Goal: Task Accomplishment & Management: Manage account settings

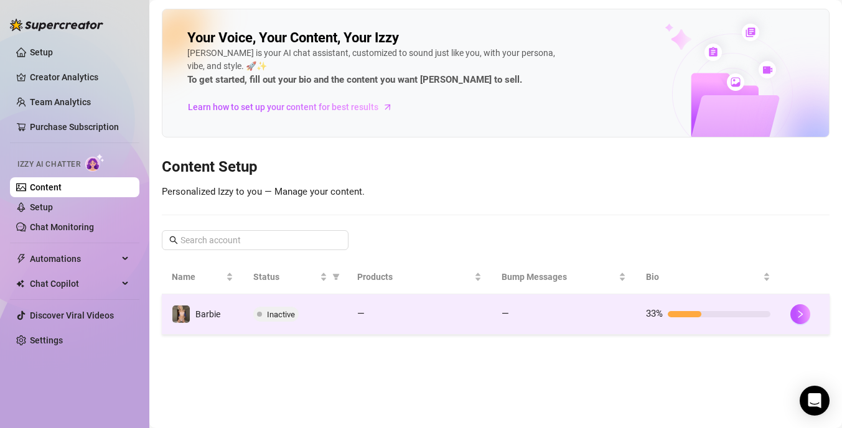
click at [310, 318] on div "Inactive" at bounding box center [295, 314] width 84 height 15
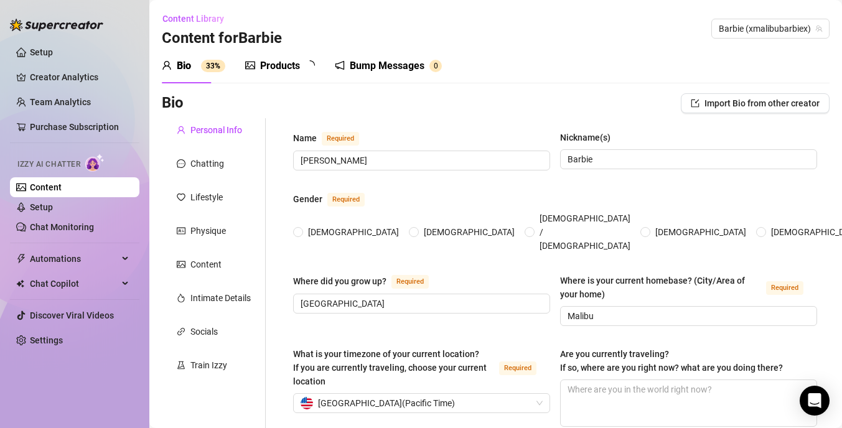
radio input "true"
type input "[DATE]"
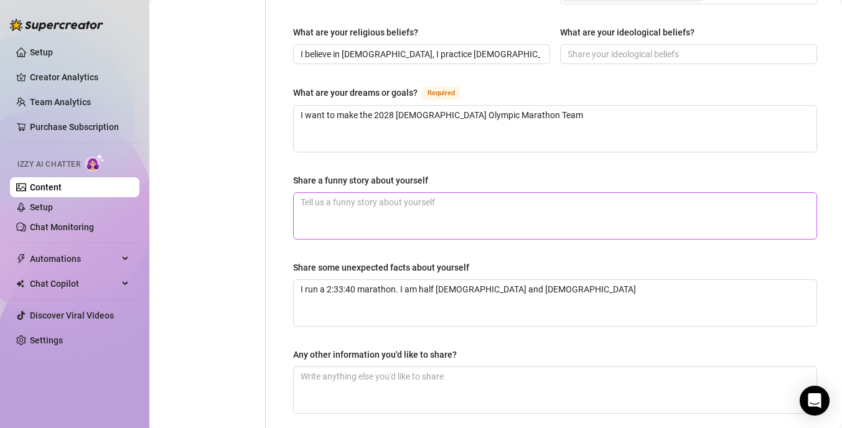
scroll to position [747, 0]
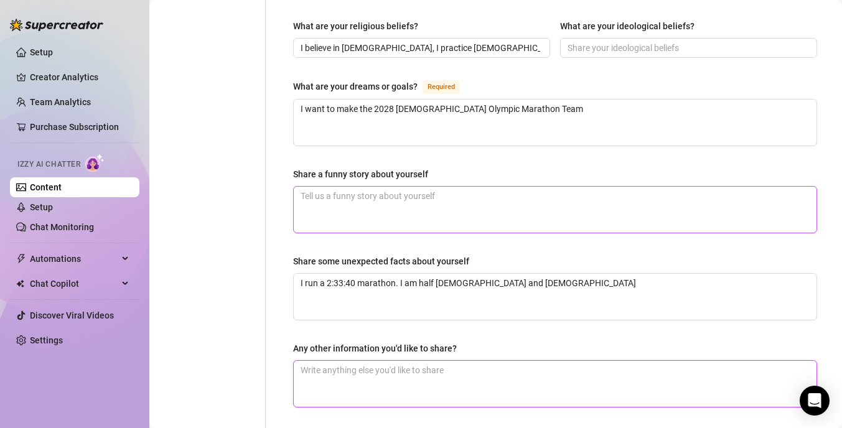
click at [313, 361] on textarea "Any other information you'd like to share?" at bounding box center [555, 384] width 523 height 46
type textarea "I"
type textarea "I h"
type textarea "I ha"
type textarea "I hav"
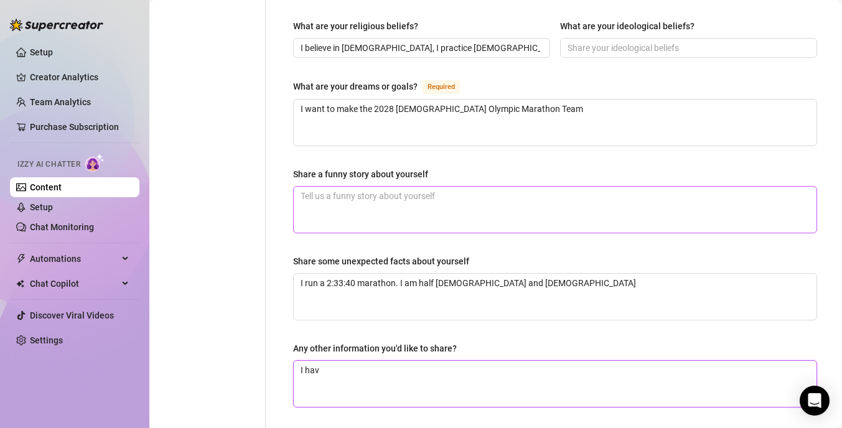
type textarea "I have"
type textarea "I have q"
type textarea "I have qu"
type textarea "I have qua"
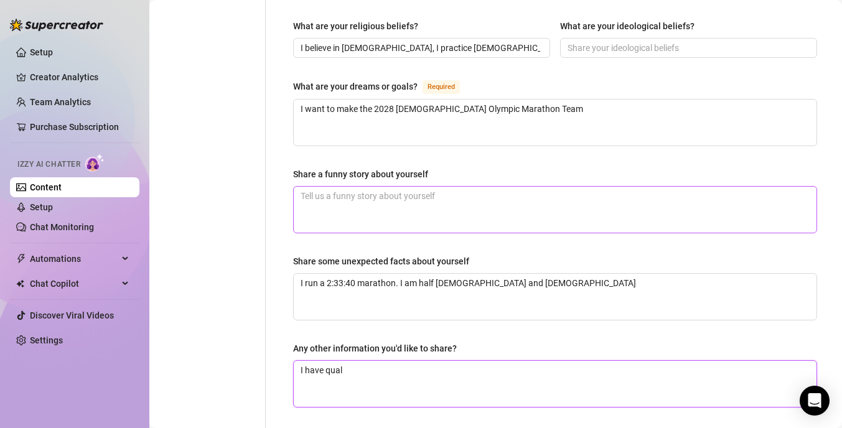
type textarea "I have quali"
type textarea "I have qualif"
type textarea "I have qualifi"
type textarea "I have qualifie"
type textarea "I have qualified"
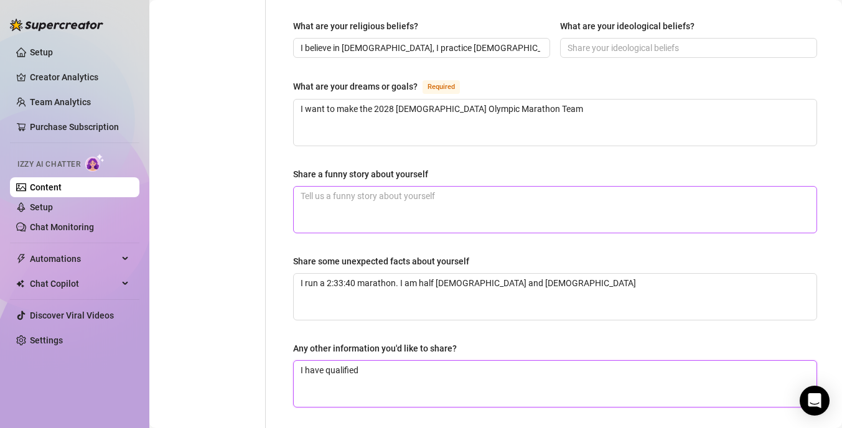
type textarea "I have qualified"
type textarea "I have qualified fo"
type textarea "I have qualified for"
type textarea "I have qualified for t"
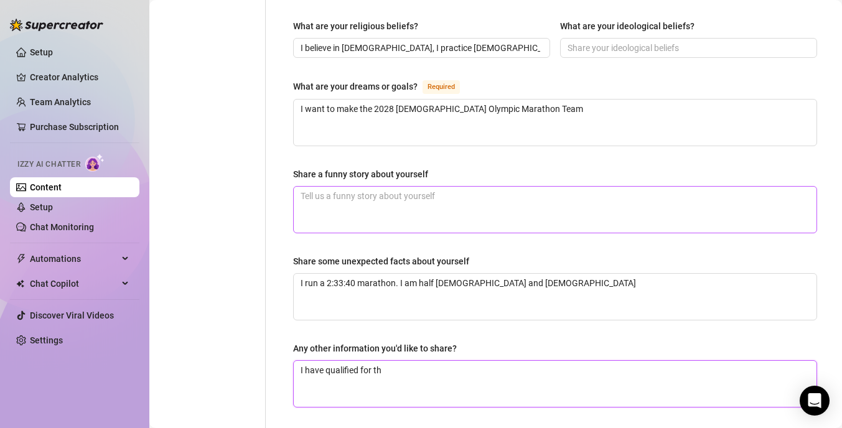
type textarea "I have qualified for the"
type textarea "I have qualified for the U"
type textarea "I have qualified for the US"
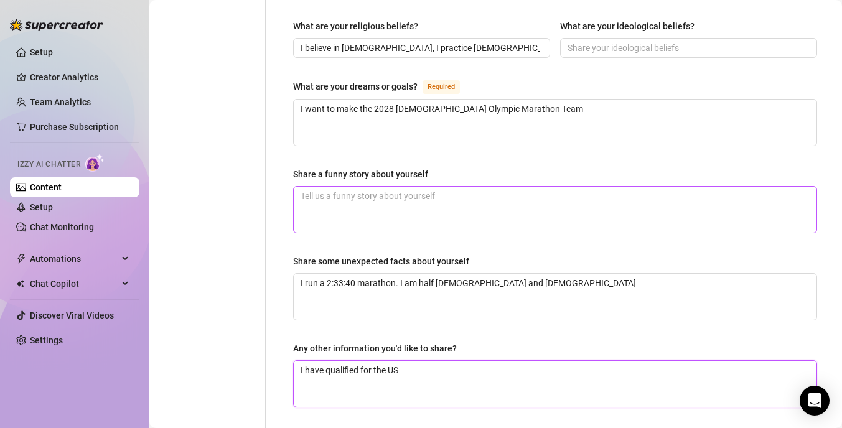
type textarea "I have qualified for the US O"
type textarea "I have qualified for the US Ol"
type textarea "I have qualified for the US Olym"
type textarea "I have qualified for the US Olympi"
type textarea "I have qualified for the US Olympio"
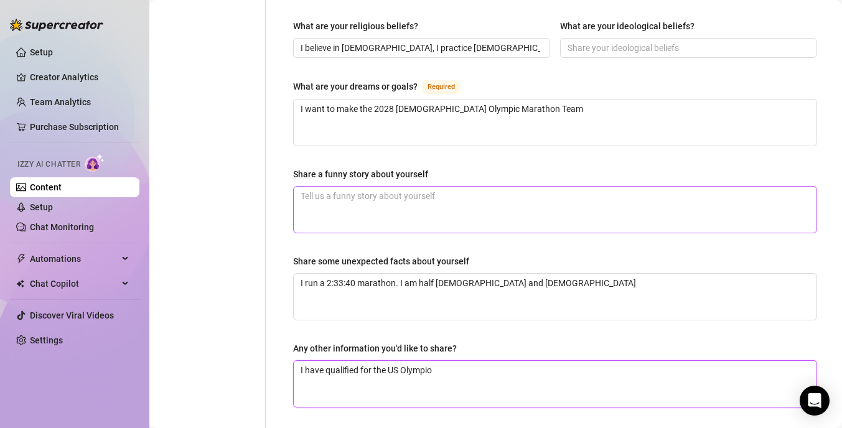
type textarea "I have qualified for the US Olympioc"
type textarea "I have qualified for the US Olympio"
type textarea "I have qualified for the US Olympi"
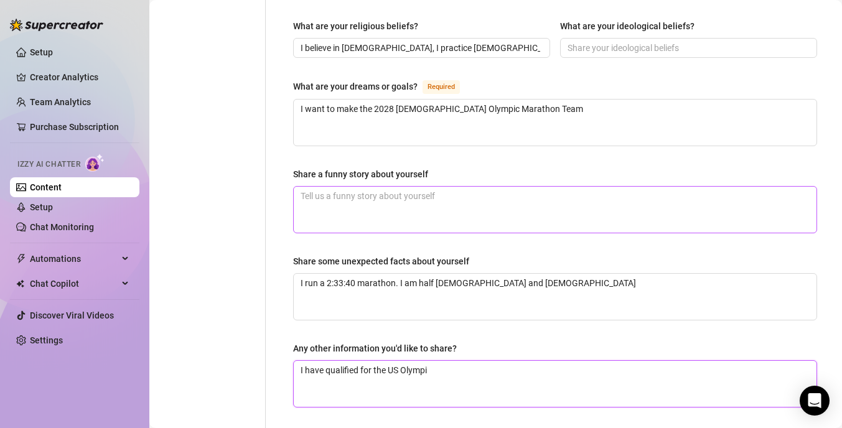
type textarea "I have qualified for the [DEMOGRAPHIC_DATA] Olympic"
type textarea "I have qualified for the [DEMOGRAPHIC_DATA] Olympic T"
type textarea "I have qualified for the [DEMOGRAPHIC_DATA] Olympic Tra"
type textarea "I have qualified for the [DEMOGRAPHIC_DATA] Olympic Trai"
type textarea "I have qualified for the [DEMOGRAPHIC_DATA] Olympic Tra"
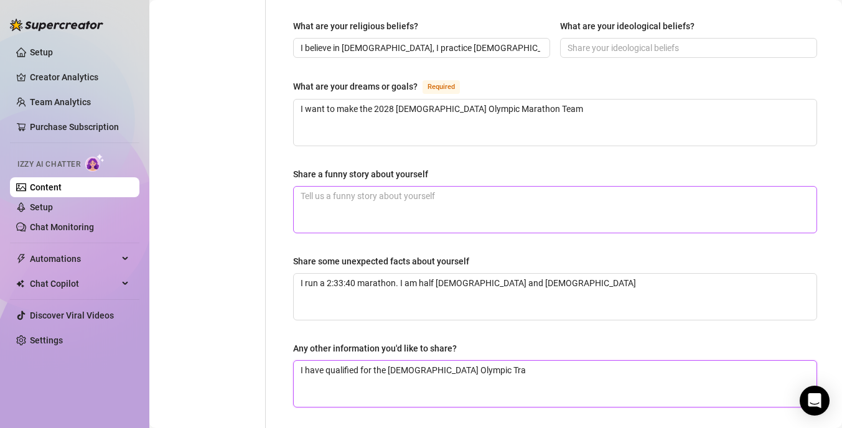
type textarea "I have qualified for the [DEMOGRAPHIC_DATA] Olympic Tr"
type textarea "I have qualified for the US Olympic Tri"
type textarea "I have qualified for the [DEMOGRAPHIC_DATA] Olympic Tria"
type textarea "I have qualified for the US Olympic Trial"
type textarea "I have qualified for the US Olympic Trials"
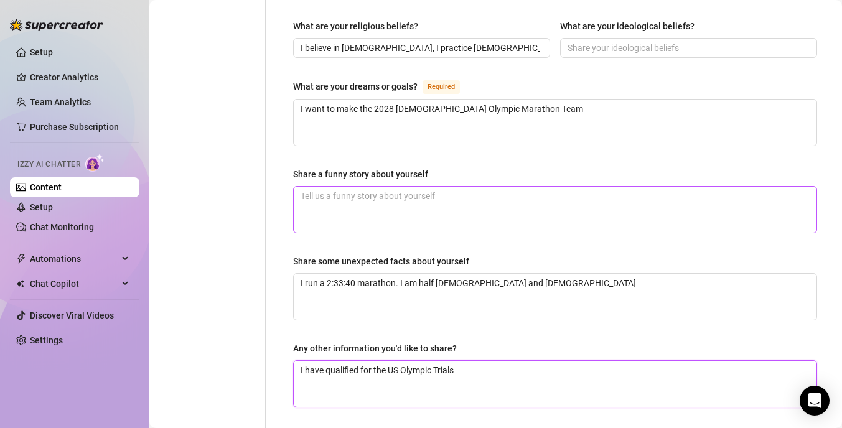
type textarea "I have qualified for the US Olympic Trials"
type textarea "I have qualified for the US Olympic Trials T"
type textarea "I have qualified for the US Olympic Trials"
type textarea "I have qualified for the US Olympic Trials t"
type textarea "I have qualified for the US Olympic Trials tw"
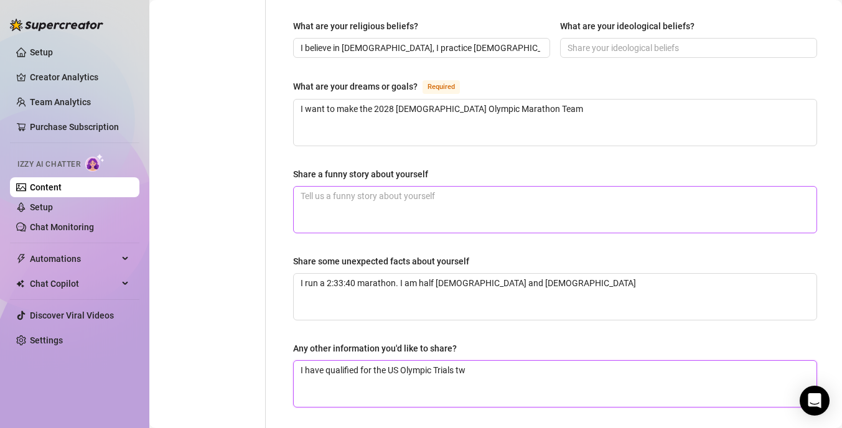
type textarea "I have qualified for the US Olympic Trials twi"
type textarea "I have qualified for the US Olympic Trials twic"
type textarea "I have qualified for the US Olympic Trials twice"
type textarea "I have qualified for the US Olympic Trials twice."
type textarea "I have qualified for the US Olympic Trials twice. F"
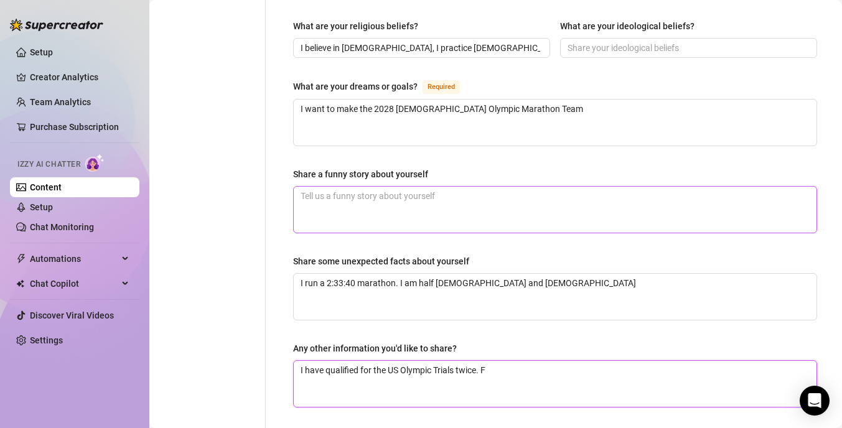
type textarea "I have qualified for the US Olympic Trials twice. Fi"
type textarea "I have qualified for the US Olympic Trials twice. Fir"
type textarea "I have qualified for the US Olympic Trials twice. Firs"
type textarea "I have qualified for the US Olympic Trials twice. First"
type textarea "I have qualified for the US Olympic Trials twice. First in"
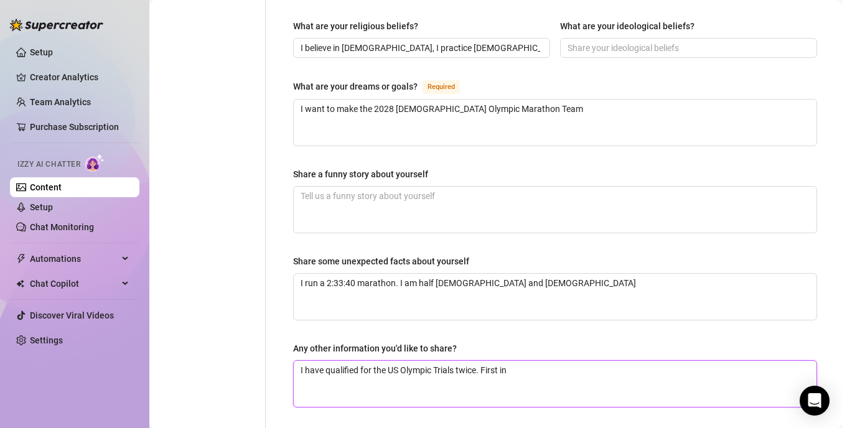
type textarea "I have qualified for the US Olympic Trials twice. First in"
type textarea "I have qualified for the US Olympic Trials twice. First in 2"
type textarea "I have qualified for the US Olympic Trials twice. First in 20"
type textarea "I have qualified for the US Olympic Trials twice. First in 201"
type textarea "I have qualified for the US Olympic Trials twice. First in [DATE]"
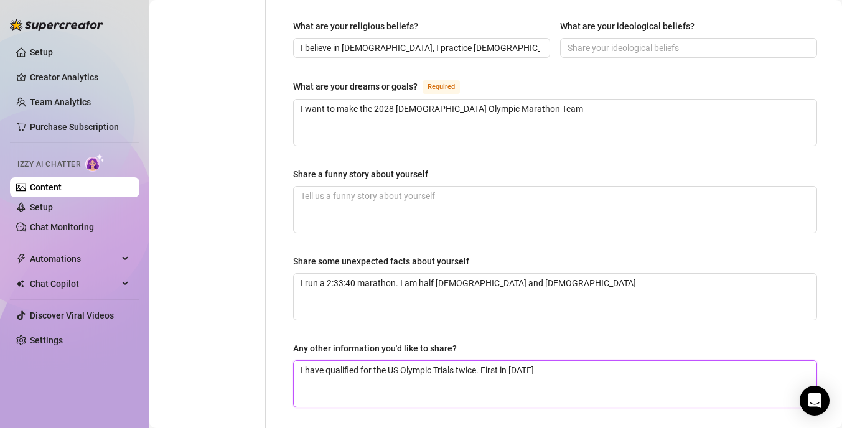
type textarea "I have qualified for the US Olympic Trials twice. First in [DATE]"
type textarea "I have qualified for the US Olympic Trials twice. First in [DATE] d"
type textarea "I have qualified for the US Olympic Trials twice. First in [DATE] du"
type textarea "I have qualified for the US Olympic Trials twice. First in [DATE] dur"
type textarea "I have qualified for the US Olympic Trials twice. First in [DATE] duri"
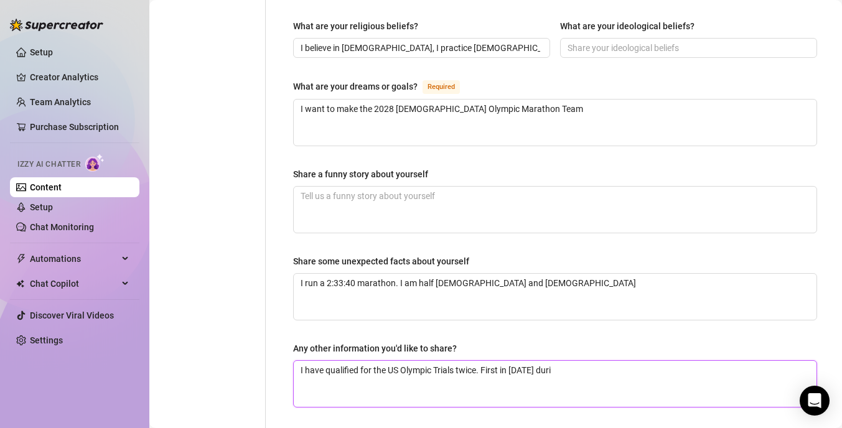
type textarea "I have qualified for the US Olympic Trials twice. First in [DATE] durin"
type textarea "I have qualified for the US Olympic Trials twice. First in [DATE] during"
type textarea "I have qualified for the US Olympic Trials twice. First in [DATE] during m"
type textarea "I have qualified for the US Olympic Trials twice. First in [DATE] during my"
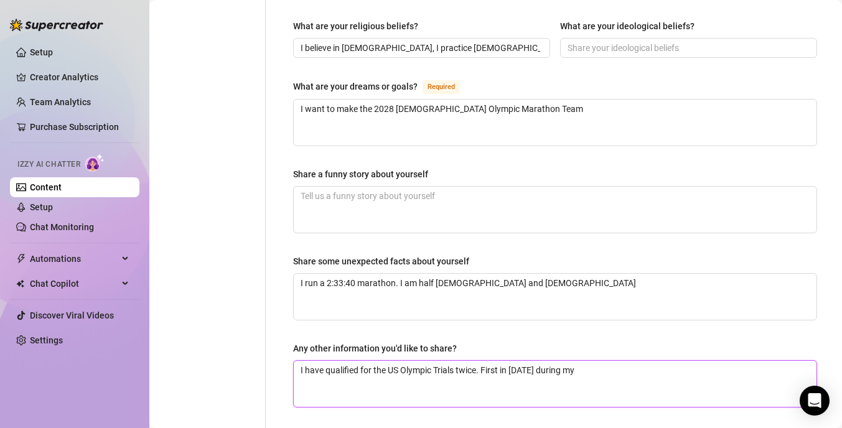
type textarea "I have qualified for the US Olympic Trials twice. First in [DATE] during my"
type textarea "I have qualified for the US Olympic Trials twice. First in [DATE] during m"
type textarea "I have qualified for the US Olympic Trials twice. First in [DATE] during"
type textarea "I have qualified for the US Olympic Trials twice. First in [DATE] durin"
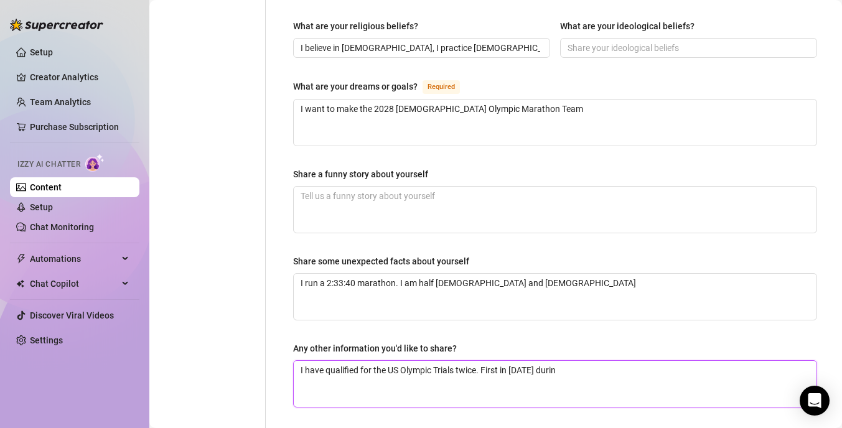
type textarea "I have qualified for the US Olympic Trials twice. First in [DATE] duri"
type textarea "I have qualified for the US Olympic Trials twice. First in [DATE] dur"
type textarea "I have qualified for the US Olympic Trials twice. First in [DATE] du"
type textarea "I have qualified for the US Olympic Trials twice. First in [DATE] d"
type textarea "I have qualified for the US Olympic Trials twice. First in [DATE]"
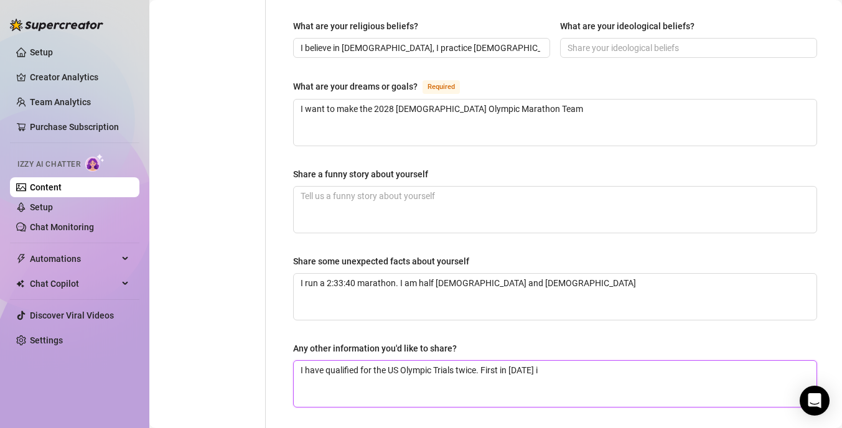
type textarea "I have qualified for the US Olympic Trials twice. First in [DATE] in"
type textarea "I have qualified for the US Olympic Trials twice. First in [DATE] in m"
type textarea "I have qualified for the US Olympic Trials twice. First in [DATE] in my"
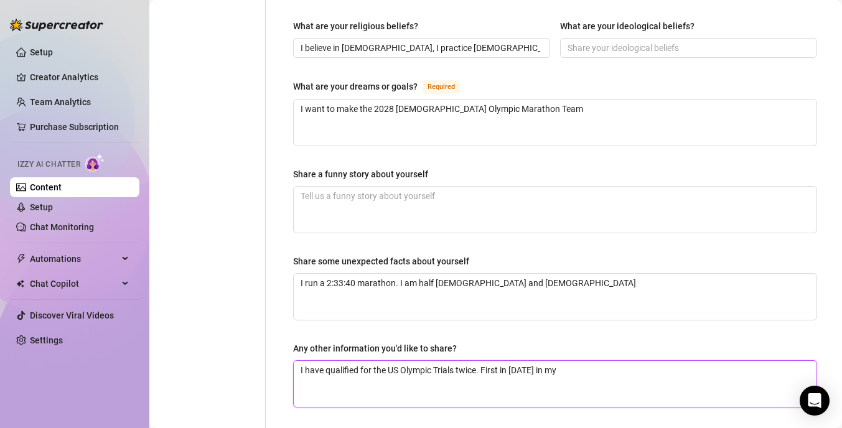
type textarea "I have qualified for the US Olympic Trials twice. First in [DATE] in my d"
type textarea "I have qualified for the US Olympic Trials twice. First in [DATE] in my de"
type textarea "I have qualified for the US Olympic Trials twice. First in [DATE] in my deb"
type textarea "I have qualified for the US Olympic Trials twice. First in [DATE] in my debu"
type textarea "I have qualified for the US Olympic Trials twice. First in [DATE] in my debut"
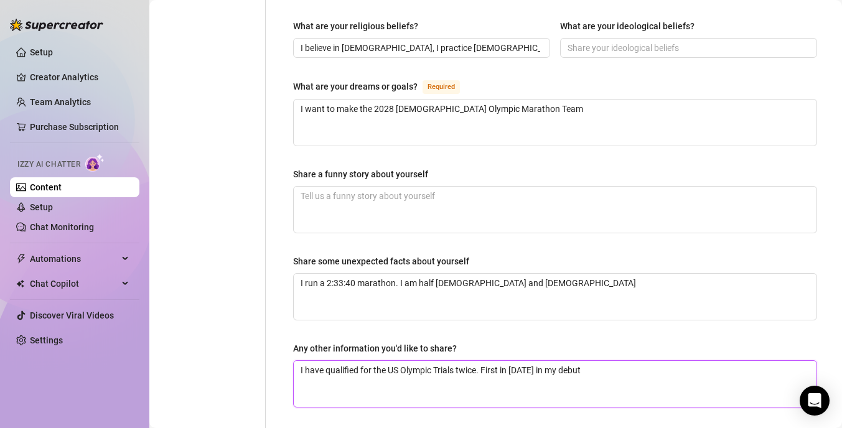
type textarea "I have qualified for the US Olympic Trials twice. First in [DATE] in my debut"
type textarea "I have qualified for the US Olympic Trials twice. First in [DATE] in my debut m"
type textarea "I have qualified for the US Olympic Trials twice. First in [DATE] in my debut ma"
type textarea "I have qualified for the US Olympic Trials twice. First in [DATE] in my debut m…"
click at [535, 361] on textarea "I have qualified for the US Olympic Trials twice. First in [DATE] in my debut m…" at bounding box center [555, 384] width 523 height 46
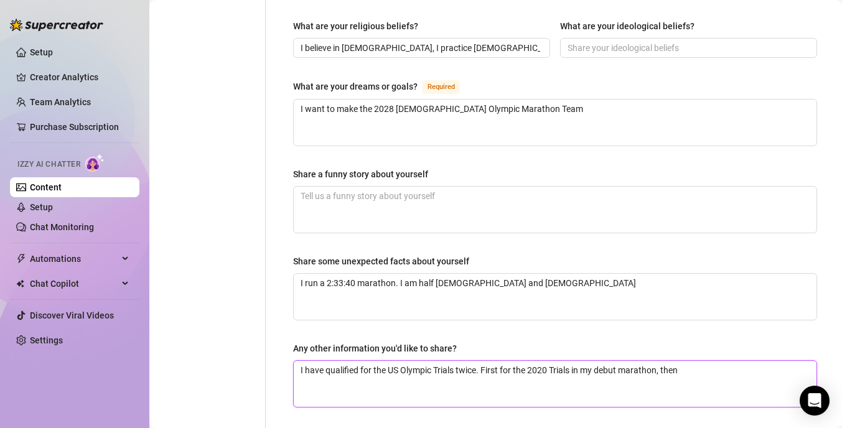
click at [684, 361] on textarea "I have qualified for the US Olympic Trials twice. First for the 2020 Trials in …" at bounding box center [555, 384] width 523 height 46
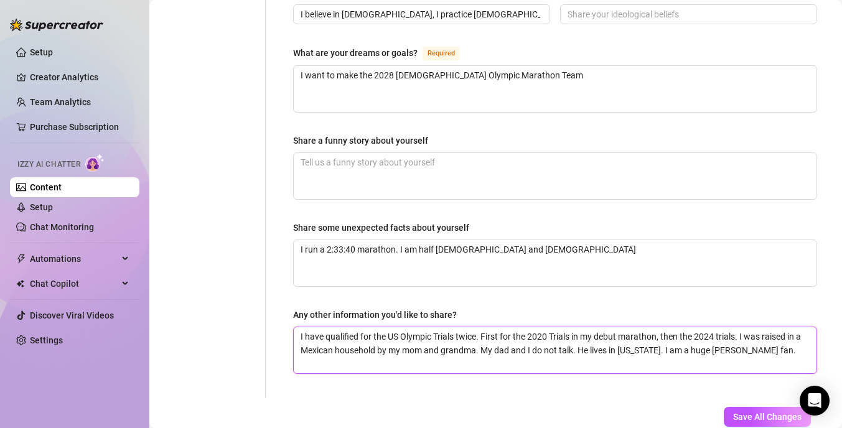
scroll to position [817, 0]
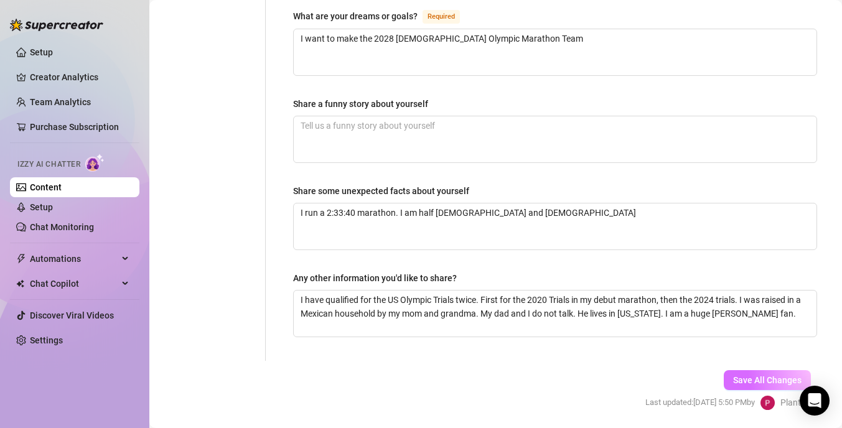
click at [768, 375] on span "Save All Changes" at bounding box center [767, 380] width 68 height 10
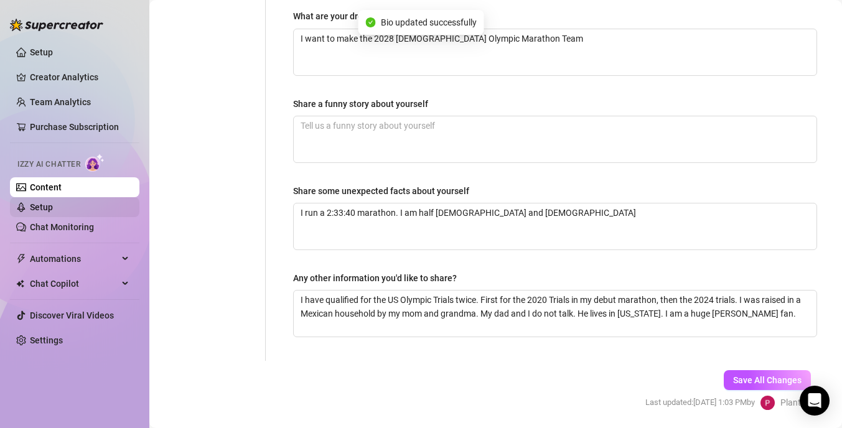
click at [53, 203] on link "Setup" at bounding box center [41, 207] width 23 height 10
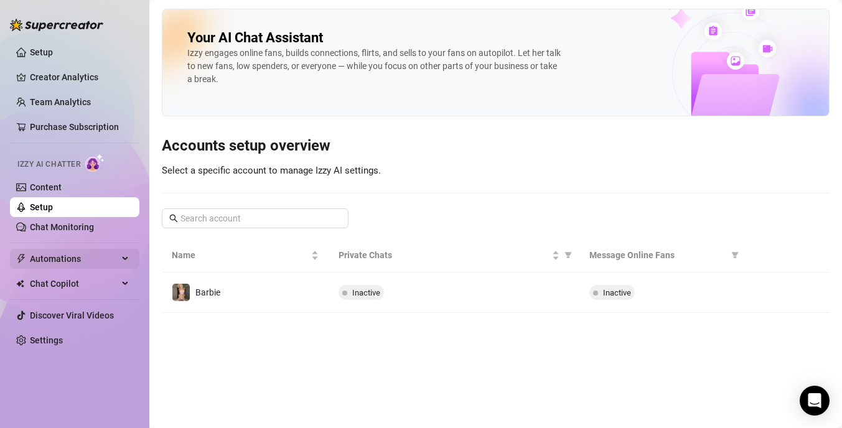
click at [63, 259] on span "Automations" at bounding box center [74, 259] width 88 height 20
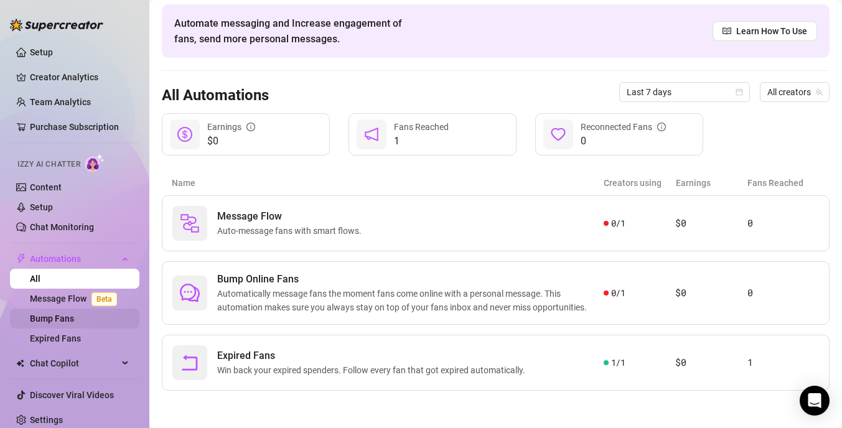
scroll to position [7, 0]
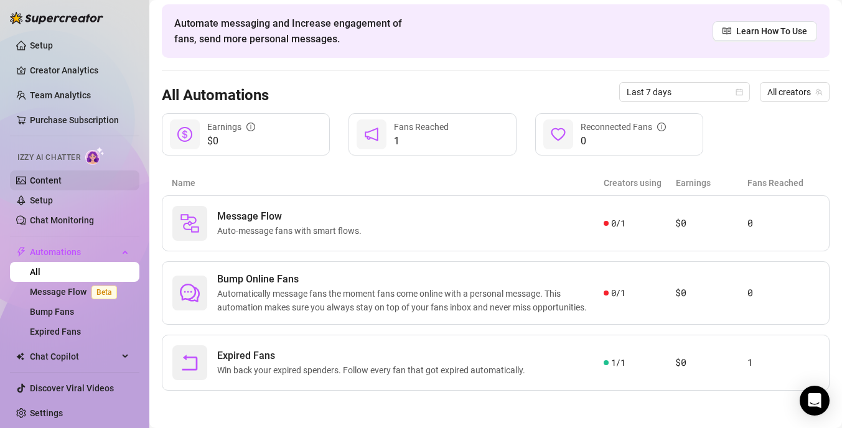
click at [50, 178] on link "Content" at bounding box center [46, 180] width 32 height 10
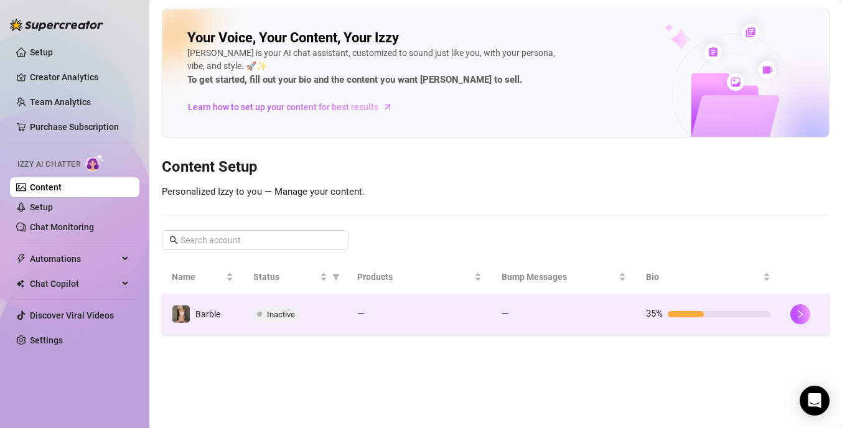
click at [336, 300] on td "Inactive" at bounding box center [295, 314] width 104 height 40
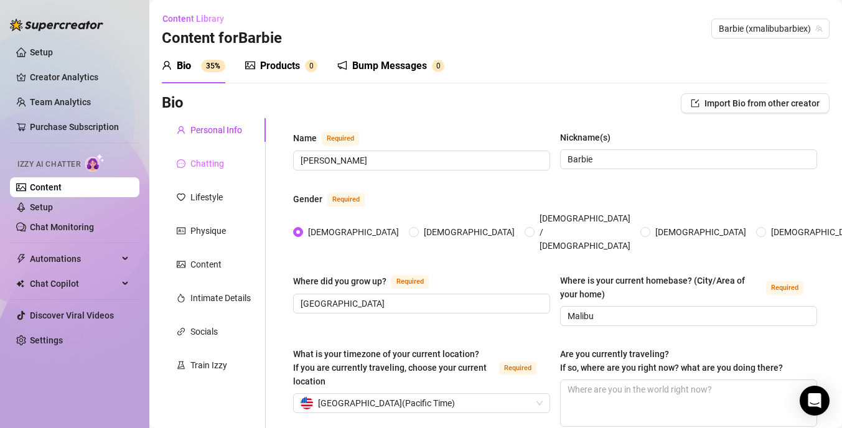
click at [212, 170] on div "Chatting" at bounding box center [214, 164] width 104 height 24
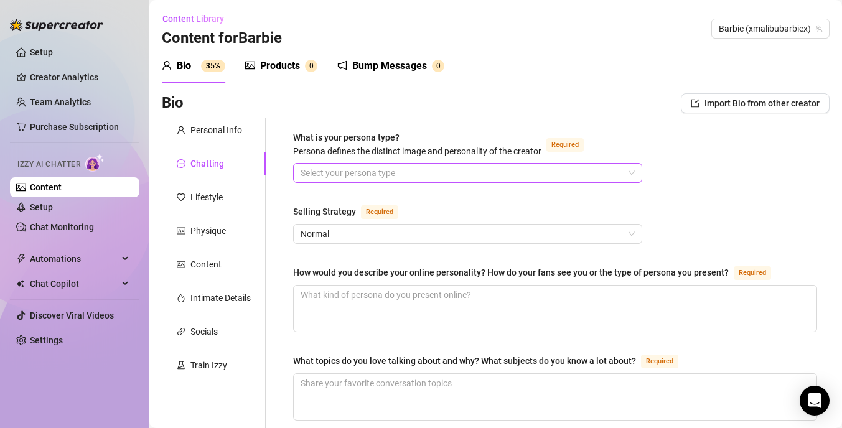
click at [345, 170] on input "What is your persona type? [PERSON_NAME] defines the distinct image and persona…" at bounding box center [461, 173] width 323 height 19
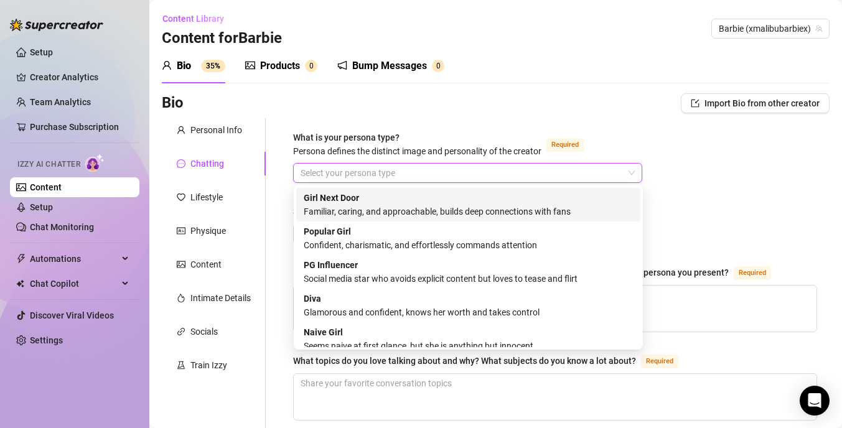
click at [425, 208] on div "Familiar, caring, and approachable, builds deep connections with fans" at bounding box center [468, 212] width 329 height 14
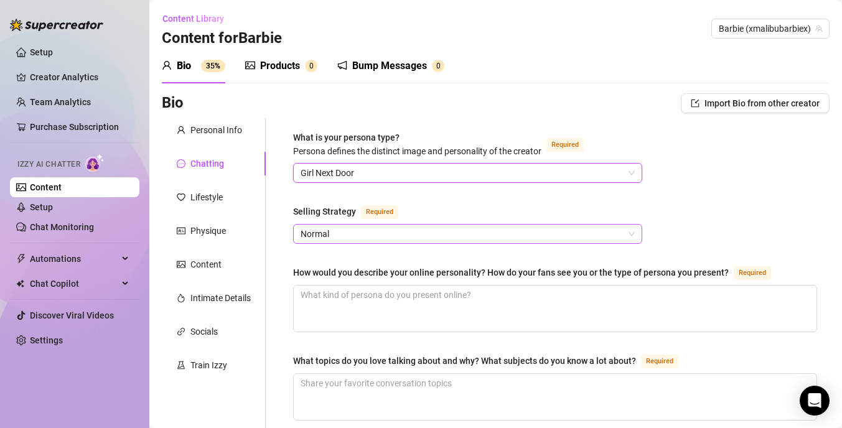
click at [449, 232] on span "Normal" at bounding box center [467, 234] width 334 height 19
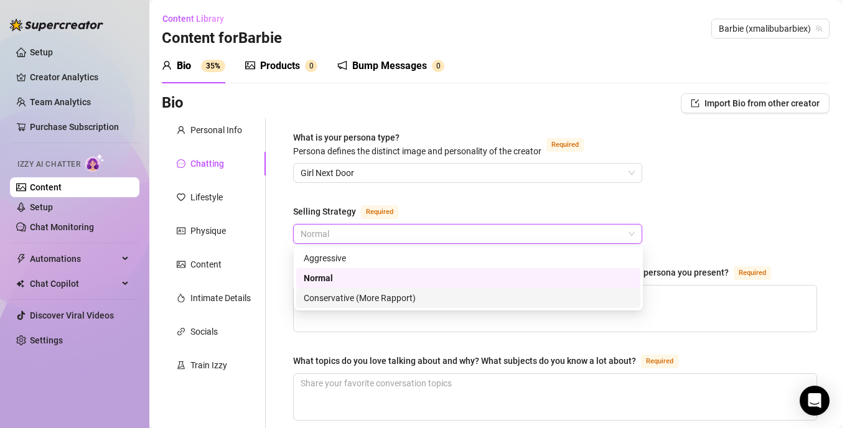
click at [426, 299] on div "Conservative (More Rapport)" at bounding box center [468, 298] width 329 height 14
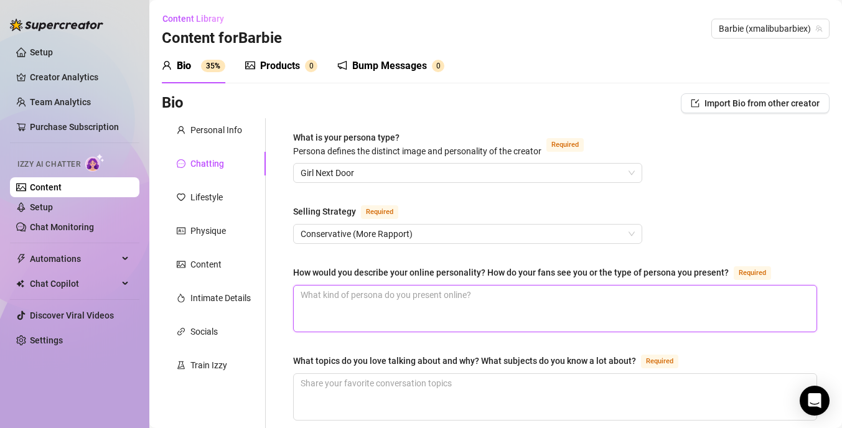
click at [434, 311] on textarea "How would you describe your online personality? How do your fans see you or the…" at bounding box center [555, 309] width 523 height 46
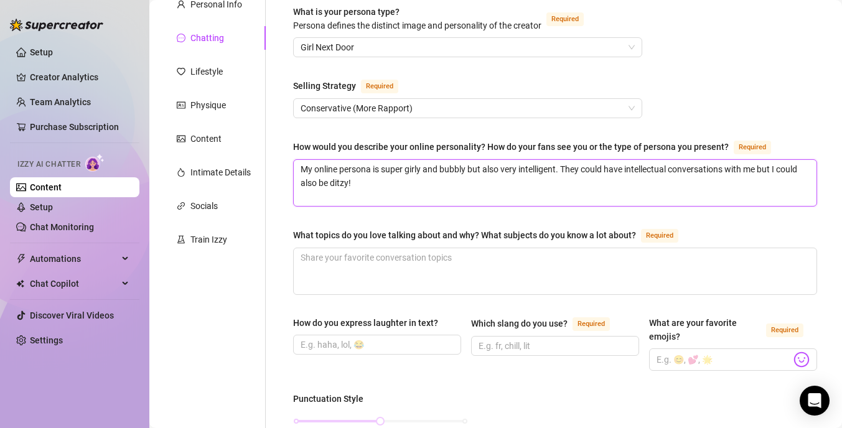
scroll to position [127, 0]
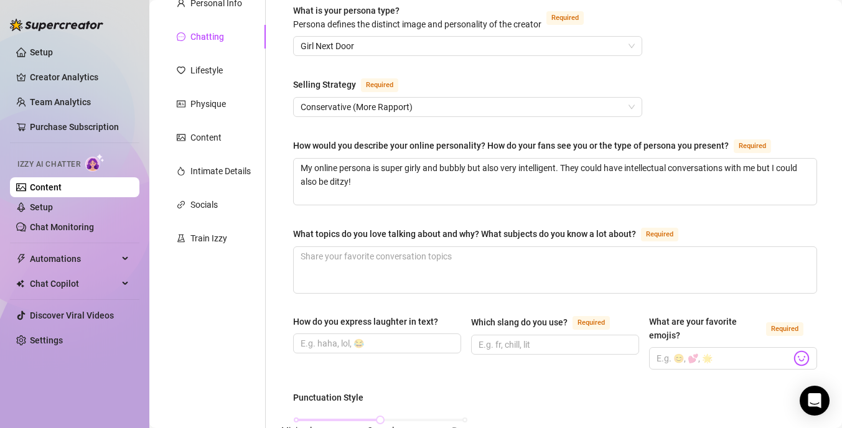
click at [416, 268] on textarea "What topics do you love talking about and why? What subjects do you know a lot …" at bounding box center [555, 270] width 523 height 46
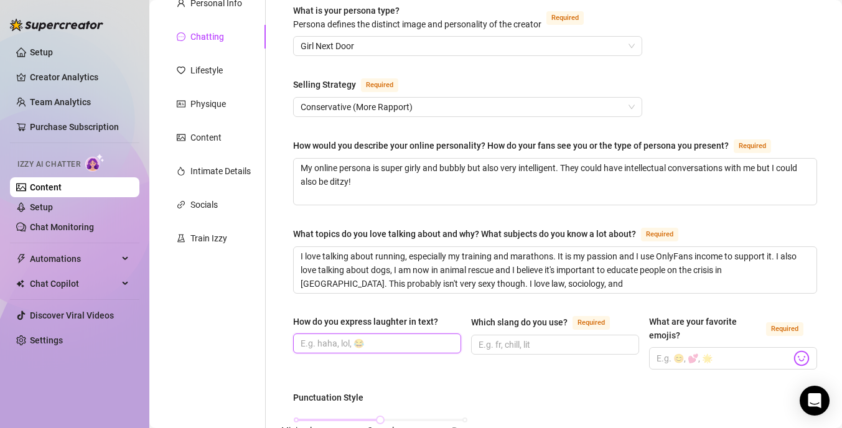
click at [365, 341] on input "How do you express laughter in text?" at bounding box center [375, 344] width 151 height 14
click at [495, 340] on input "Which slang do you use? Required" at bounding box center [553, 345] width 151 height 14
click at [398, 344] on input "lol!" at bounding box center [375, 344] width 151 height 14
click at [509, 343] on input "omg," at bounding box center [553, 345] width 151 height 14
click at [671, 360] on input "What are your favorite emojis? Required" at bounding box center [723, 358] width 134 height 16
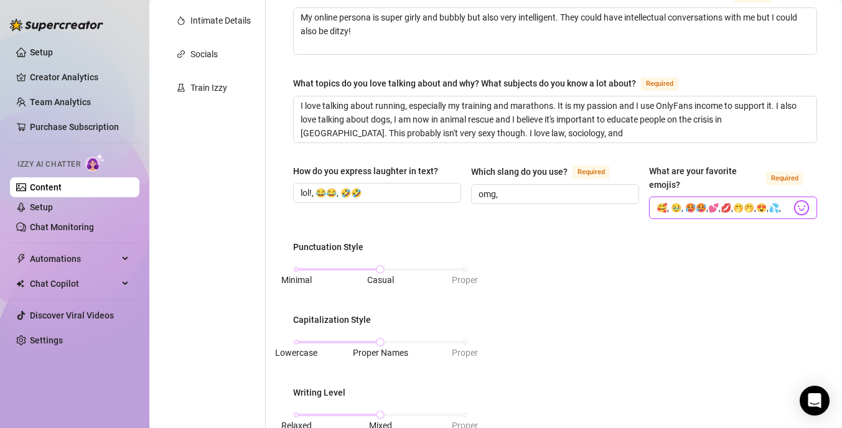
scroll to position [287, 0]
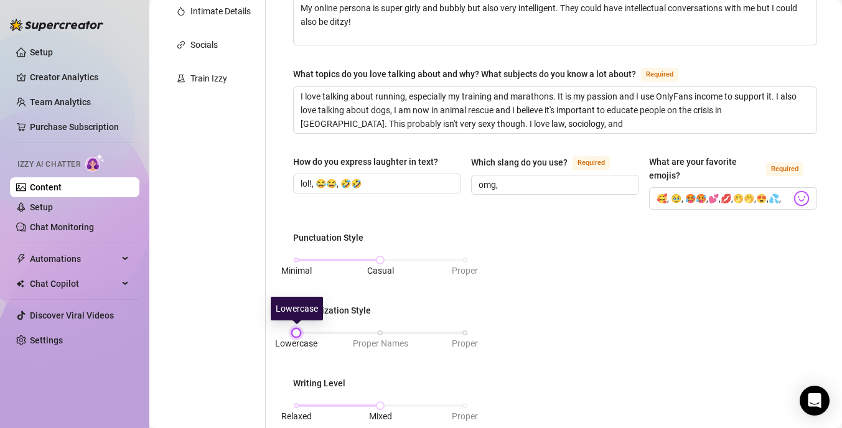
drag, startPoint x: 382, startPoint y: 328, endPoint x: 302, endPoint y: 327, distance: 79.6
click at [304, 329] on div "Lowercase Proper Names Proper" at bounding box center [380, 332] width 169 height 7
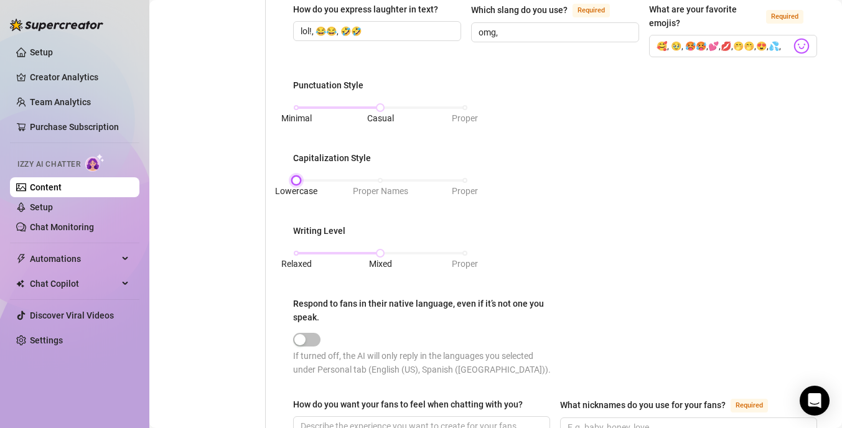
scroll to position [444, 0]
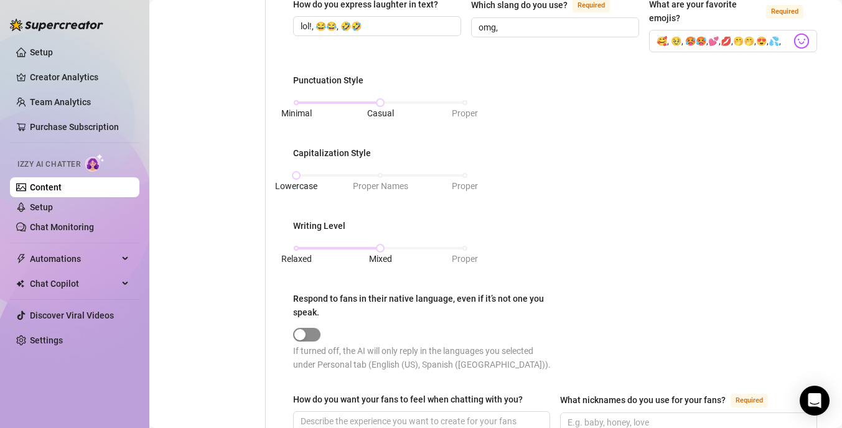
click at [300, 329] on div "button" at bounding box center [299, 334] width 11 height 11
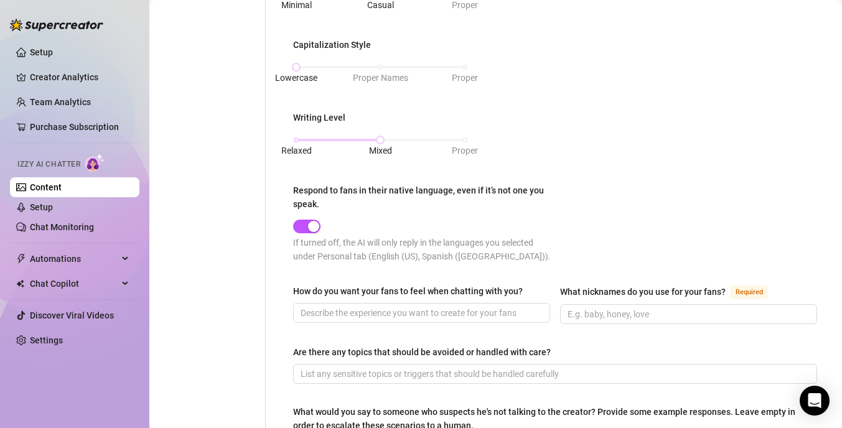
scroll to position [561, 0]
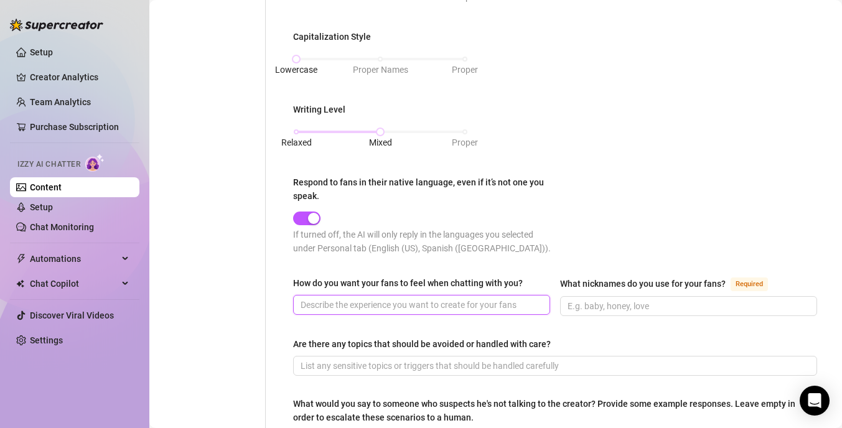
click at [413, 304] on input "How do you want your fans to feel when chatting with you?" at bounding box center [420, 305] width 240 height 14
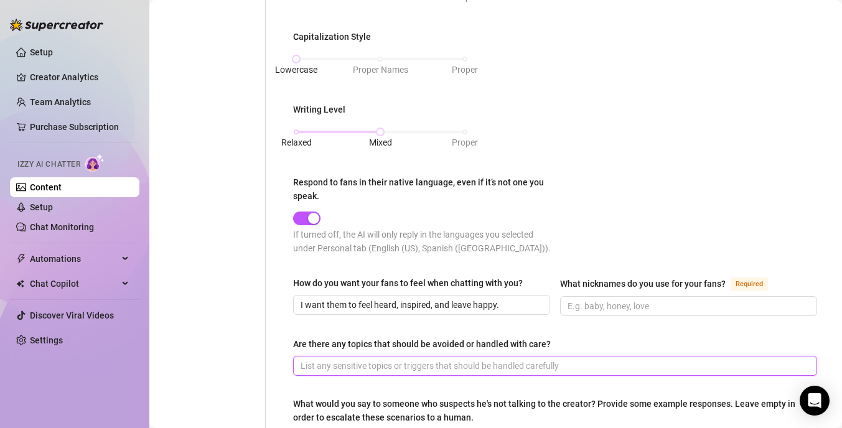
click at [398, 366] on input "Are there any topics that should be avoided or handled with care?" at bounding box center [553, 366] width 506 height 14
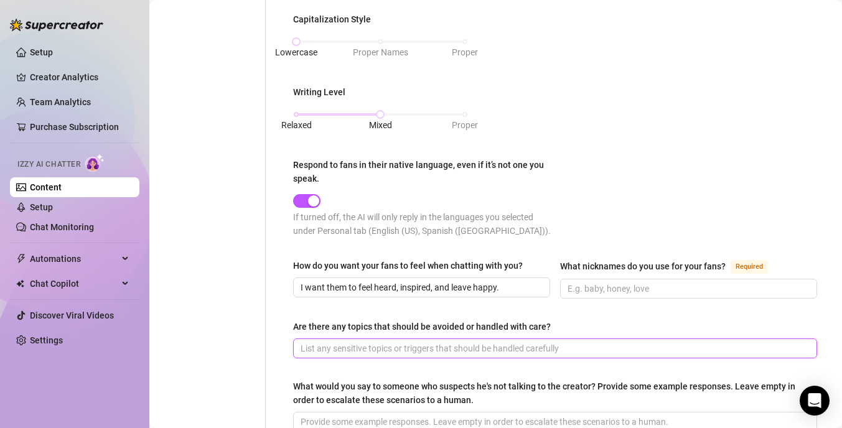
scroll to position [579, 0]
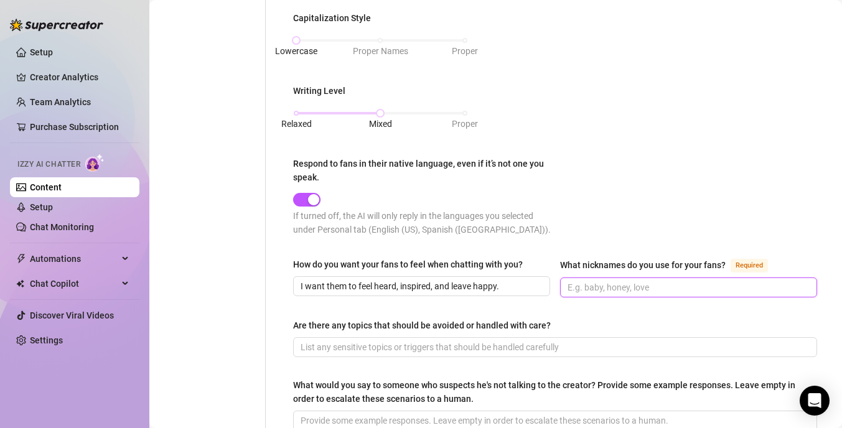
click at [572, 291] on input "What nicknames do you use for your fans? Required" at bounding box center [687, 288] width 240 height 14
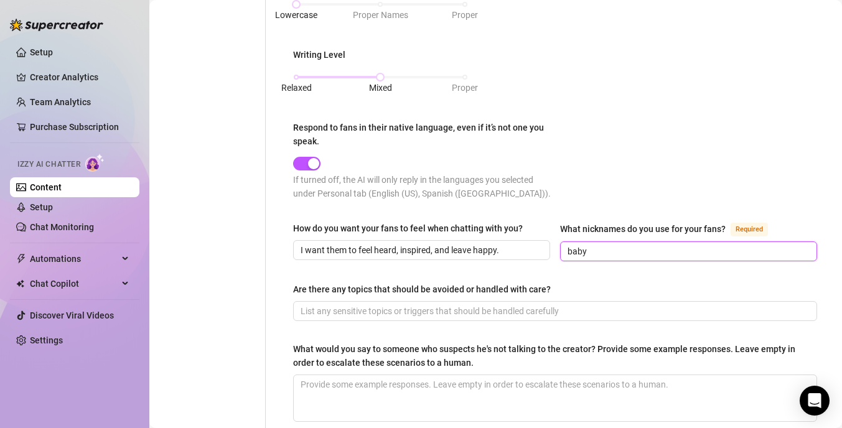
scroll to position [616, 0]
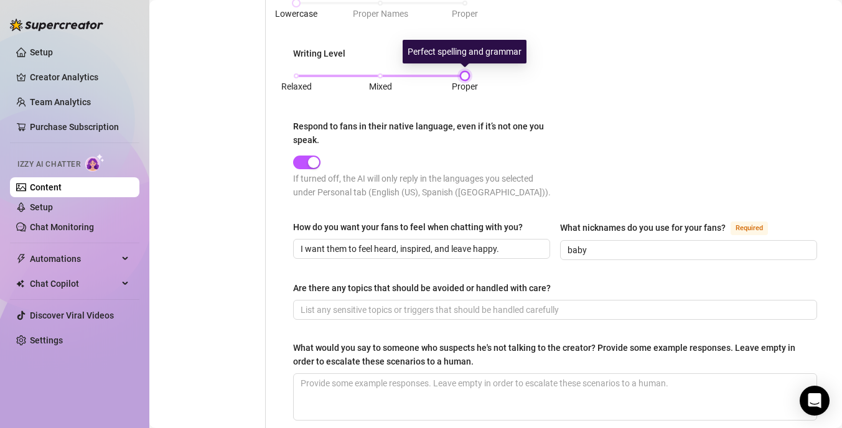
drag, startPoint x: 380, startPoint y: 73, endPoint x: 461, endPoint y: 73, distance: 80.9
click at [462, 73] on div at bounding box center [465, 76] width 6 height 6
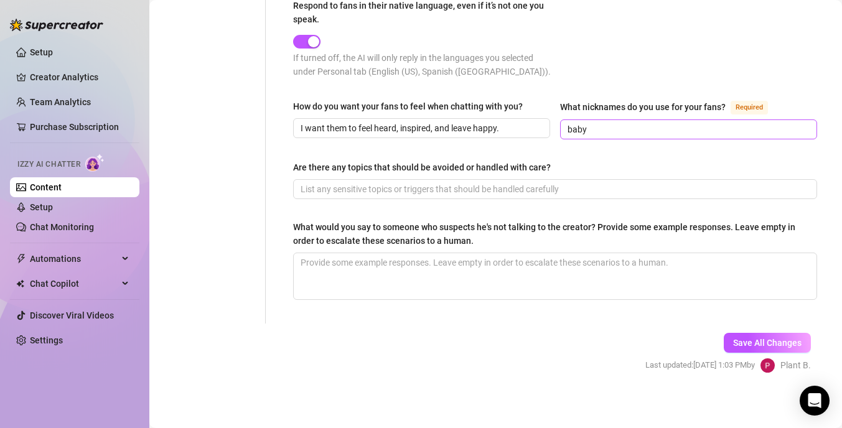
scroll to position [739, 0]
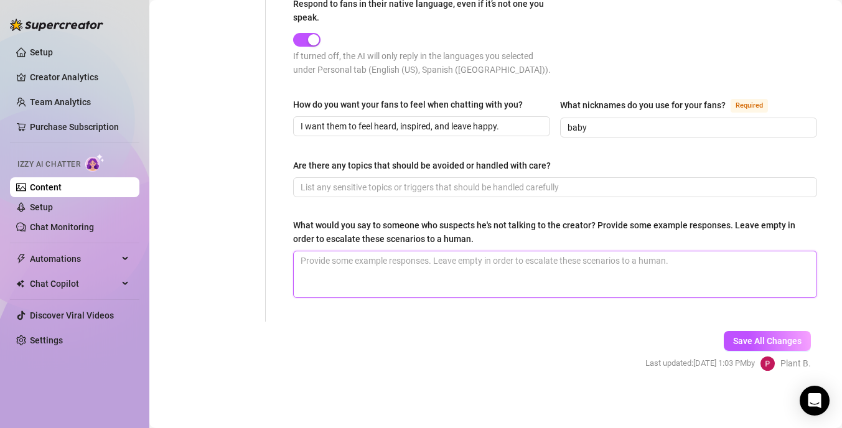
click at [422, 270] on textarea "What would you say to someone who suspects he's not talking to the creator? Pro…" at bounding box center [555, 274] width 523 height 46
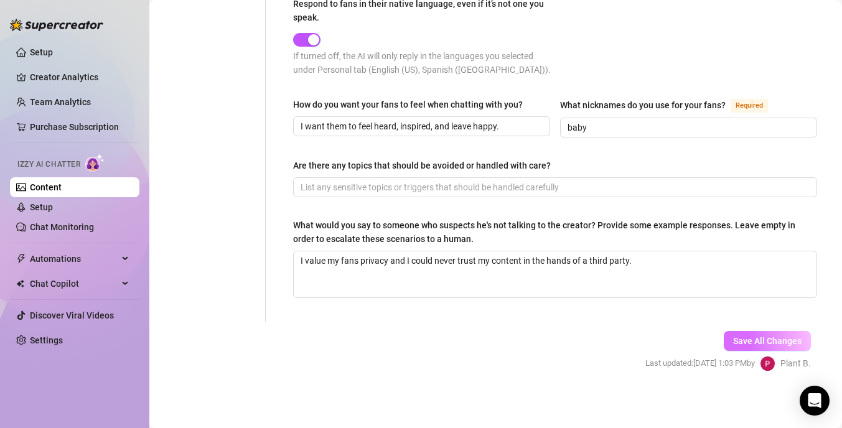
click at [742, 344] on button "Save All Changes" at bounding box center [766, 341] width 87 height 20
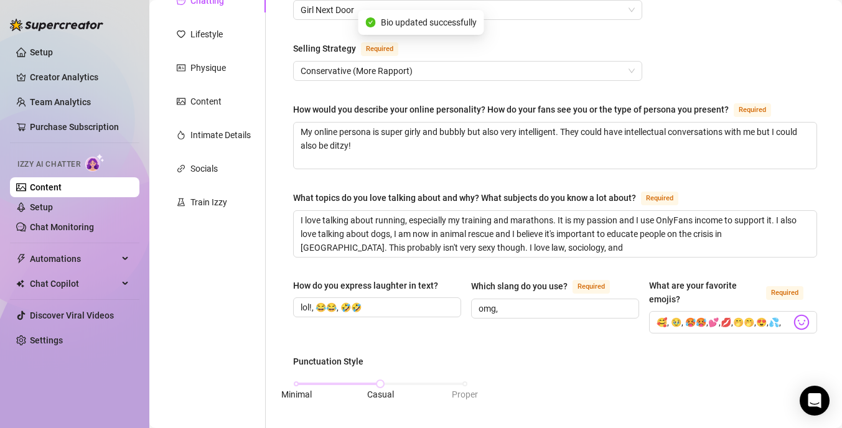
scroll to position [0, 0]
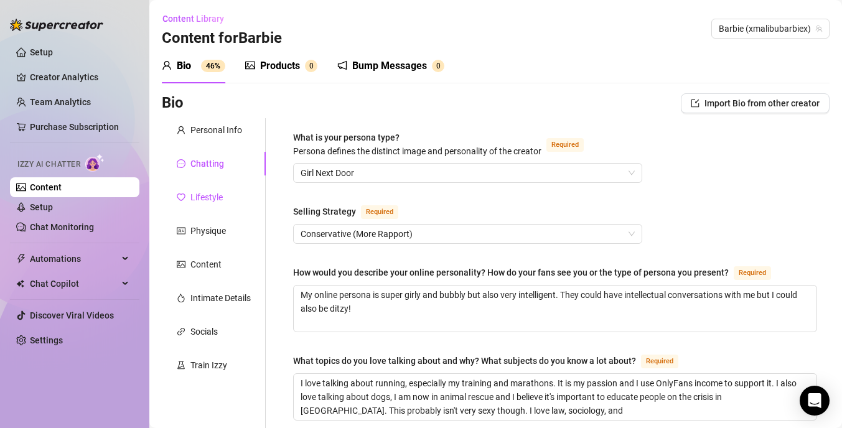
click at [217, 195] on div "Lifestyle" at bounding box center [206, 197] width 32 height 14
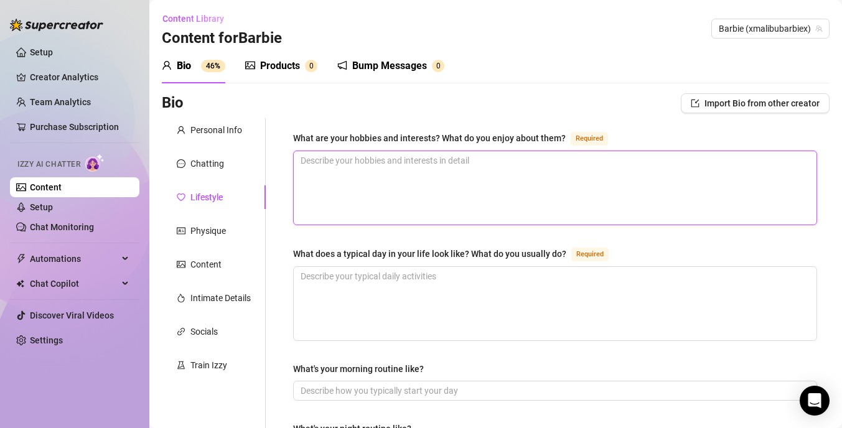
click at [333, 167] on textarea "What are your hobbies and interests? What do you enjoy about them? Required" at bounding box center [555, 187] width 523 height 73
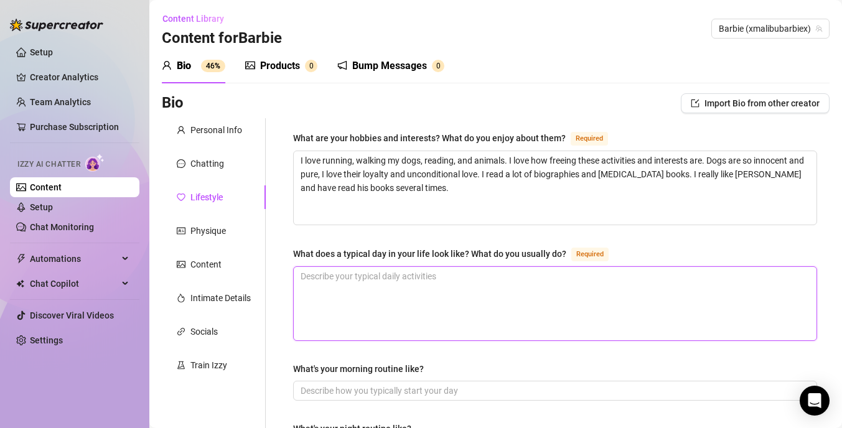
click at [427, 298] on textarea "What does a typical day in your life look like? What do you usually do? Required" at bounding box center [555, 303] width 523 height 73
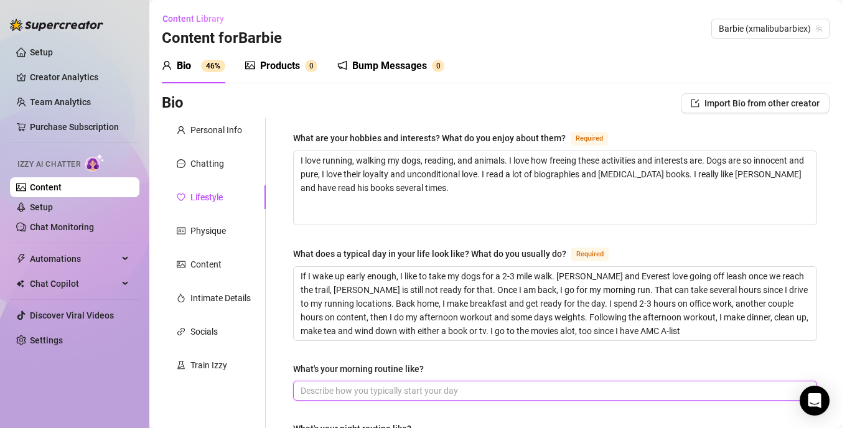
click at [386, 388] on input "What's your morning routine like?" at bounding box center [553, 391] width 506 height 14
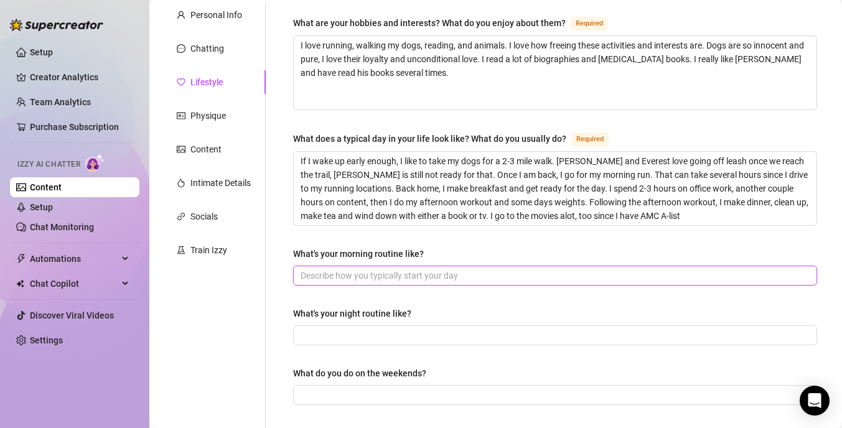
scroll to position [124, 0]
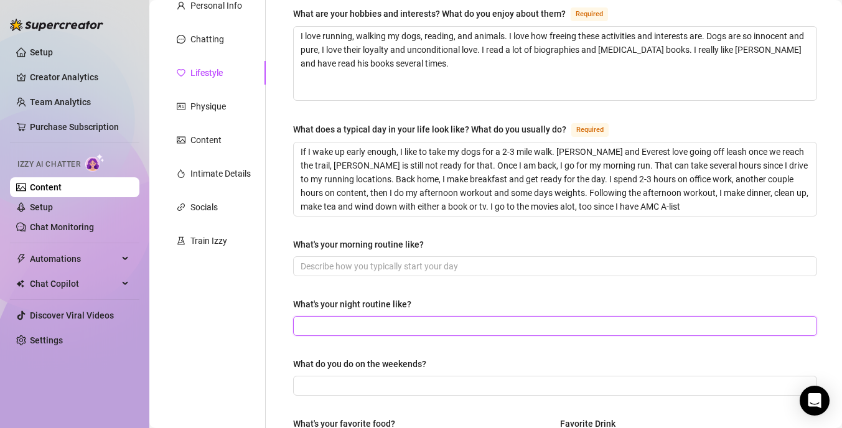
click at [455, 325] on input "What's your night routine like?" at bounding box center [553, 326] width 506 height 14
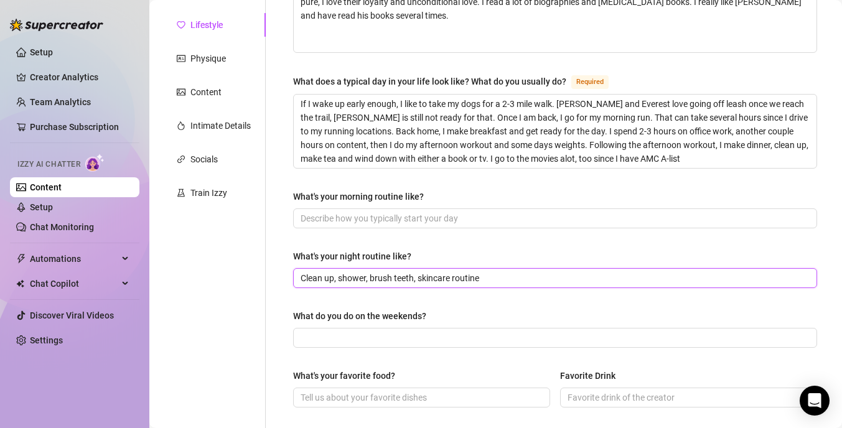
scroll to position [174, 0]
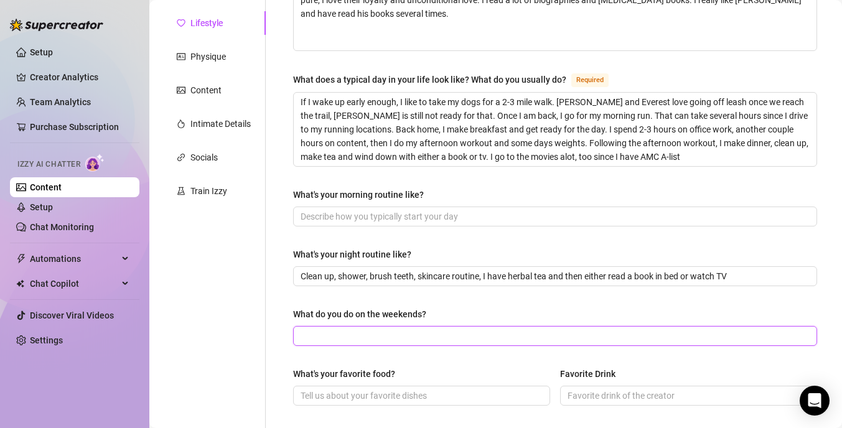
click at [411, 330] on input "What do you do on the weekends?" at bounding box center [553, 336] width 506 height 14
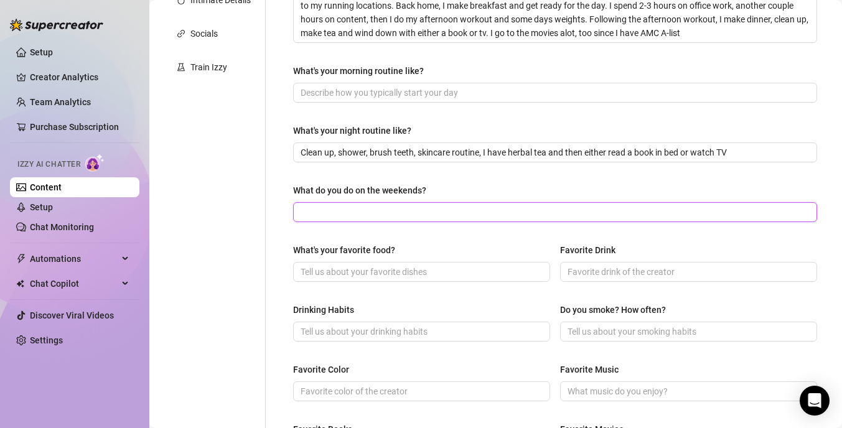
scroll to position [300, 0]
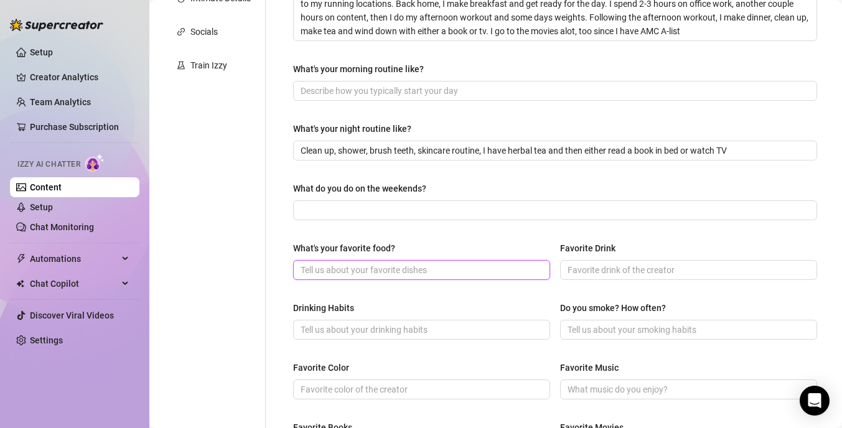
click at [414, 268] on input "What's your favorite food?" at bounding box center [420, 270] width 240 height 14
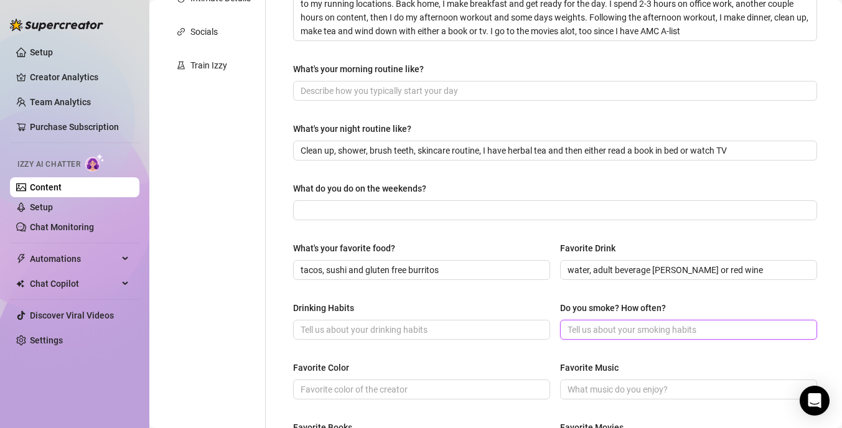
click at [579, 329] on input "Do you smoke? How often?" at bounding box center [687, 330] width 240 height 14
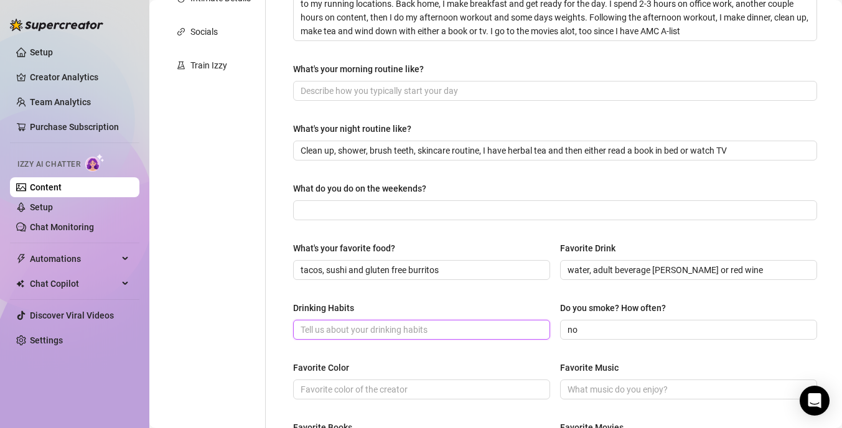
click at [452, 328] on input "Drinking Habits" at bounding box center [420, 330] width 240 height 14
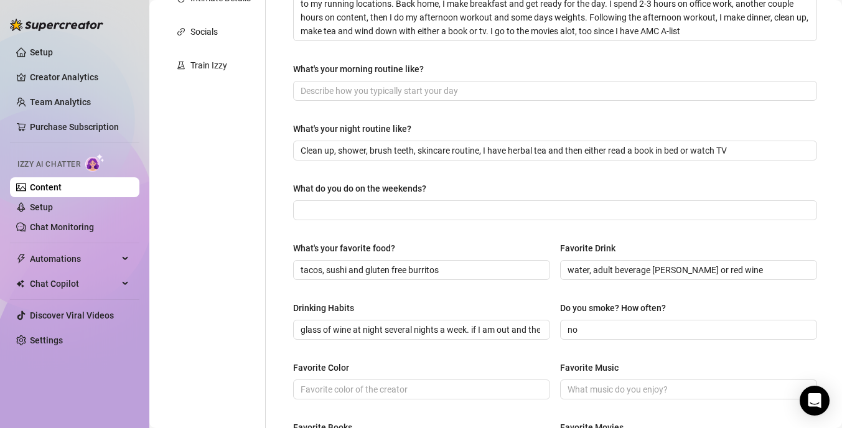
drag, startPoint x: 541, startPoint y: 330, endPoint x: 339, endPoint y: 318, distance: 201.9
click at [340, 320] on span "glass of wine at night several nights a week. if I am out and there are craft c…" at bounding box center [421, 330] width 257 height 20
click at [310, 330] on input "glass of wine at night several nights a week. if I am out and there are craft c…" at bounding box center [420, 330] width 240 height 14
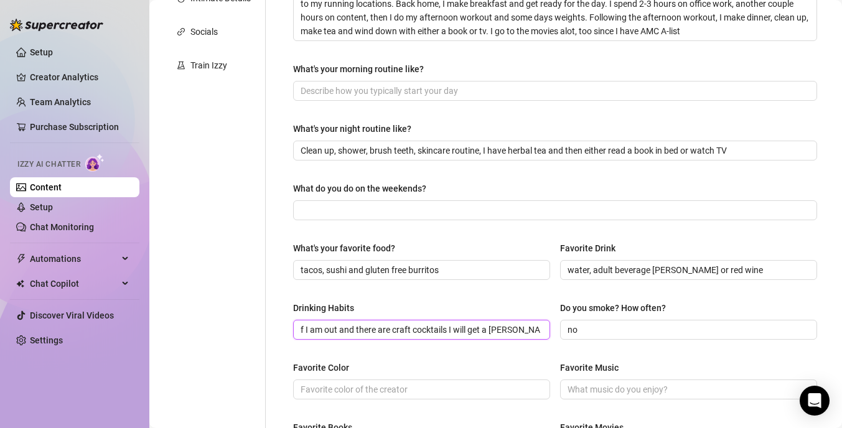
click at [310, 330] on input "glass of wine at night several nights a week. if I am out and there are craft c…" at bounding box center [420, 330] width 240 height 14
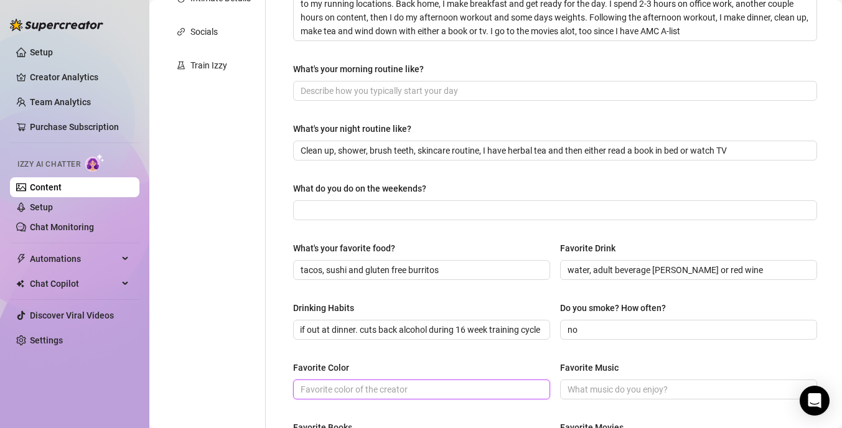
scroll to position [0, 0]
click at [347, 385] on input "Favorite Color" at bounding box center [420, 390] width 240 height 14
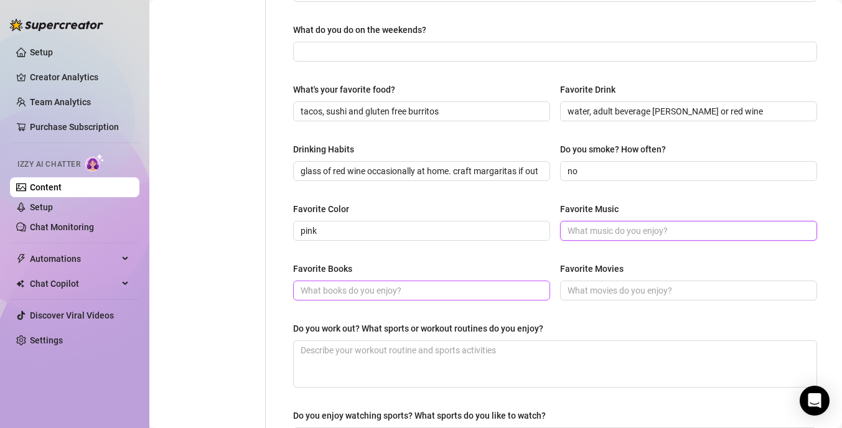
scroll to position [460, 0]
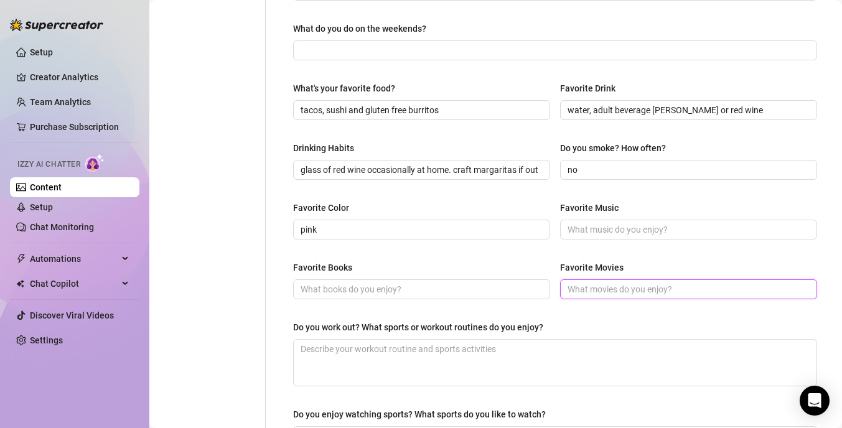
click at [569, 285] on input "Favorite Movies" at bounding box center [687, 289] width 240 height 14
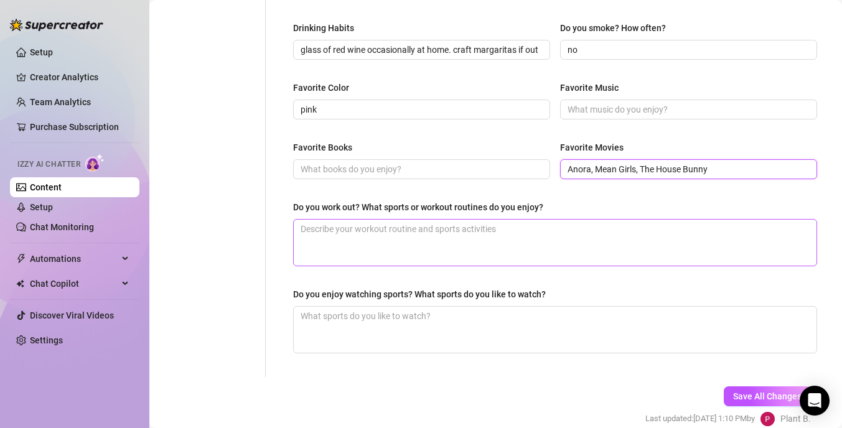
scroll to position [592, 0]
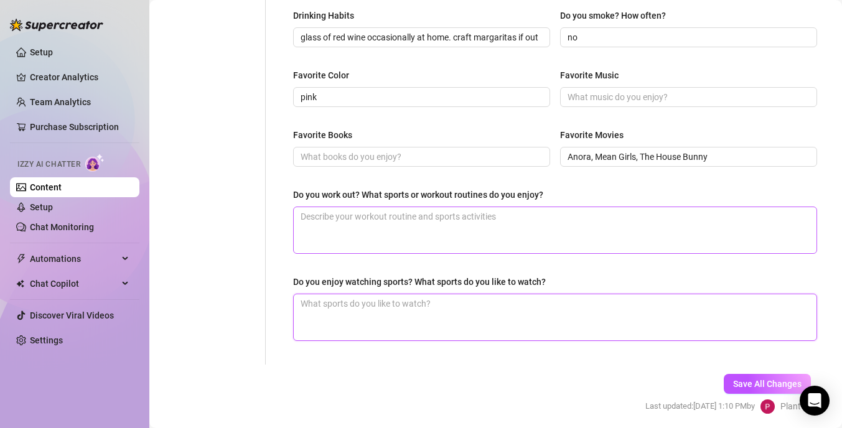
click at [413, 310] on textarea "Do you enjoy watching sports? What sports do you like to watch?" at bounding box center [555, 317] width 523 height 46
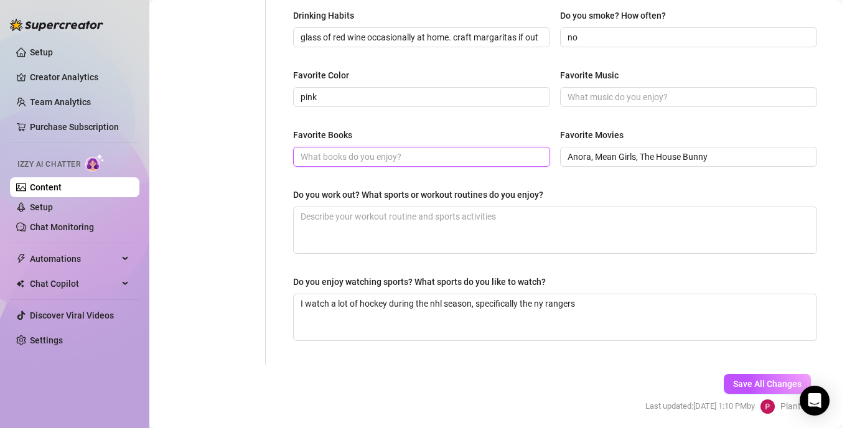
click at [479, 159] on input "Favorite Books" at bounding box center [420, 157] width 240 height 14
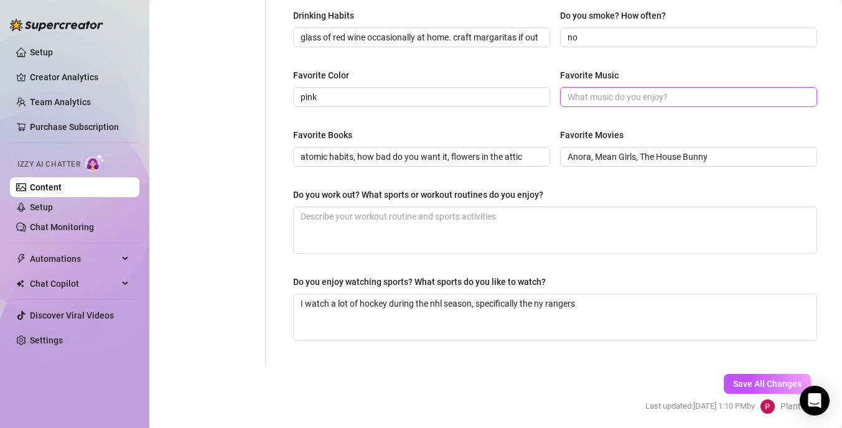
click at [582, 95] on input "Favorite Music" at bounding box center [687, 97] width 240 height 14
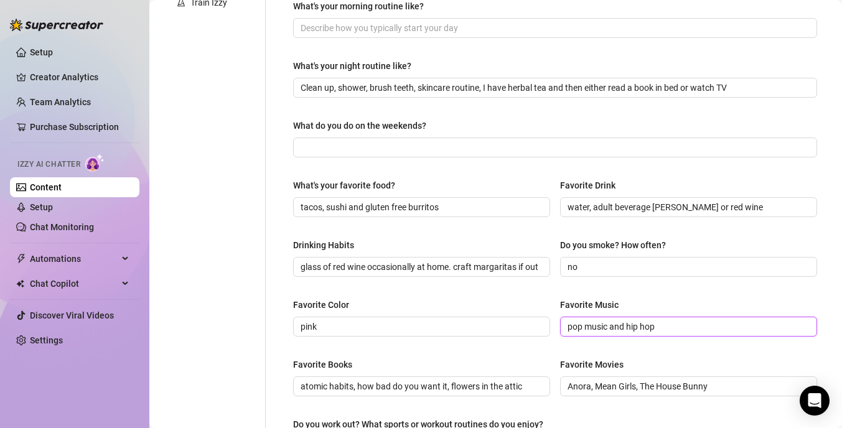
scroll to position [365, 0]
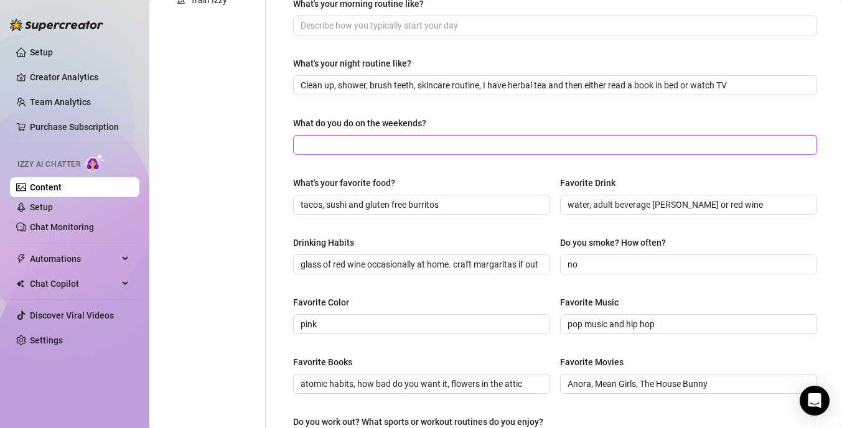
click at [602, 144] on input "What do you do on the weekends?" at bounding box center [553, 145] width 506 height 14
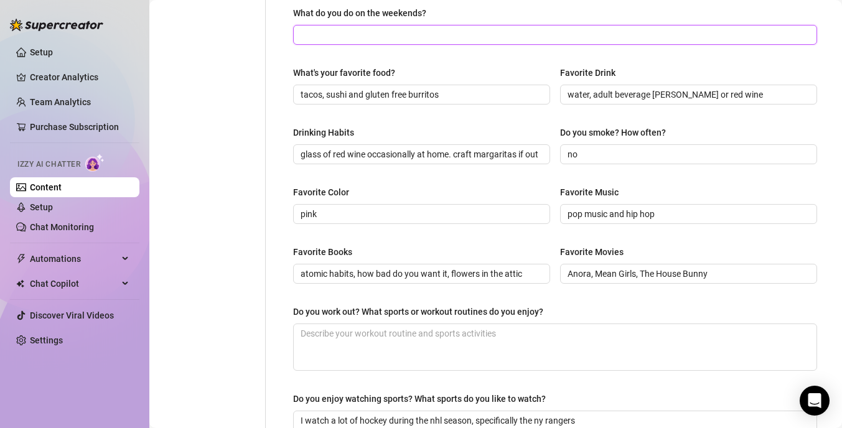
scroll to position [476, 0]
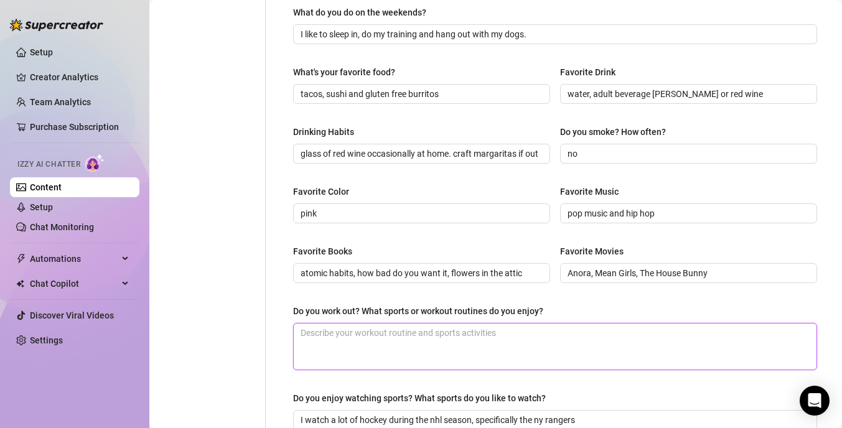
click at [371, 332] on textarea "Do you work out? What sports or workout routines do you enjoy?" at bounding box center [555, 346] width 523 height 46
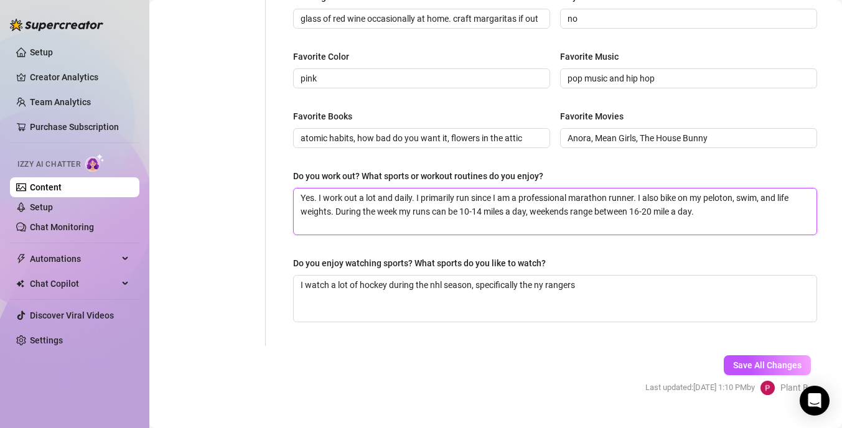
scroll to position [636, 0]
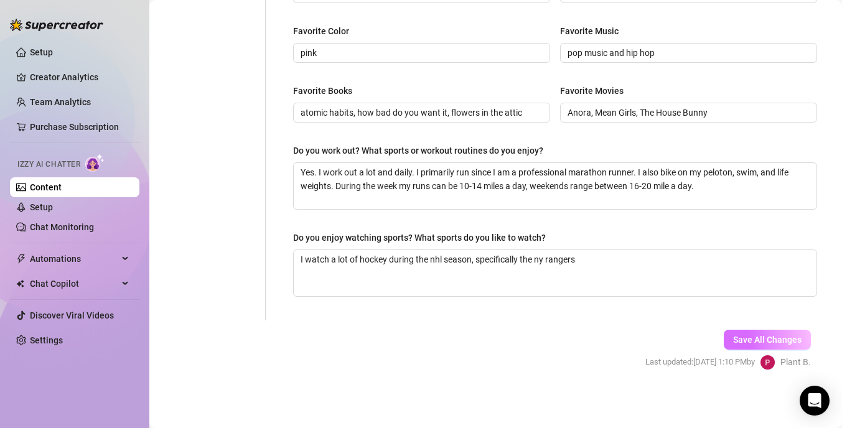
click at [742, 335] on span "Save All Changes" at bounding box center [767, 340] width 68 height 10
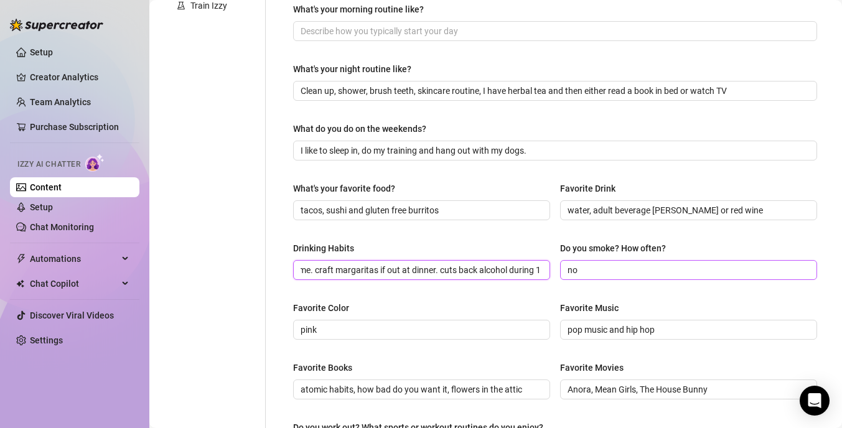
scroll to position [0, 221]
drag, startPoint x: 490, startPoint y: 266, endPoint x: 600, endPoint y: 268, distance: 110.1
click at [600, 268] on div "Drinking Habits glass of red wine occasionally at home. craft margaritas if out…" at bounding box center [555, 266] width 524 height 50
click at [543, 266] on span "glass of red wine occasionally at home. craft margaritas if out at dinner. cuts…" at bounding box center [421, 270] width 257 height 20
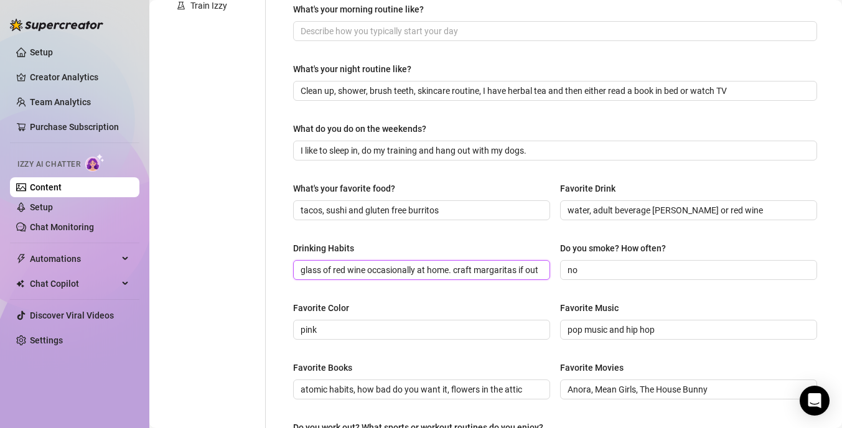
click at [516, 270] on input "glass of red wine occasionally at home. craft margaritas if out at dinner. cuts…" at bounding box center [420, 270] width 240 height 14
drag, startPoint x: 516, startPoint y: 270, endPoint x: 613, endPoint y: 268, distance: 97.1
click at [613, 269] on div "Drinking Habits glass of red wine occasionally at home. craft margaritas if out…" at bounding box center [555, 266] width 524 height 50
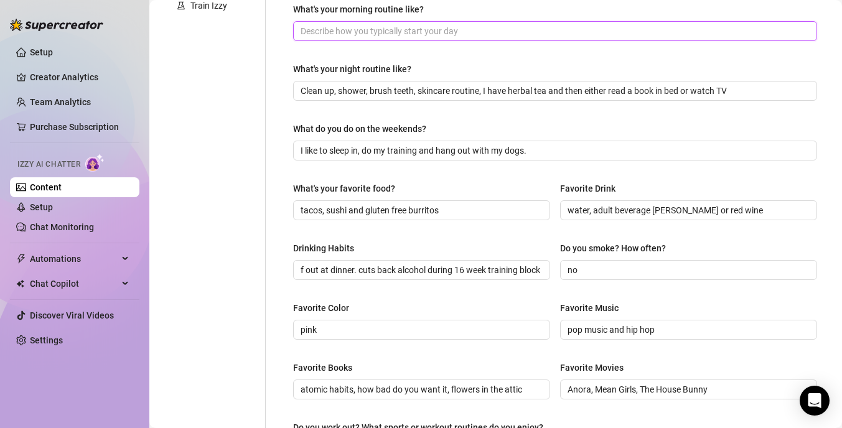
scroll to position [0, 0]
click at [314, 32] on input "What's your morning routine like?" at bounding box center [553, 31] width 506 height 14
click at [395, 30] on input "make bed, brush teeth, wash face, skincare routine, walk dogs, run, shower," at bounding box center [553, 31] width 506 height 14
drag, startPoint x: 430, startPoint y: 32, endPoint x: 500, endPoint y: 27, distance: 69.2
click at [500, 27] on input "make bed, brush teeth, wash face, skincare routine, walk dogs, run, shower," at bounding box center [553, 31] width 506 height 14
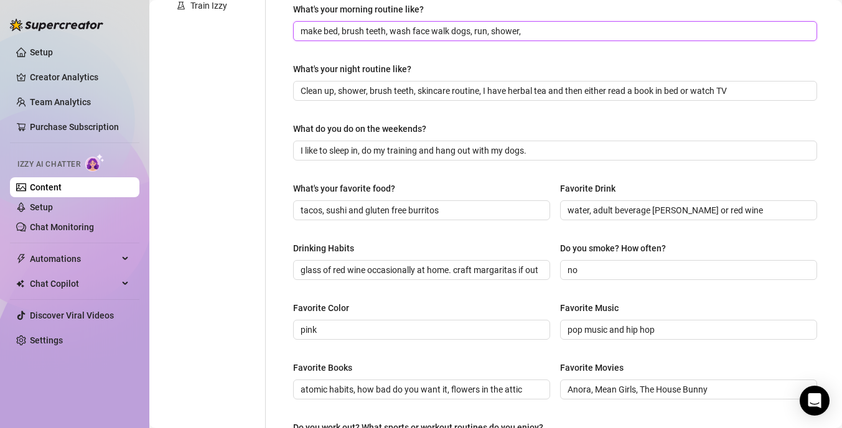
click at [557, 24] on input "make bed, brush teeth, wash face walk dogs, run, shower," at bounding box center [553, 31] width 506 height 14
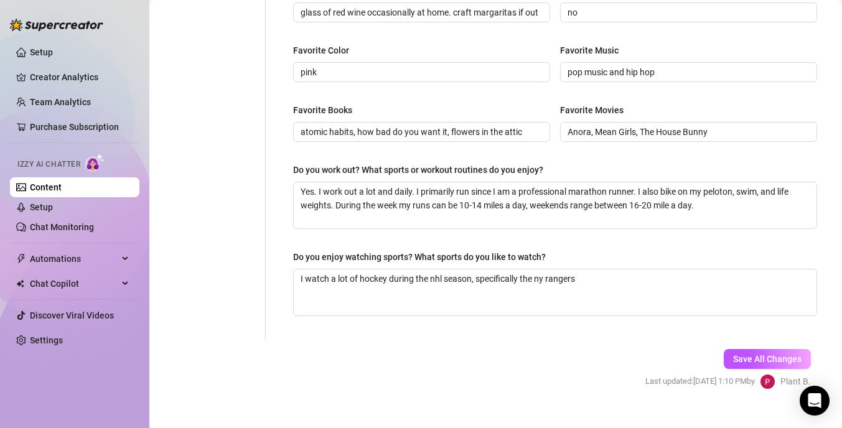
scroll to position [636, 0]
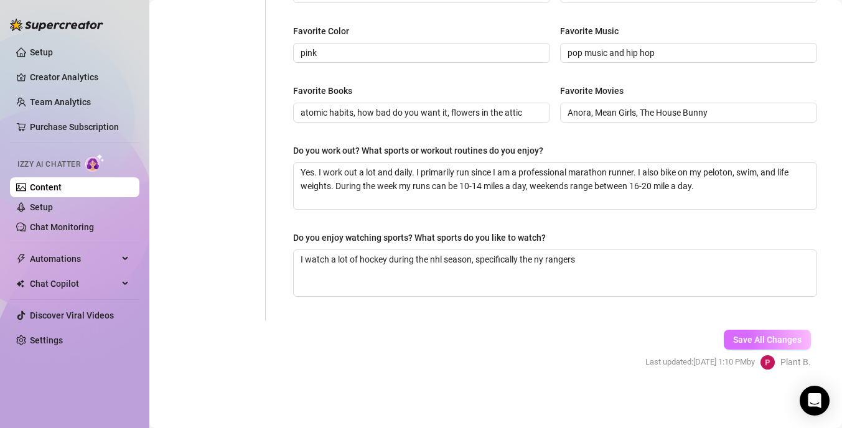
click at [751, 337] on span "Save All Changes" at bounding box center [767, 340] width 68 height 10
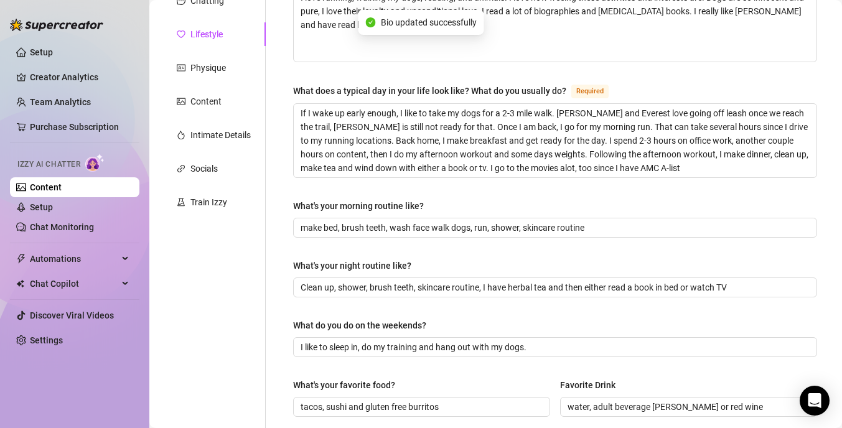
scroll to position [0, 0]
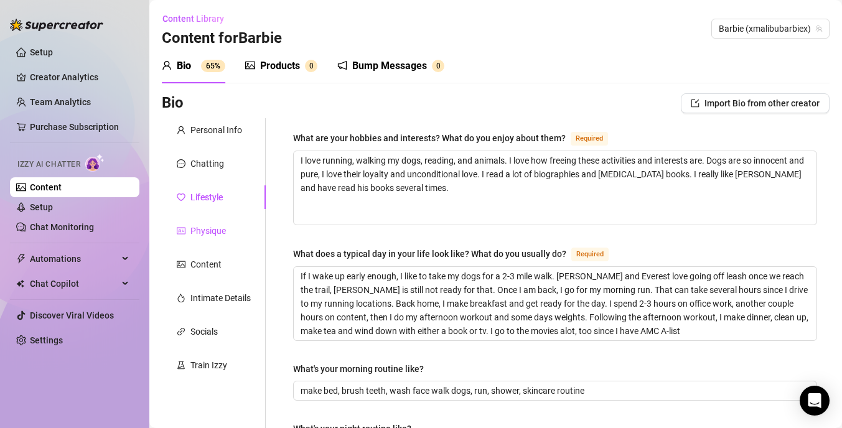
click at [200, 229] on div "Physique" at bounding box center [207, 231] width 35 height 14
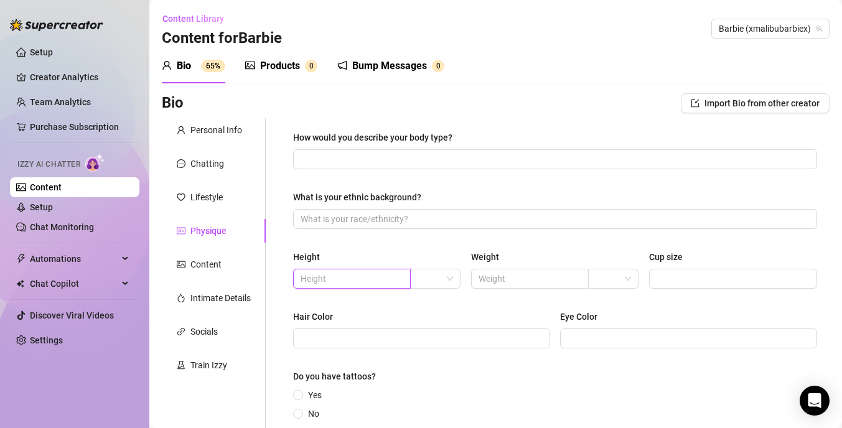
click at [341, 277] on input "text" at bounding box center [350, 279] width 100 height 14
click at [453, 279] on div at bounding box center [435, 279] width 50 height 20
click at [424, 321] on div "ft" at bounding box center [435, 324] width 30 height 14
click at [325, 278] on input "5'9"" at bounding box center [350, 279] width 100 height 14
click at [672, 276] on input "Cup size" at bounding box center [731, 279] width 151 height 14
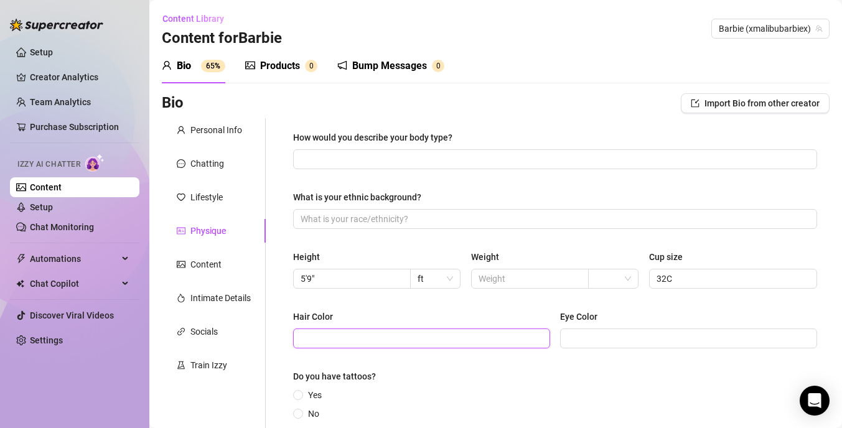
click at [482, 340] on input "Hair Color" at bounding box center [420, 339] width 240 height 14
drag, startPoint x: 399, startPoint y: 337, endPoint x: 266, endPoint y: 324, distance: 133.8
click at [266, 324] on div "How would you describe your body type? What is your ethnic background? Height 5…" at bounding box center [548, 317] width 564 height 398
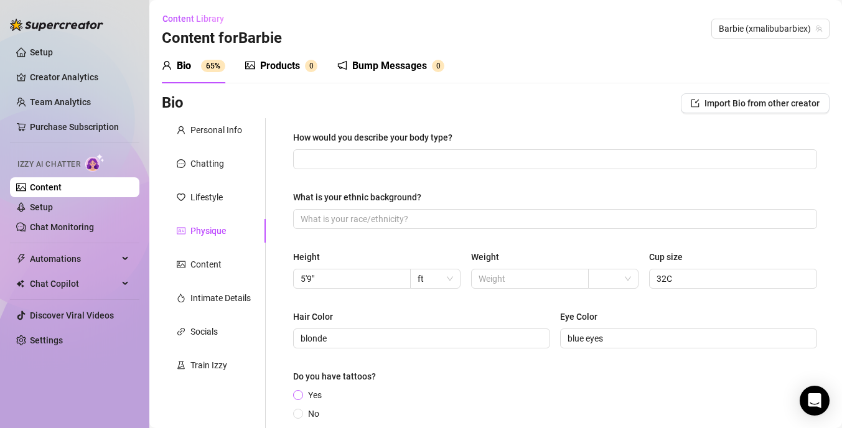
click at [304, 388] on span "Yes" at bounding box center [315, 395] width 24 height 14
click at [301, 392] on input "Yes" at bounding box center [298, 396] width 5 height 8
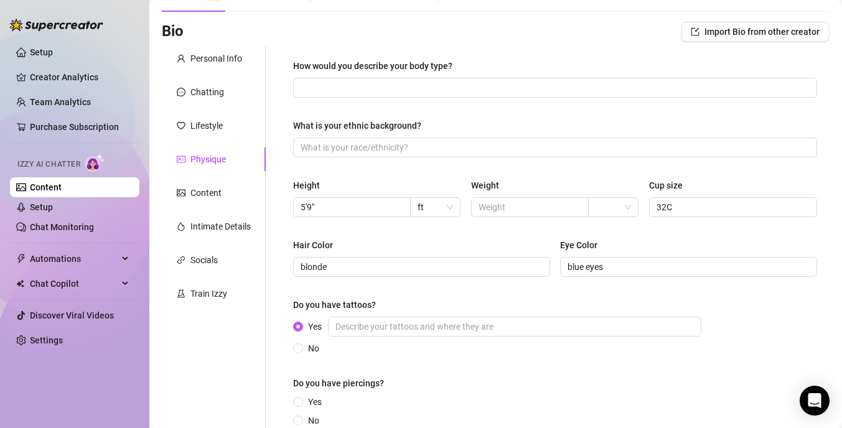
scroll to position [73, 0]
click at [357, 329] on input "Yes" at bounding box center [514, 325] width 373 height 20
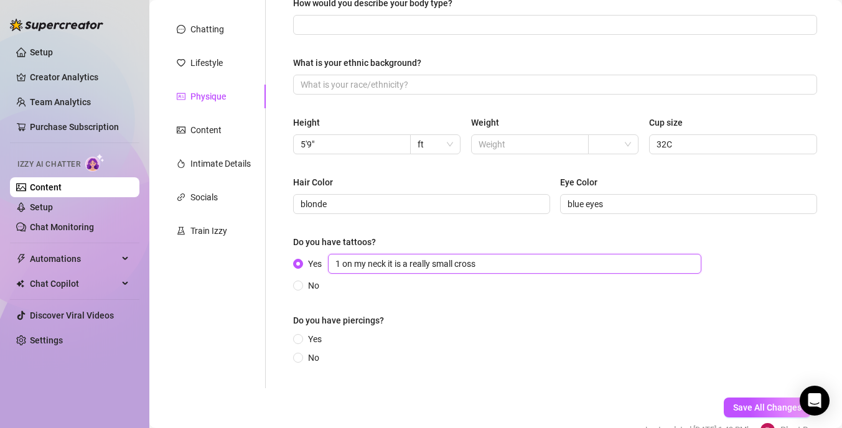
scroll to position [137, 0]
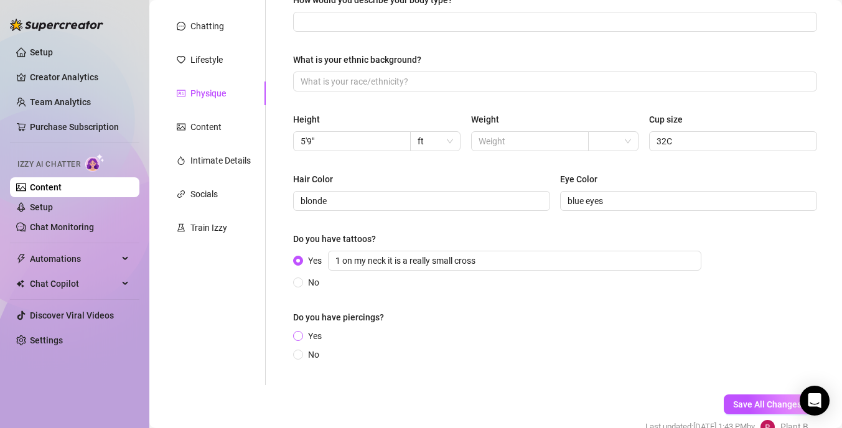
click at [297, 335] on input "Yes" at bounding box center [298, 337] width 5 height 8
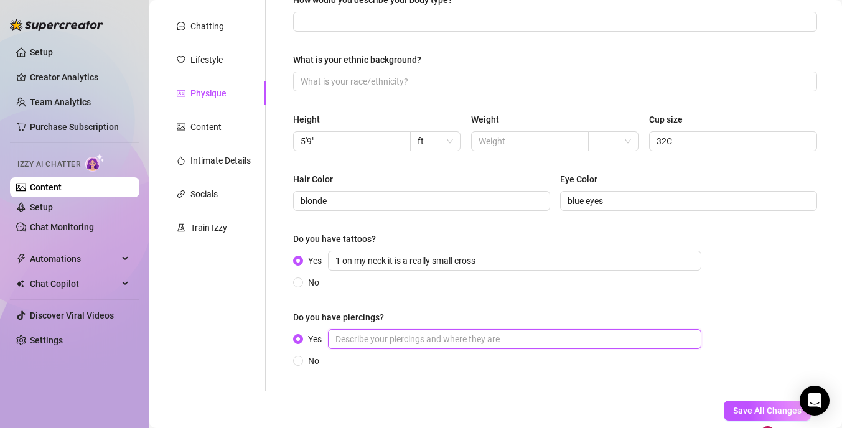
click at [371, 338] on input "Yes" at bounding box center [514, 339] width 373 height 20
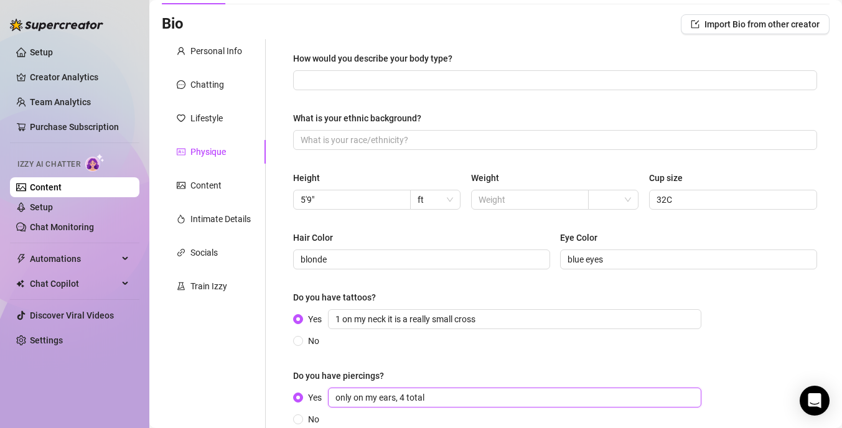
scroll to position [78, 0]
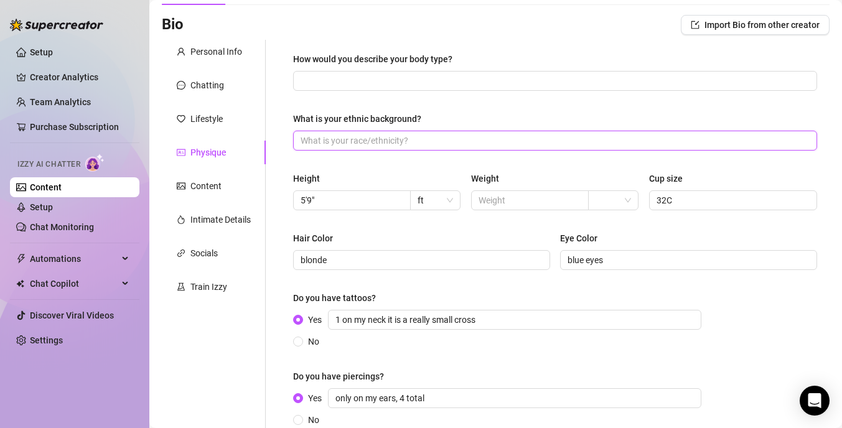
click at [319, 138] on input "What is your ethnic background?" at bounding box center [553, 141] width 506 height 14
click at [349, 83] on input "How would you describe your body type?" at bounding box center [553, 81] width 506 height 14
click at [498, 202] on input "text" at bounding box center [528, 200] width 100 height 14
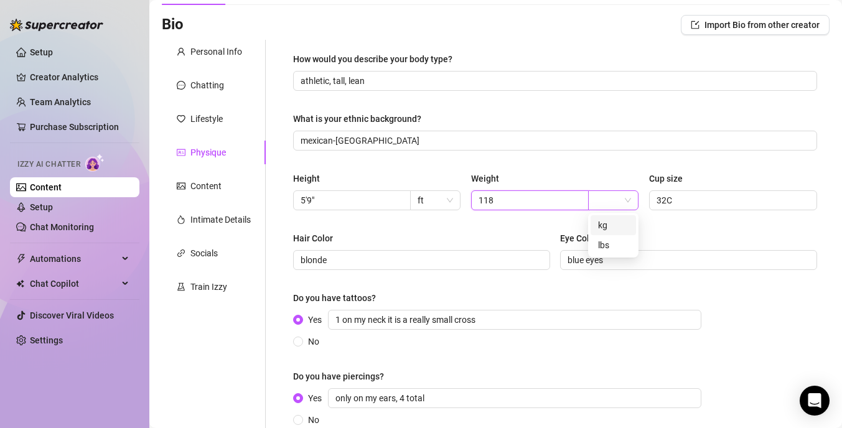
click at [633, 203] on div at bounding box center [613, 200] width 50 height 20
click at [608, 244] on div "lbs" at bounding box center [613, 245] width 30 height 14
click at [308, 198] on input "5'9"" at bounding box center [350, 200] width 100 height 14
drag, startPoint x: 342, startPoint y: 204, endPoint x: 302, endPoint y: 201, distance: 40.6
click at [302, 201] on input "5'9"" at bounding box center [350, 200] width 100 height 14
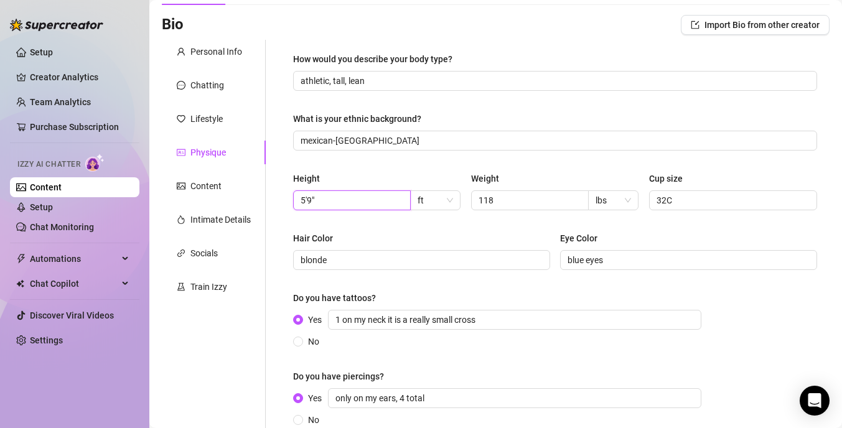
click at [356, 195] on input "5'9"" at bounding box center [350, 200] width 100 height 14
click at [691, 228] on div "How would you describe your body type? athletic, tall, lean What is your ethnic…" at bounding box center [555, 245] width 524 height 386
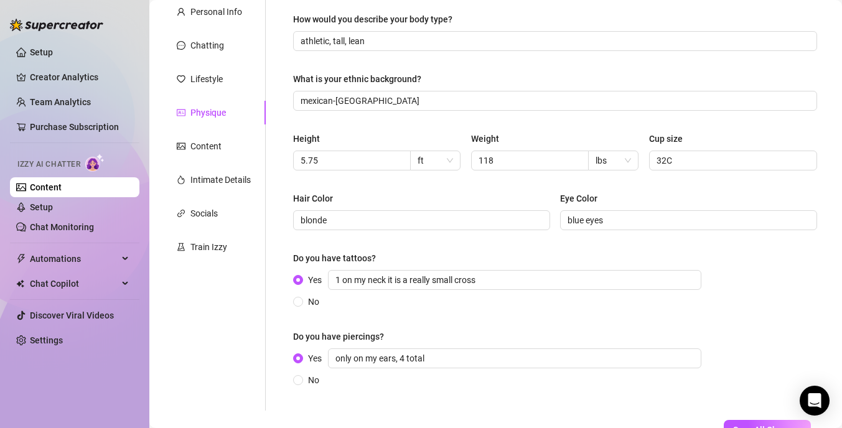
scroll to position [210, 0]
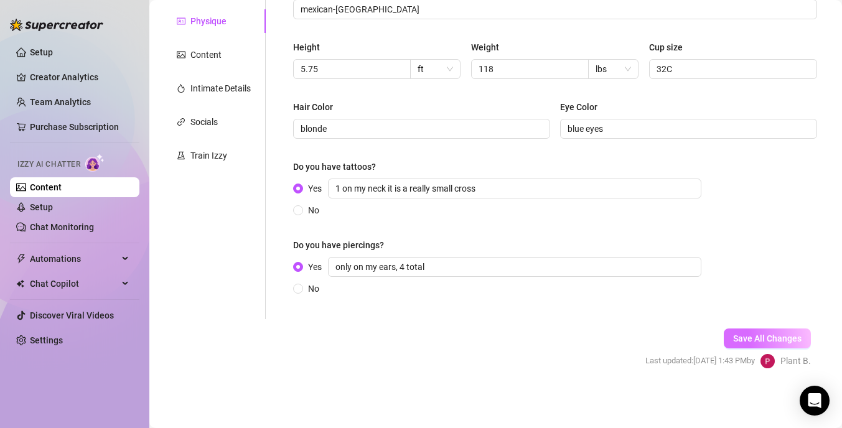
click at [771, 332] on button "Save All Changes" at bounding box center [766, 338] width 87 height 20
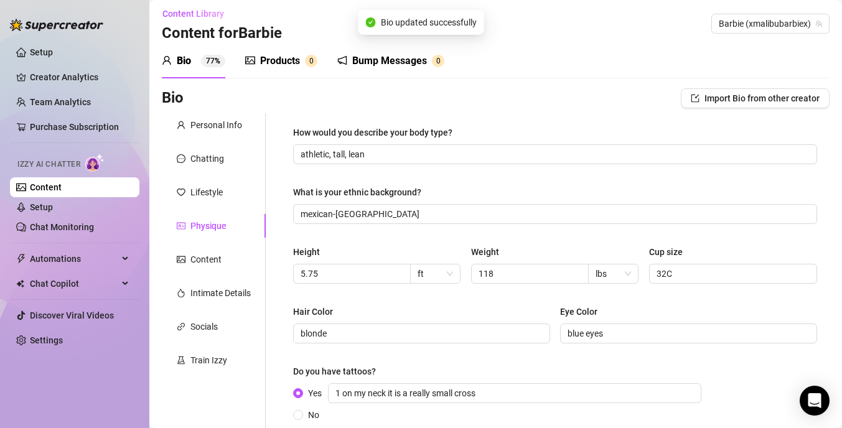
scroll to position [4, 0]
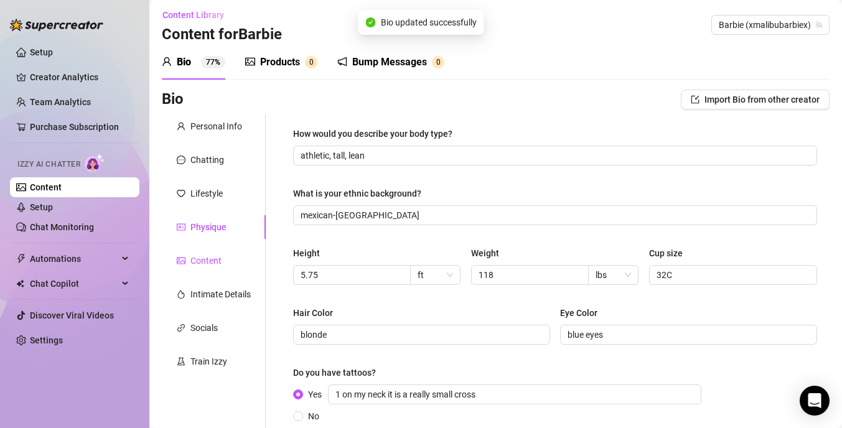
click at [216, 264] on div "Content" at bounding box center [205, 261] width 31 height 14
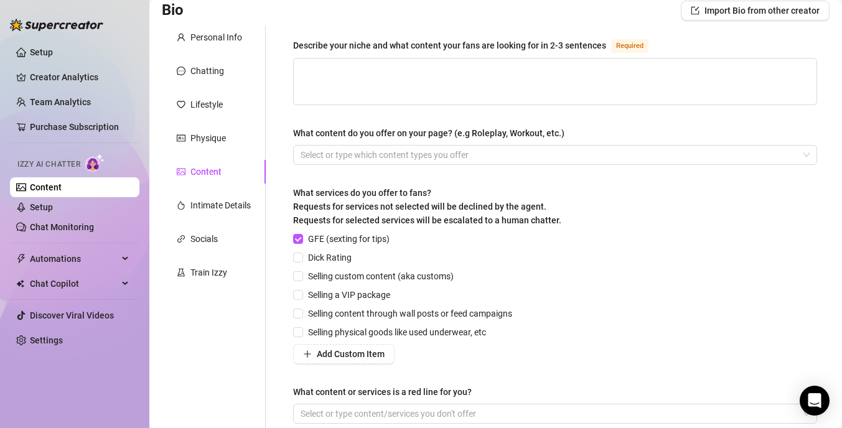
scroll to position [96, 0]
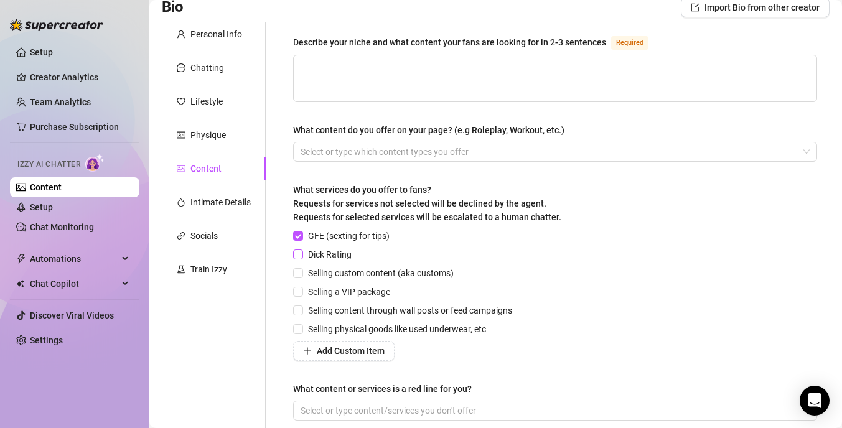
click at [302, 252] on span at bounding box center [298, 254] width 10 height 10
click at [302, 252] on input "Dick Rating" at bounding box center [297, 253] width 9 height 9
click at [296, 273] on input "Selling custom content (aka customs)" at bounding box center [297, 272] width 9 height 9
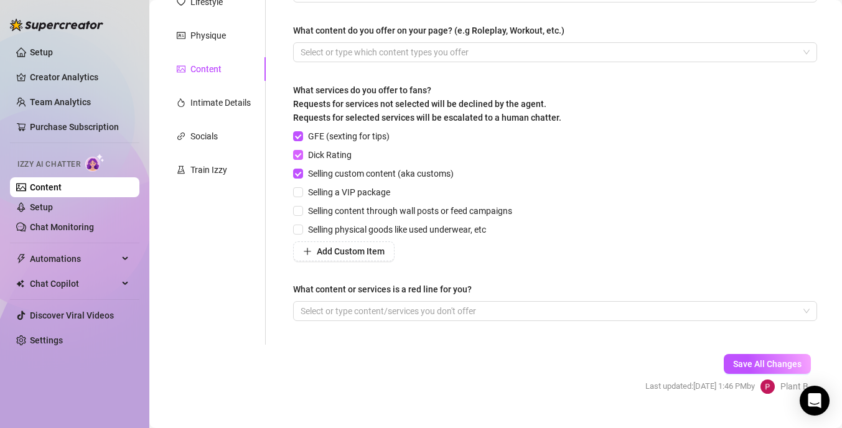
scroll to position [220, 0]
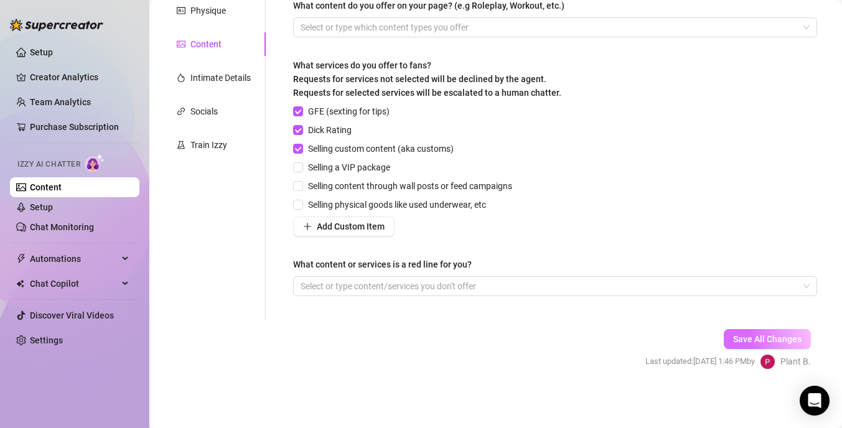
click at [754, 329] on button "Save All Changes" at bounding box center [766, 339] width 87 height 20
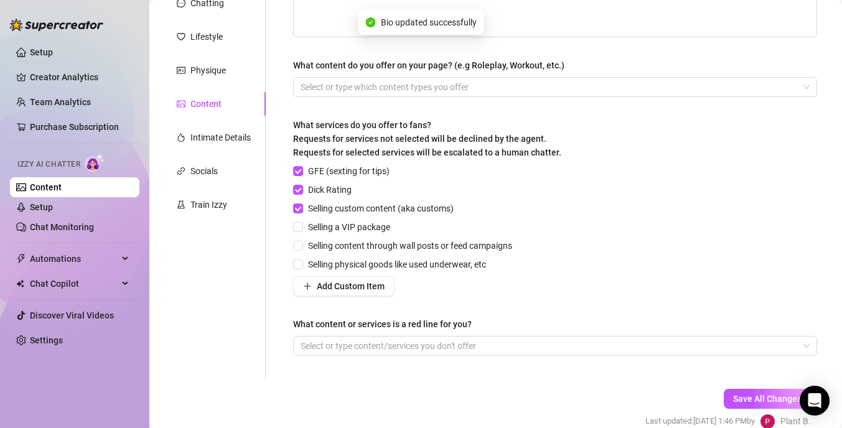
scroll to position [157, 0]
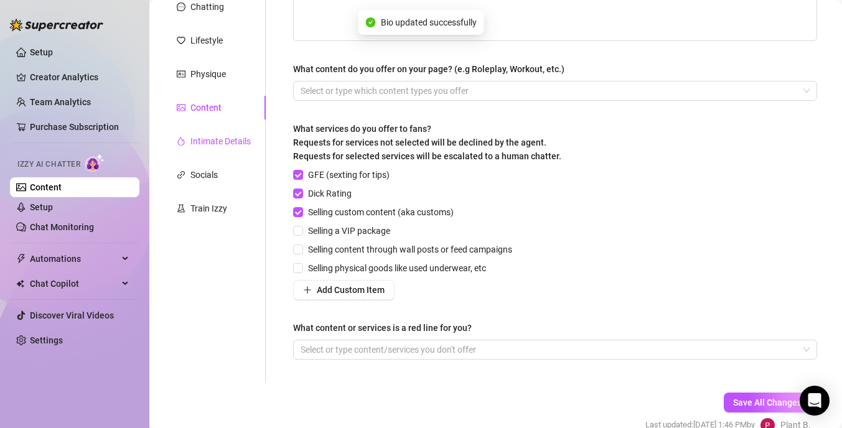
click at [205, 144] on div "Intimate Details" at bounding box center [220, 141] width 60 height 14
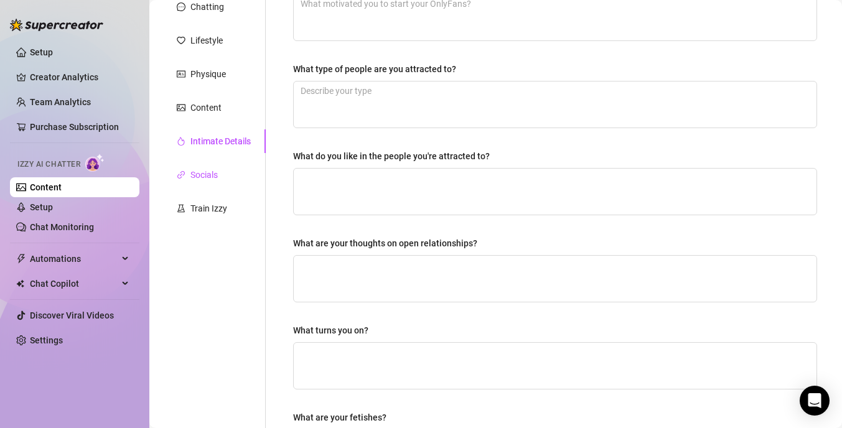
click at [200, 172] on div "Socials" at bounding box center [203, 175] width 27 height 14
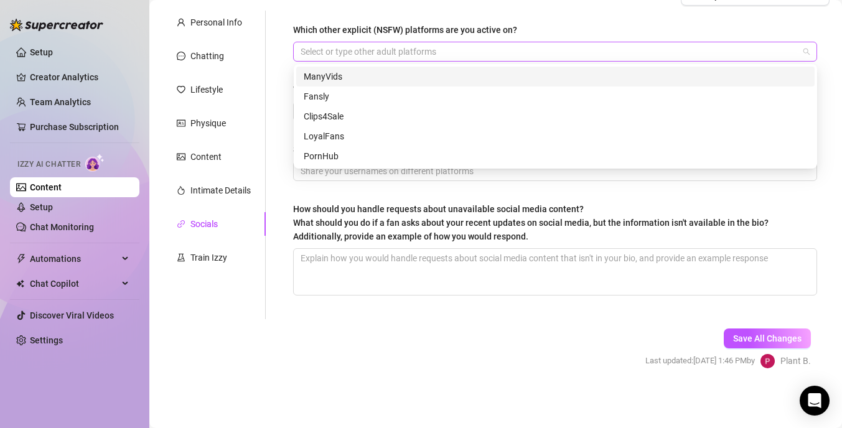
click at [331, 55] on div at bounding box center [548, 51] width 506 height 17
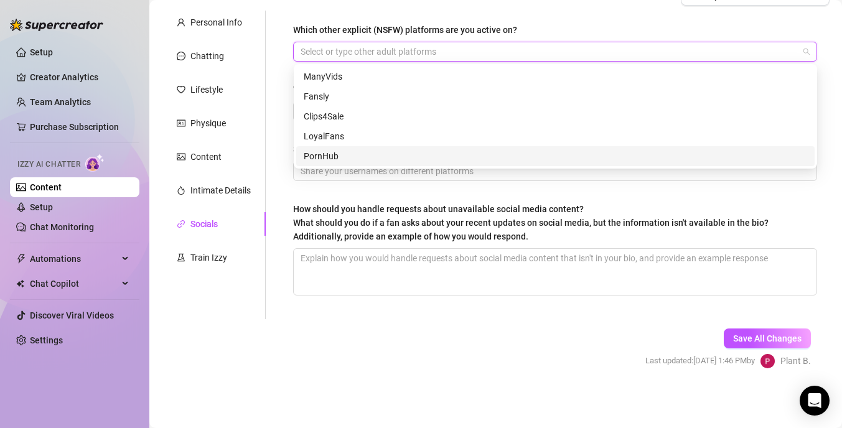
click at [291, 202] on div "Which other explicit (NSFW) platforms are you active on? Select or type other a…" at bounding box center [555, 165] width 549 height 309
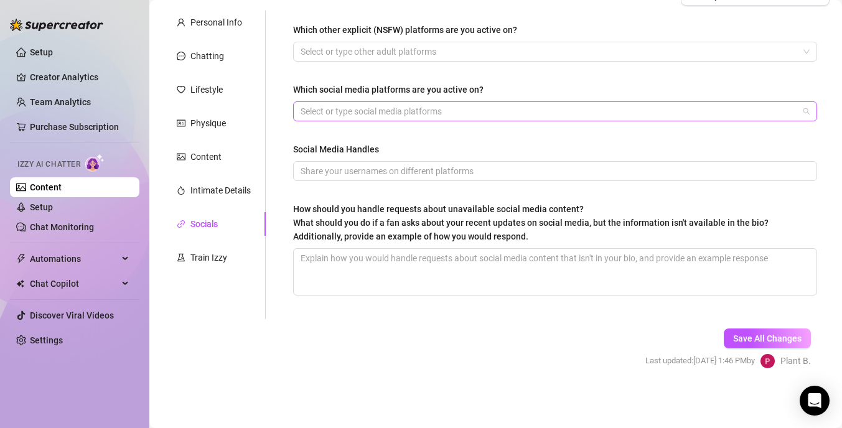
click at [333, 108] on div at bounding box center [548, 111] width 506 height 17
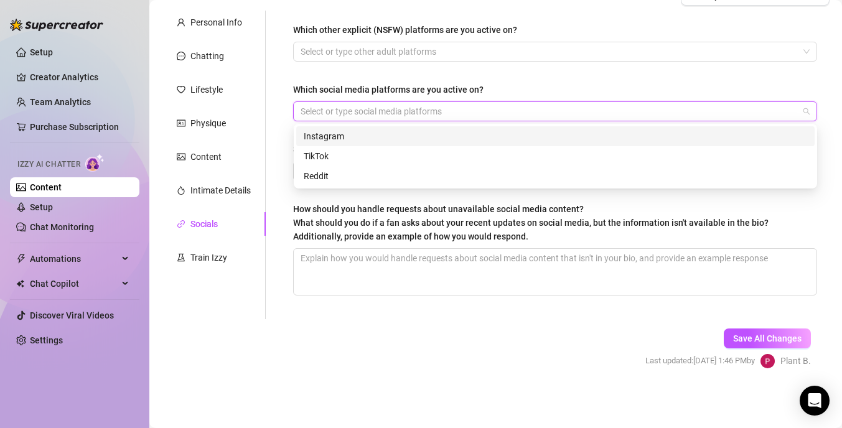
click at [330, 137] on div "Instagram" at bounding box center [555, 136] width 503 height 14
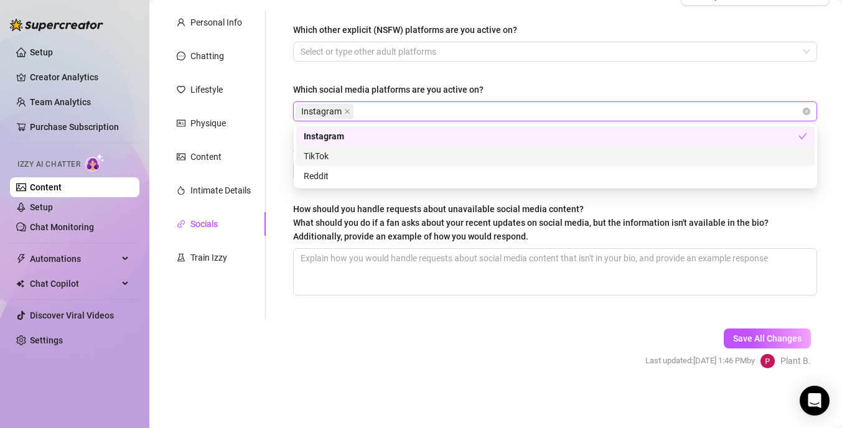
click at [335, 152] on div "TikTok" at bounding box center [555, 156] width 503 height 14
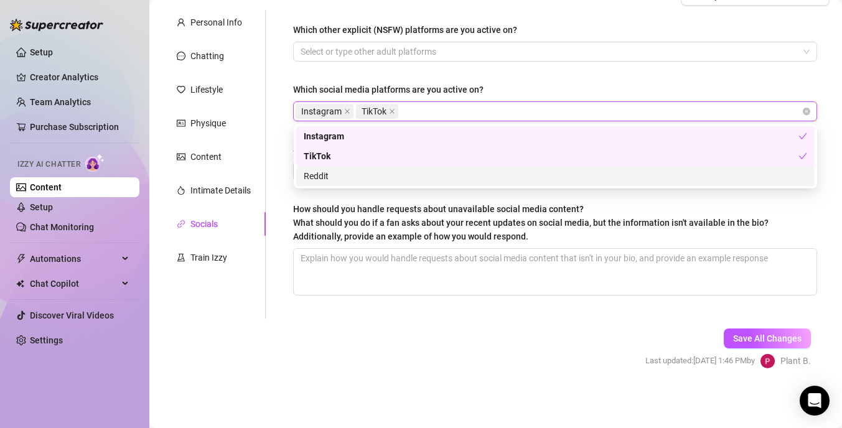
click at [298, 204] on span "How should you handle requests about unavailable social media content? What sho…" at bounding box center [530, 222] width 475 height 37
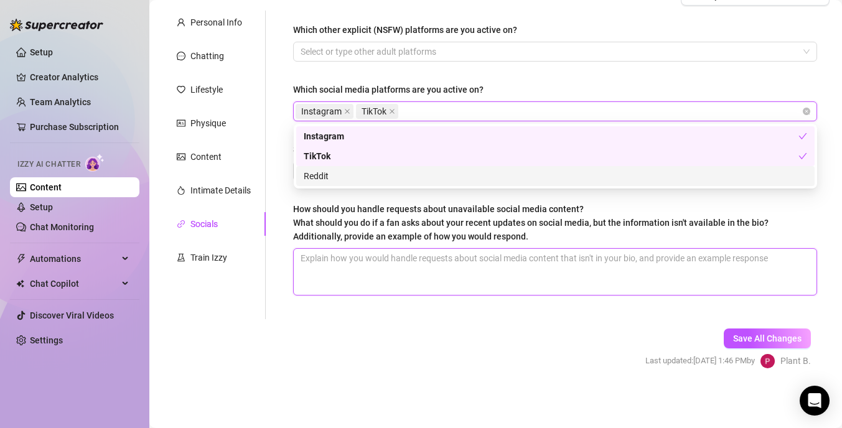
click at [298, 249] on textarea "How should you handle requests about unavailable social media content? What sho…" at bounding box center [555, 272] width 523 height 46
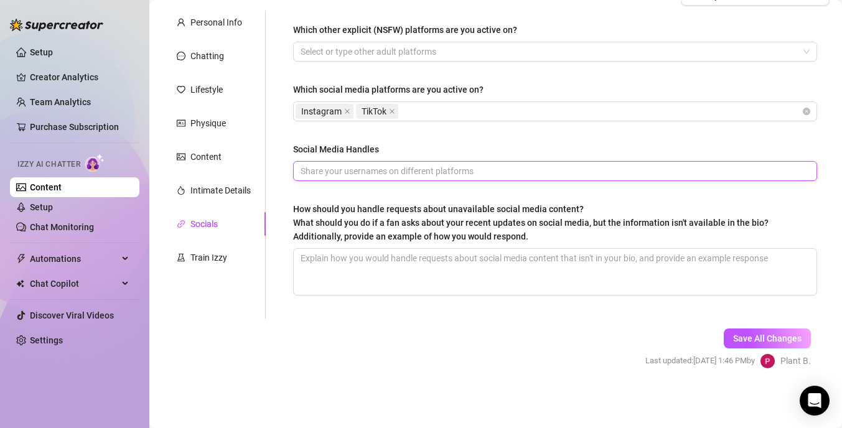
click at [316, 168] on input "Social Media Handles" at bounding box center [553, 171] width 506 height 14
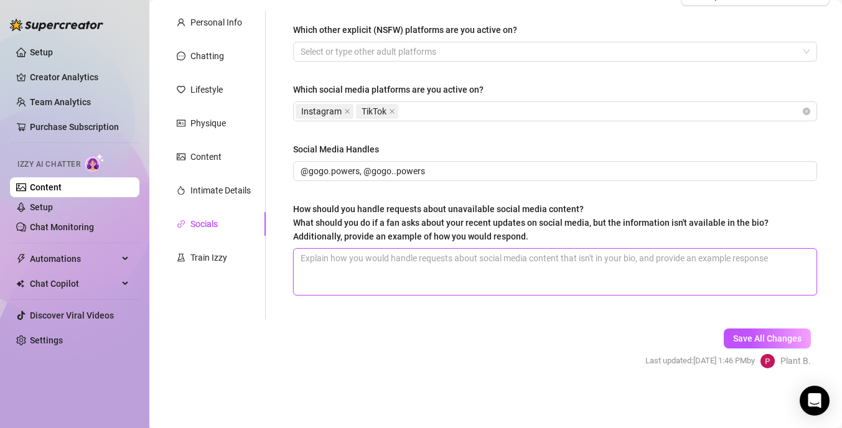
click at [441, 265] on textarea "How should you handle requests about unavailable social media content? What sho…" at bounding box center [555, 272] width 523 height 46
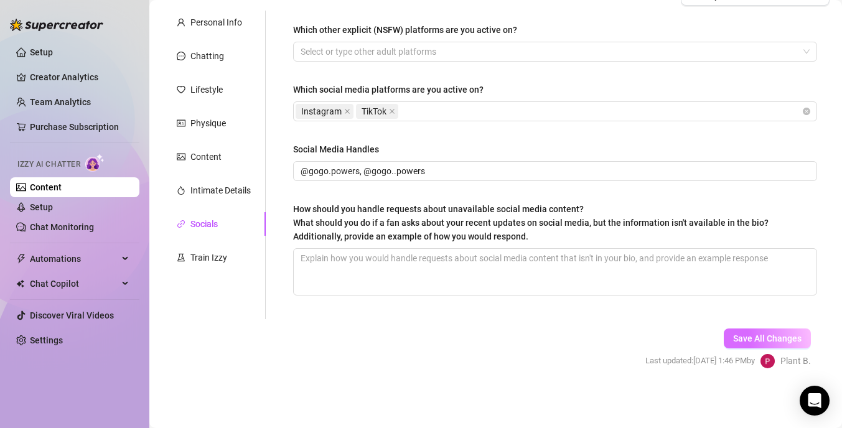
click at [739, 346] on button "Save All Changes" at bounding box center [766, 338] width 87 height 20
click at [215, 256] on div "Train Izzy" at bounding box center [208, 258] width 37 height 14
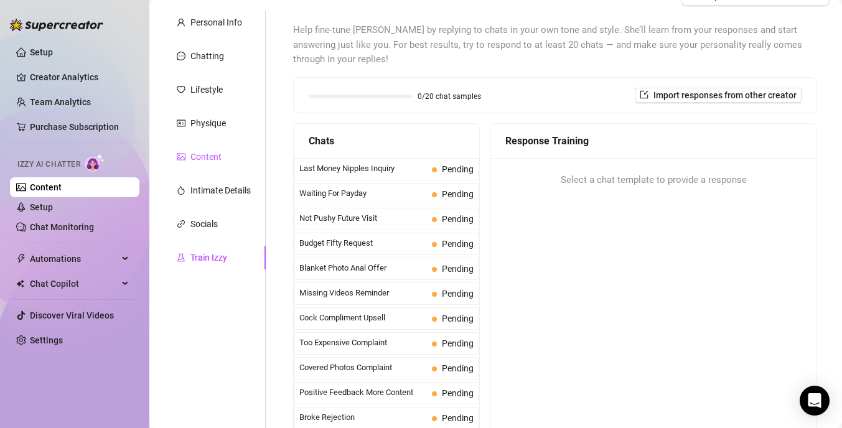
click at [197, 159] on div "Content" at bounding box center [205, 157] width 31 height 14
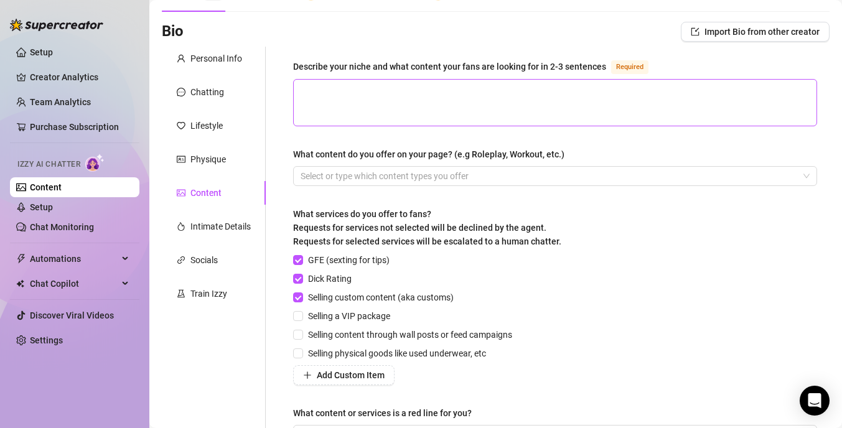
scroll to position [70, 0]
click at [342, 100] on textarea "Describe your niche and what content your fans are looking for in 2-3 sentences…" at bounding box center [555, 104] width 523 height 46
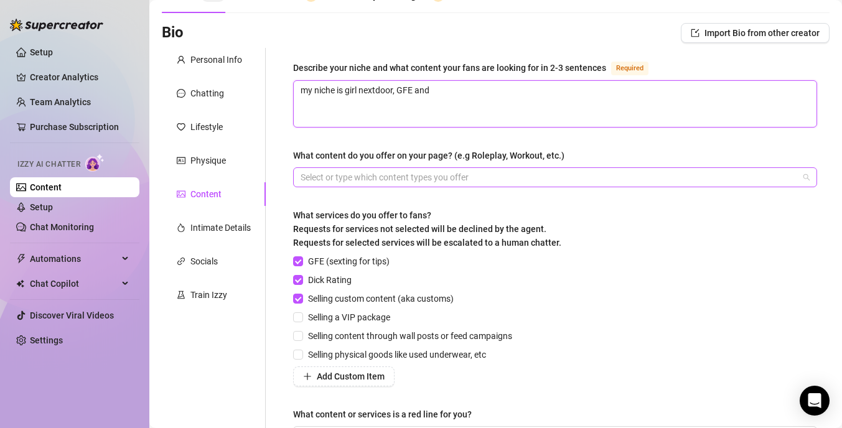
click at [327, 180] on div at bounding box center [548, 177] width 506 height 17
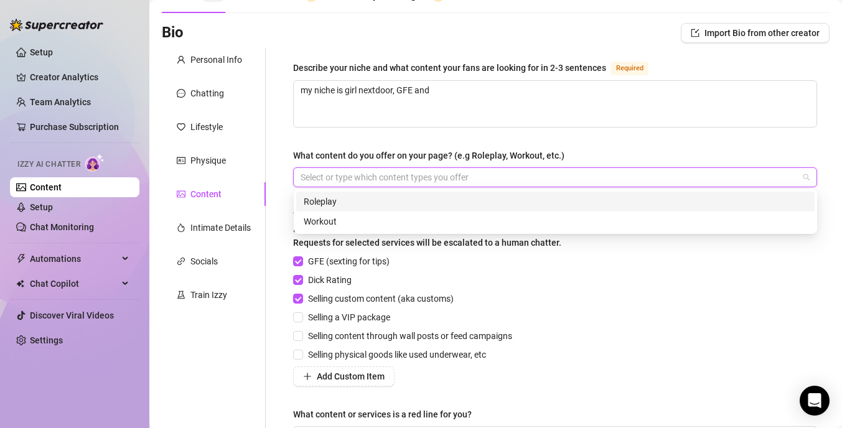
click at [333, 200] on div "Roleplay" at bounding box center [555, 202] width 503 height 14
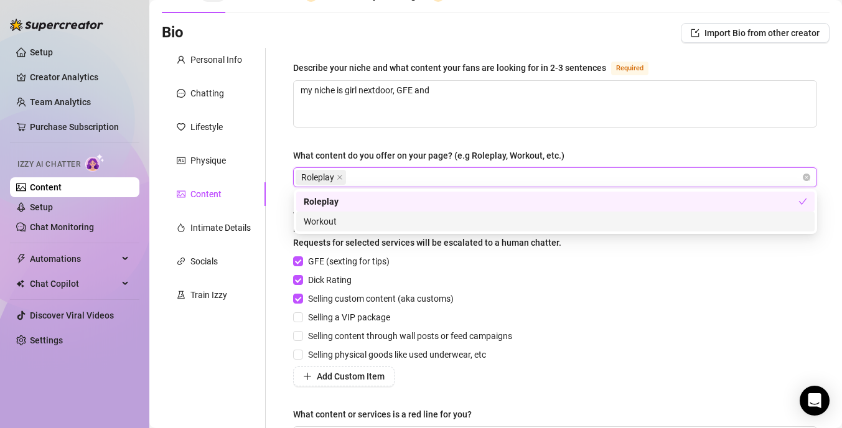
click at [333, 223] on div "Workout" at bounding box center [555, 222] width 503 height 14
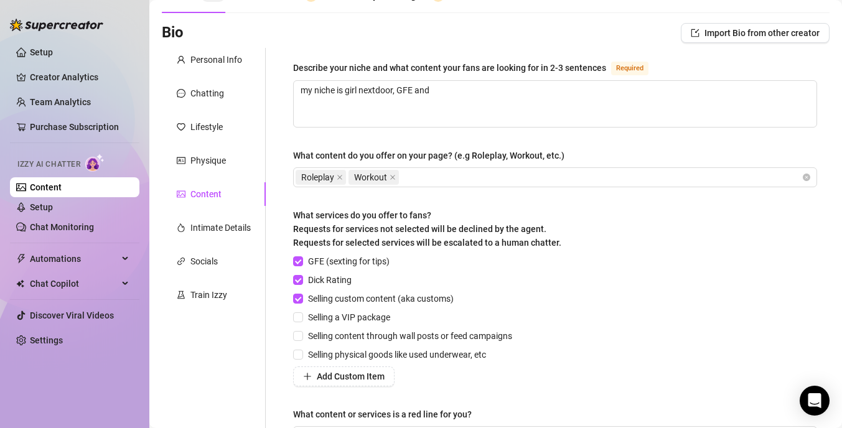
click at [426, 134] on div "Describe your niche and what content your fans are looking for in 2-3 sentences…" at bounding box center [555, 258] width 524 height 397
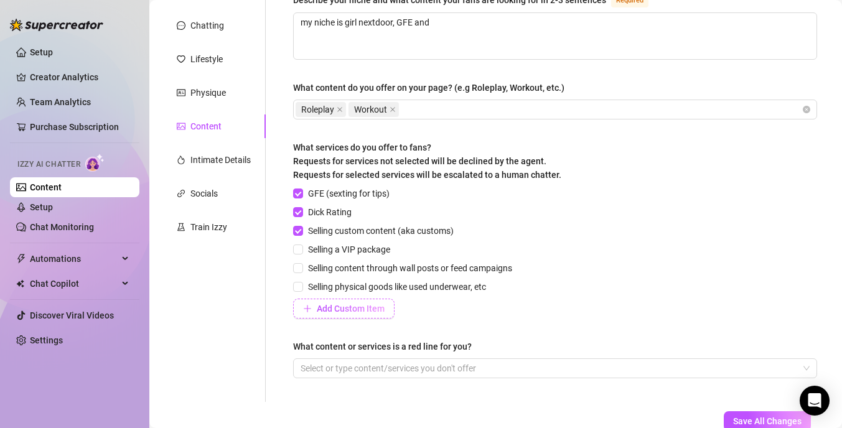
scroll to position [146, 0]
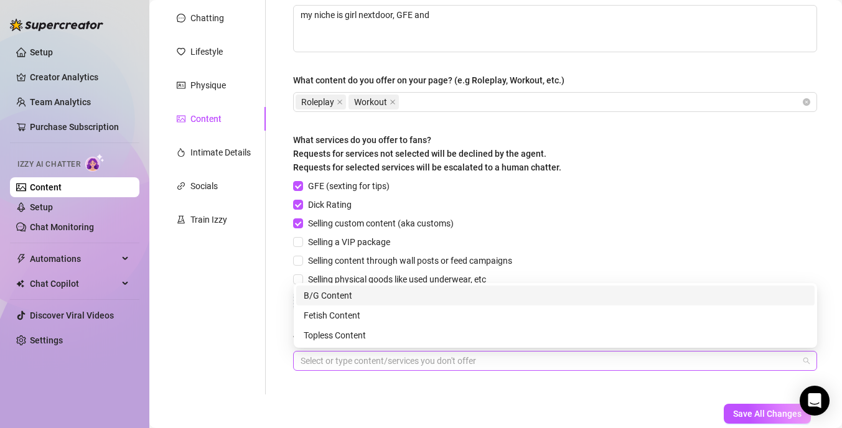
click at [350, 365] on div at bounding box center [548, 360] width 506 height 17
click at [342, 293] on div "B/G Content" at bounding box center [555, 296] width 503 height 14
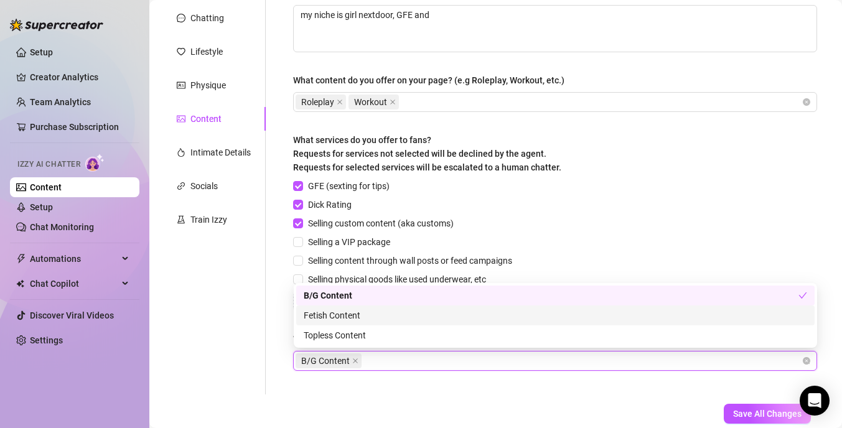
click at [343, 317] on div "Fetish Content" at bounding box center [555, 316] width 503 height 14
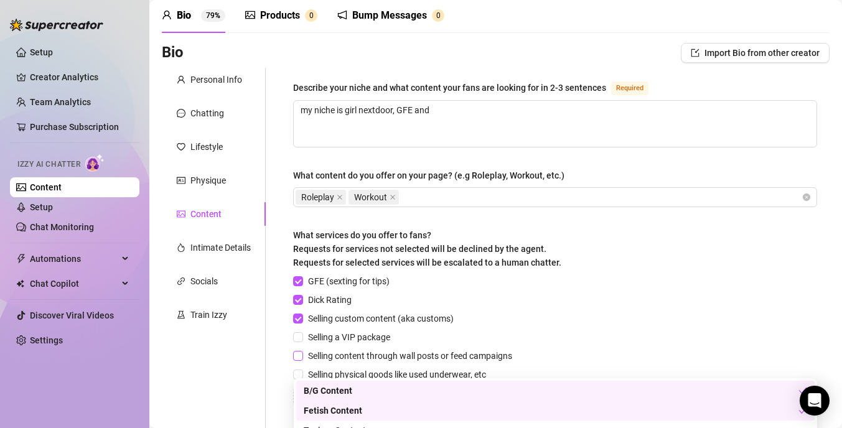
scroll to position [28, 0]
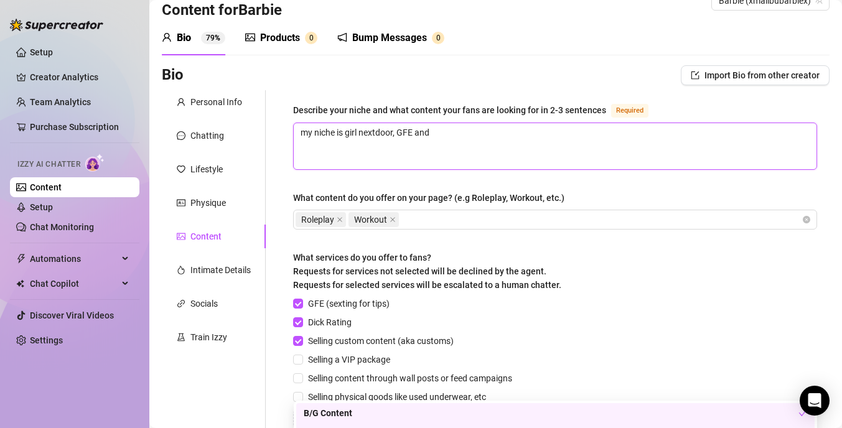
click at [440, 136] on textarea "my niche is girl nextdoor, GFE and" at bounding box center [555, 146] width 523 height 46
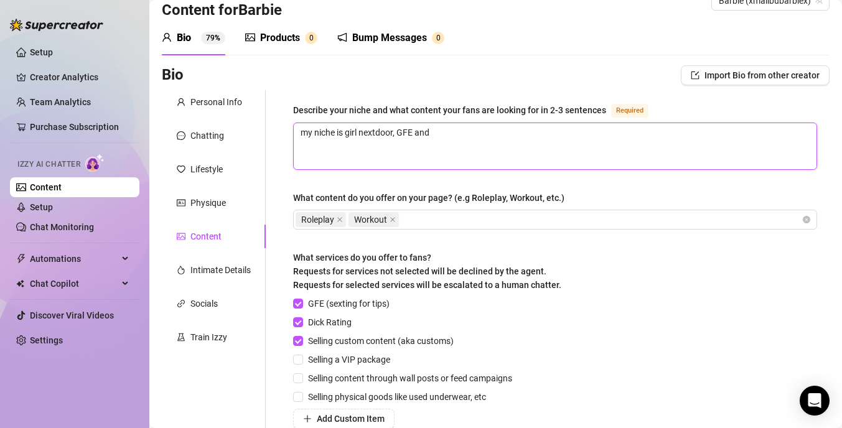
drag, startPoint x: 440, startPoint y: 129, endPoint x: 394, endPoint y: 128, distance: 46.7
click at [394, 128] on textarea "my niche is girl nextdoor, GFE and" at bounding box center [555, 146] width 523 height 46
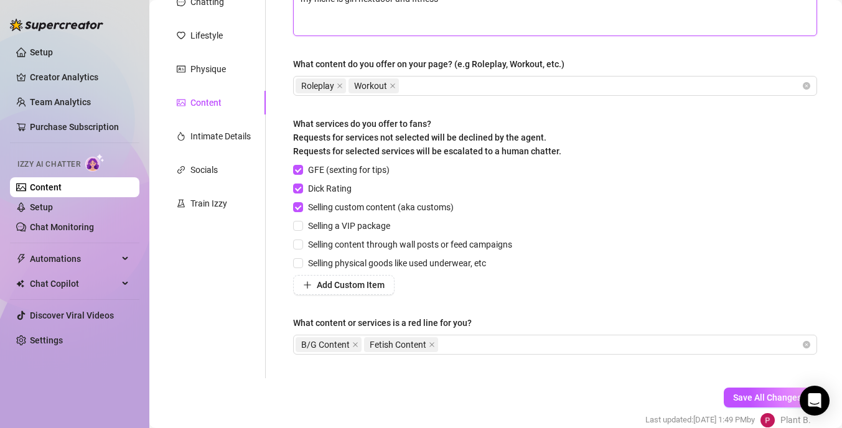
scroll to position [220, 0]
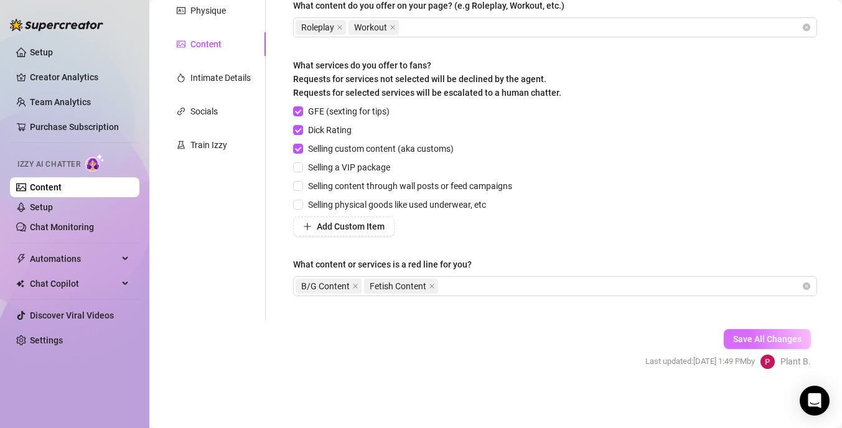
click at [761, 338] on span "Save All Changes" at bounding box center [767, 339] width 68 height 10
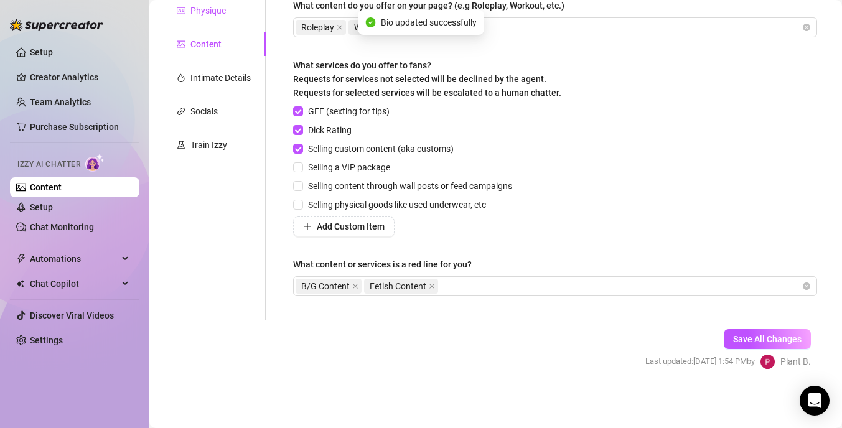
click at [199, 11] on div "Physique" at bounding box center [207, 11] width 35 height 14
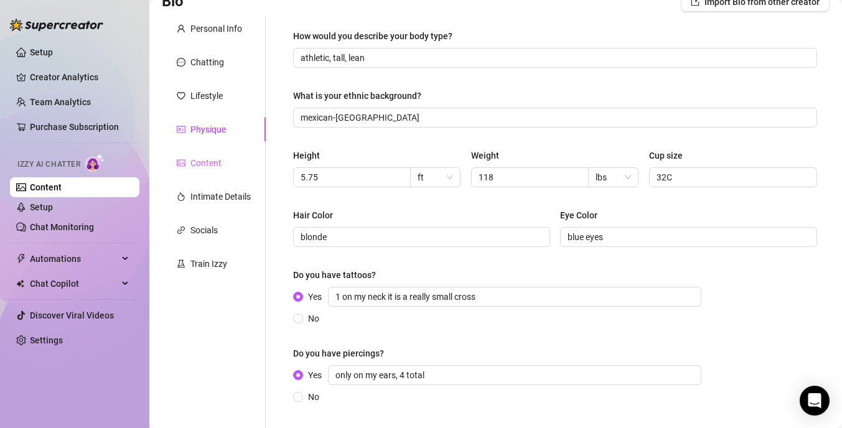
scroll to position [128, 0]
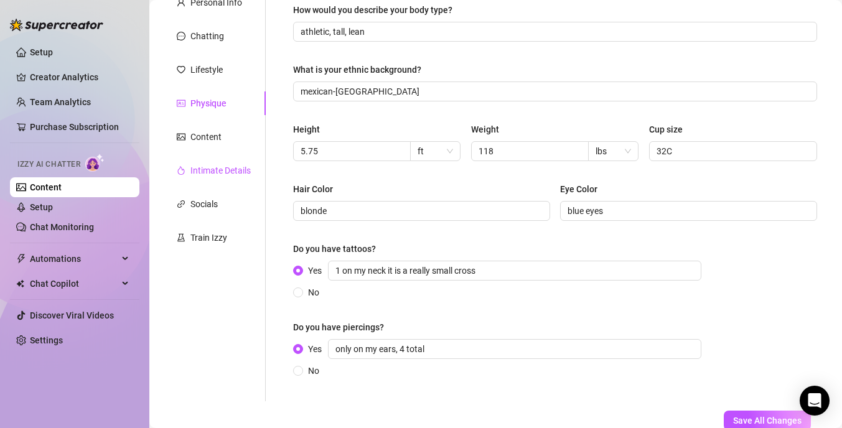
click at [215, 169] on div "Intimate Details" at bounding box center [220, 171] width 60 height 14
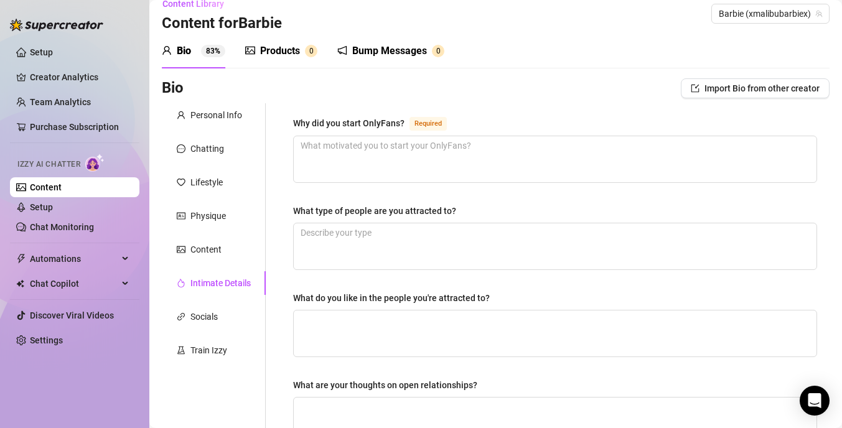
scroll to position [4, 0]
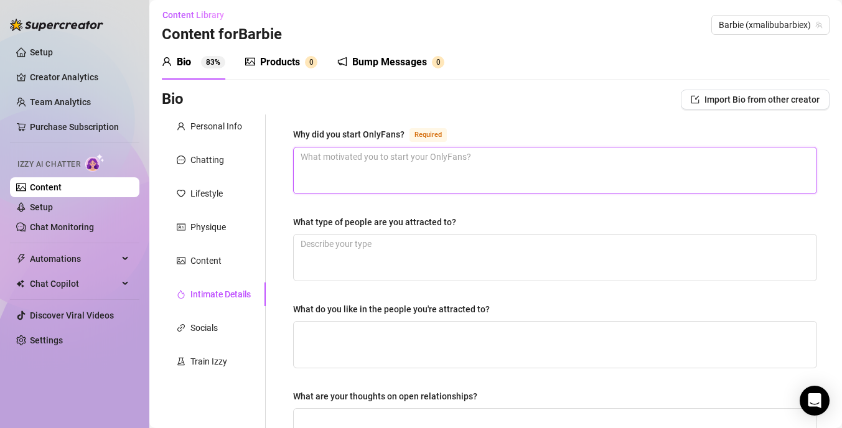
click at [338, 172] on textarea "Why did you start OnlyFans? Required" at bounding box center [555, 170] width 523 height 46
drag, startPoint x: 552, startPoint y: 154, endPoint x: 616, endPoint y: 159, distance: 64.9
click at [616, 159] on textarea "I started OnlyFans as a creative outlet and to support my training for the" at bounding box center [555, 170] width 523 height 46
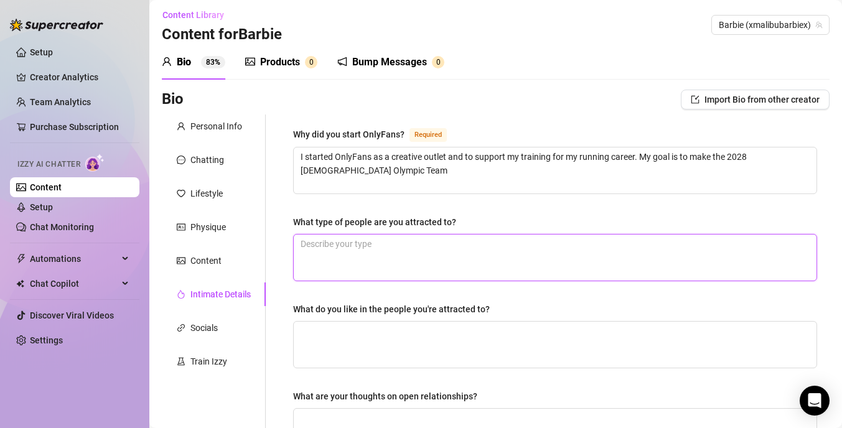
click at [503, 237] on textarea "What type of people are you attracted to?" at bounding box center [555, 258] width 523 height 46
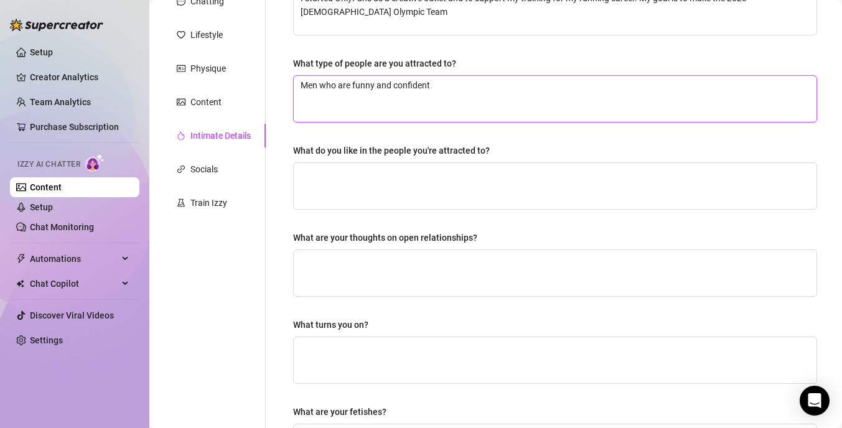
scroll to position [161, 0]
drag, startPoint x: 320, startPoint y: 85, endPoint x: 440, endPoint y: 78, distance: 120.3
click at [442, 80] on textarea "Men who are funny and confident" at bounding box center [555, 100] width 523 height 46
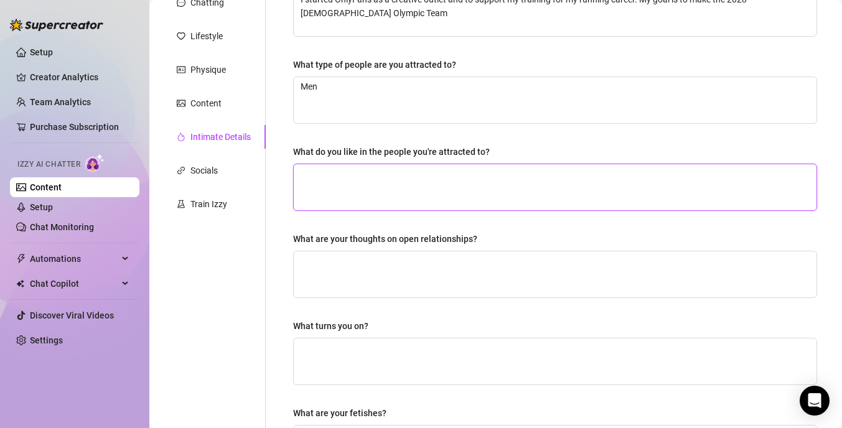
click at [358, 172] on textarea "What do you like in the people you're attracted to?" at bounding box center [555, 187] width 523 height 46
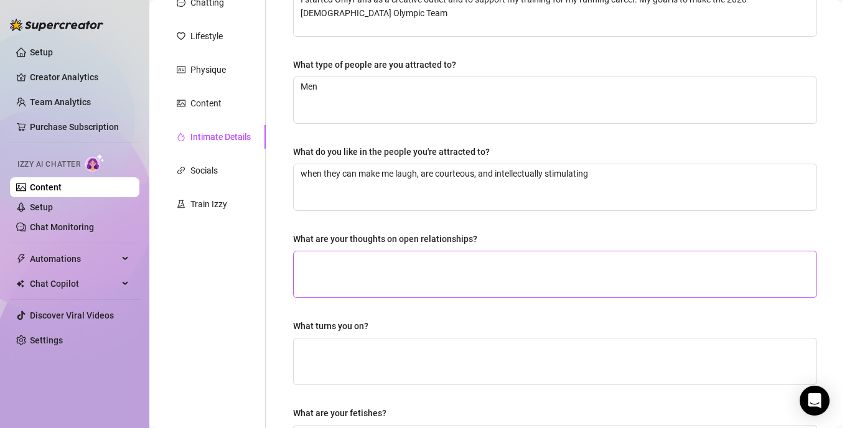
click at [338, 251] on span at bounding box center [555, 274] width 524 height 47
click at [341, 272] on textarea "What are your thoughts on open relationships?" at bounding box center [555, 274] width 523 height 46
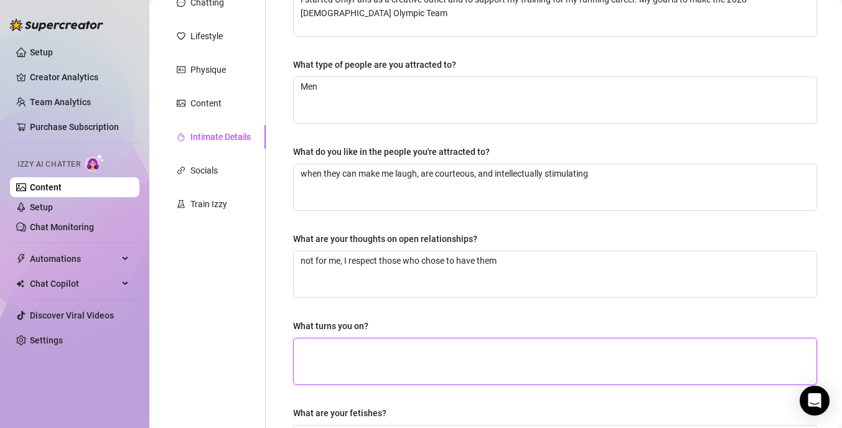
click at [372, 367] on textarea "What turns you on?" at bounding box center [555, 361] width 523 height 46
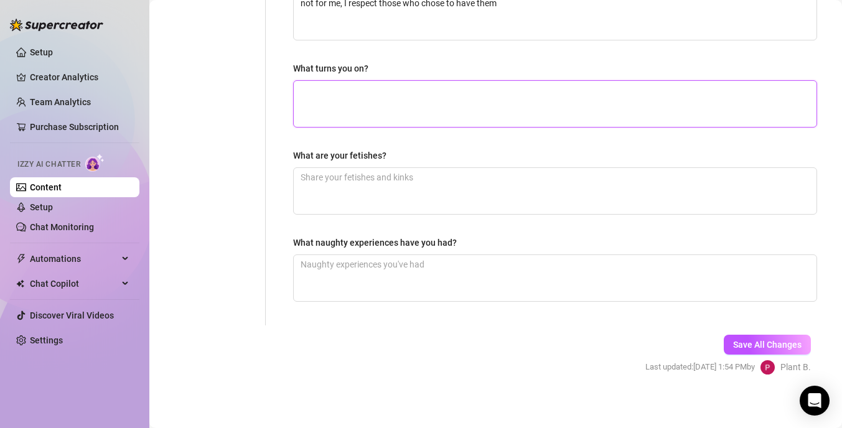
scroll to position [424, 0]
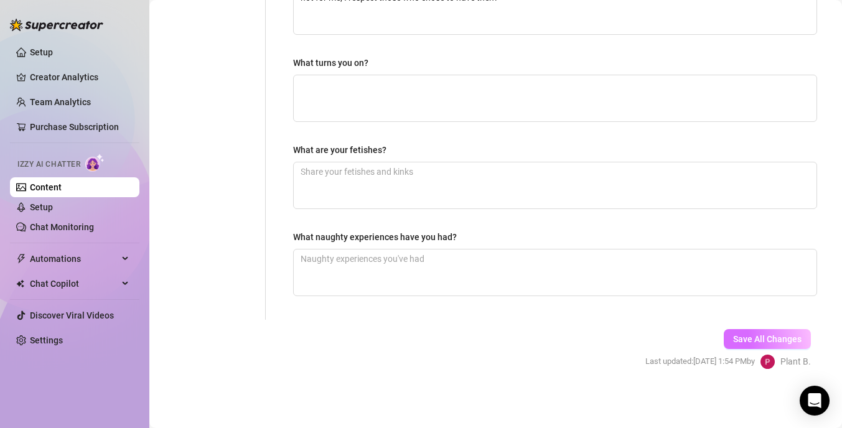
click at [752, 337] on span "Save All Changes" at bounding box center [767, 339] width 68 height 10
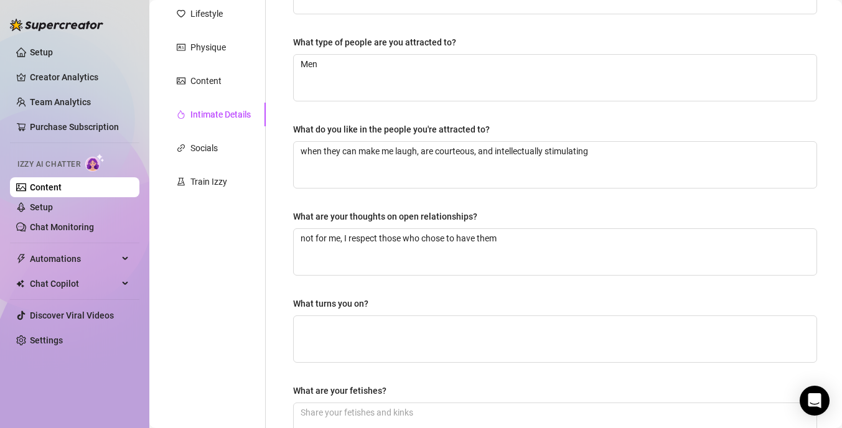
scroll to position [179, 0]
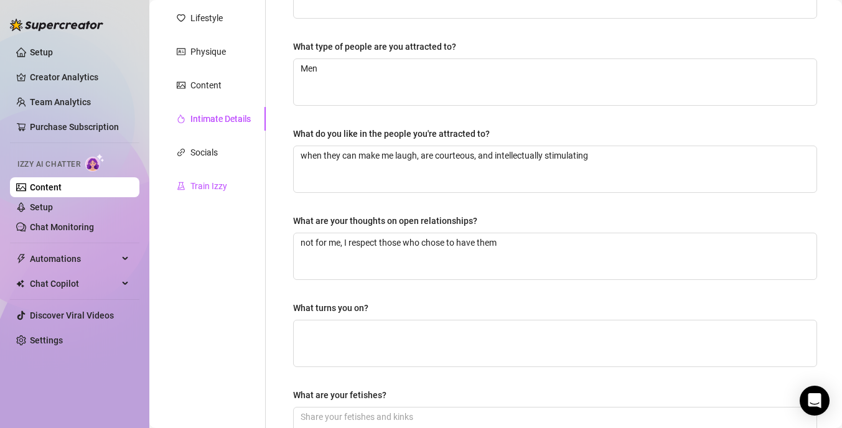
click at [207, 182] on div "Train Izzy" at bounding box center [208, 186] width 37 height 14
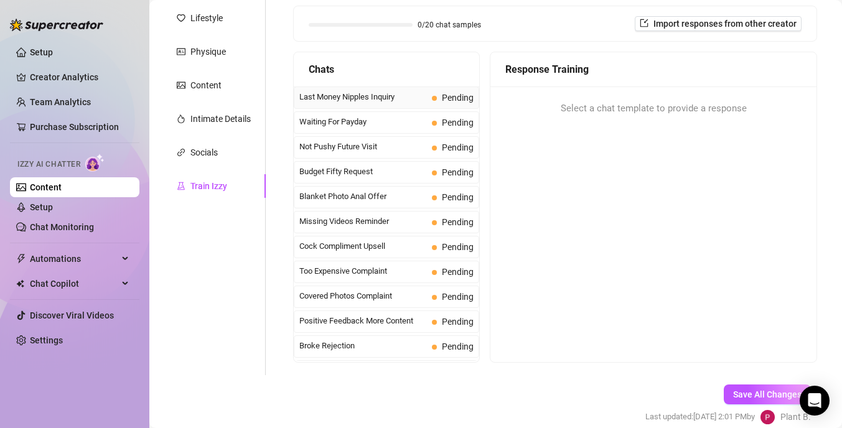
click at [402, 98] on span "Last Money Nipples Inquiry" at bounding box center [363, 97] width 128 height 12
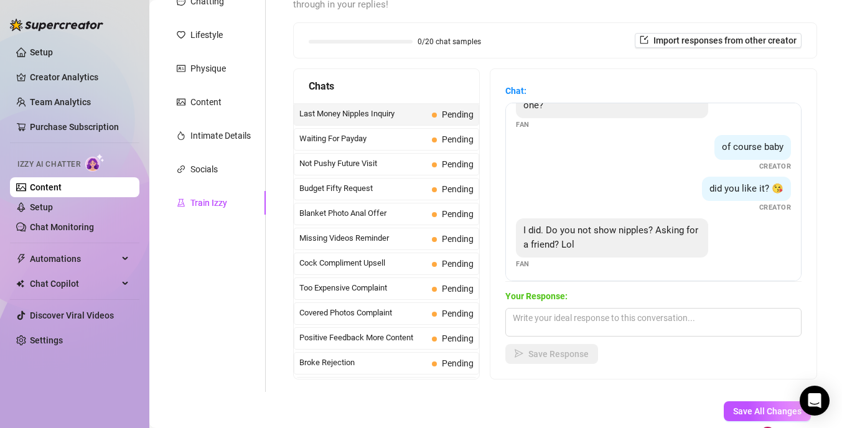
scroll to position [38, 0]
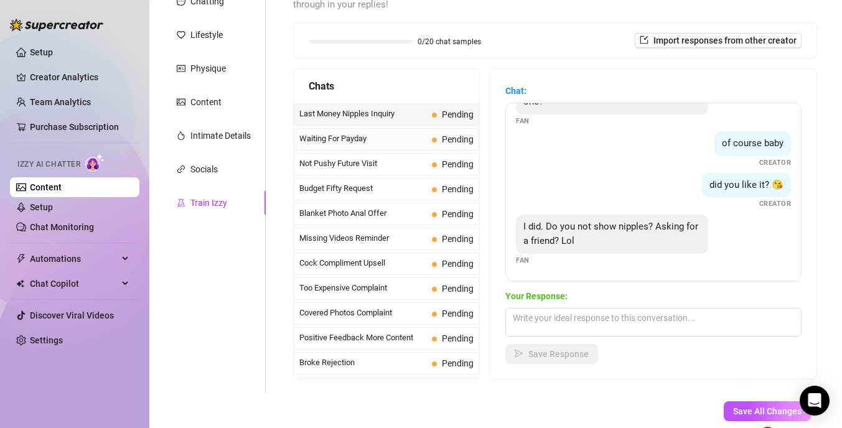
click at [404, 137] on span "Waiting For Payday" at bounding box center [363, 139] width 128 height 12
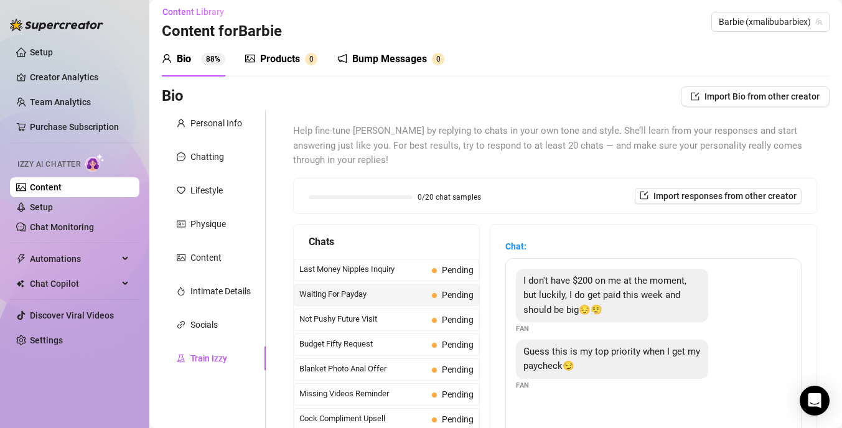
scroll to position [98, 0]
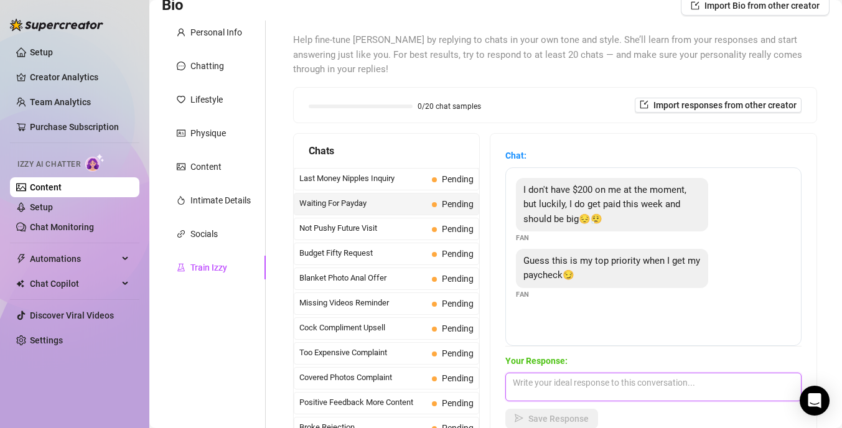
click at [562, 384] on textarea at bounding box center [653, 387] width 296 height 29
click at [556, 376] on textarea "guess" at bounding box center [653, 387] width 296 height 29
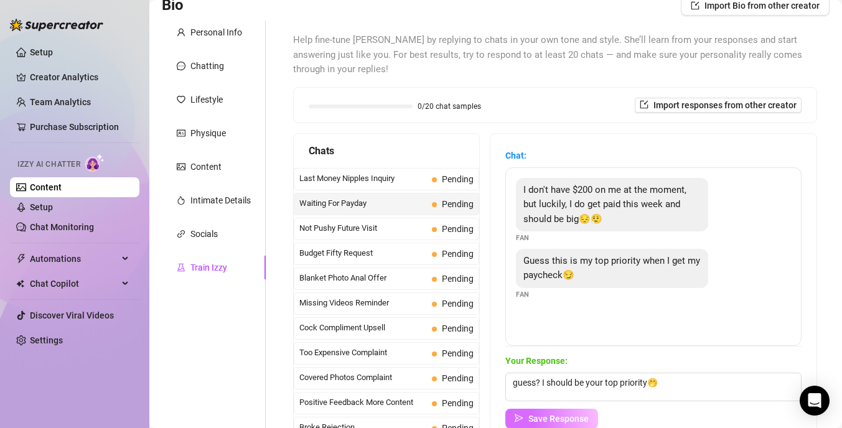
click at [562, 415] on span "Save Response" at bounding box center [558, 419] width 60 height 10
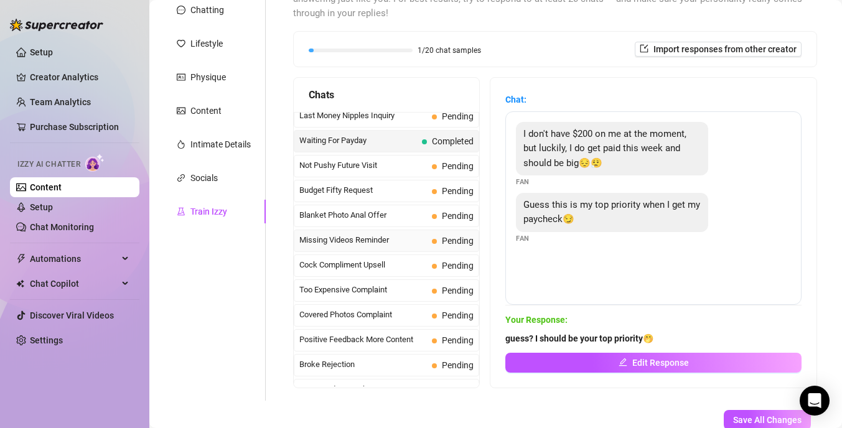
scroll to position [0, 0]
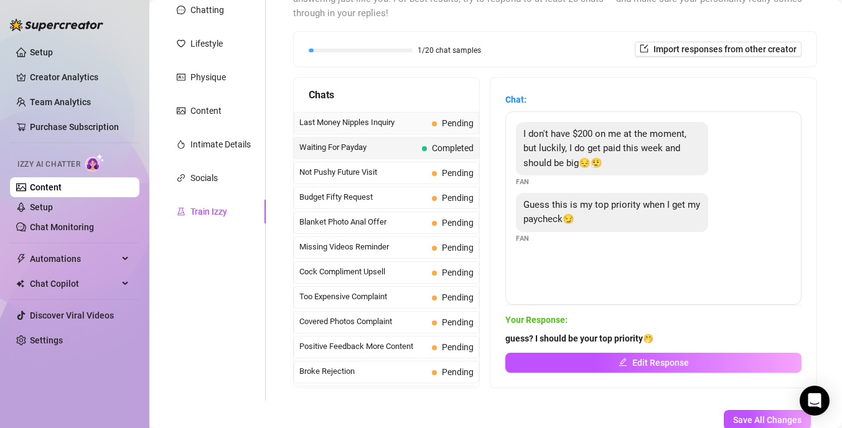
click at [371, 121] on span "Last Money Nipples Inquiry" at bounding box center [363, 122] width 128 height 12
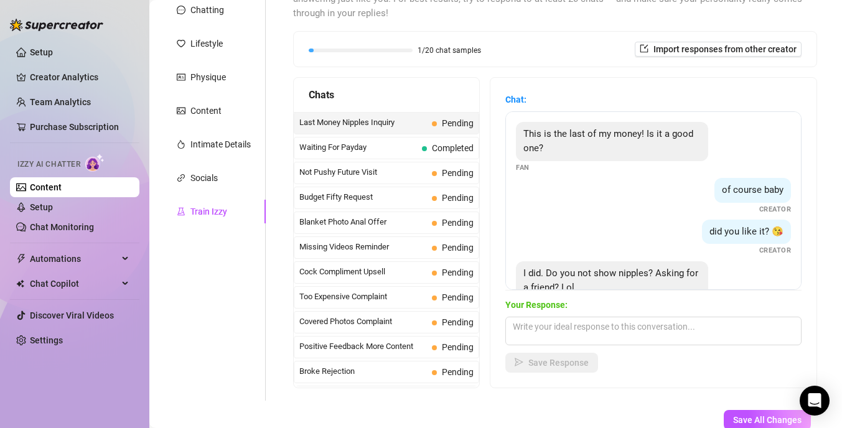
scroll to position [38, 0]
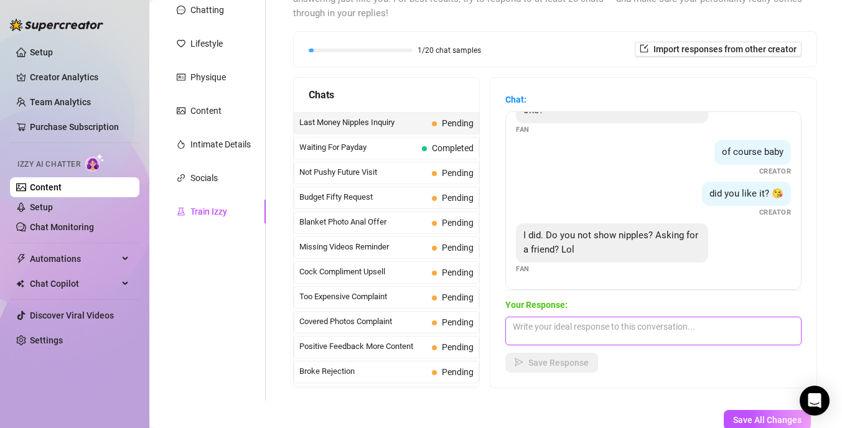
click at [568, 328] on textarea at bounding box center [653, 331] width 296 height 29
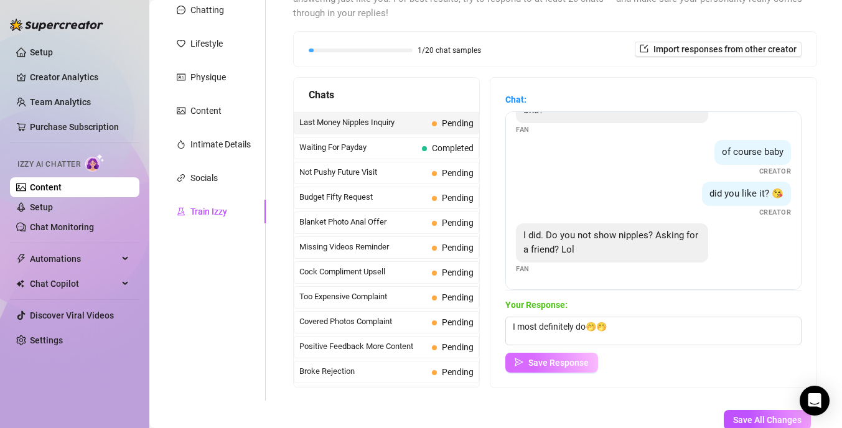
click at [534, 365] on span "Save Response" at bounding box center [558, 363] width 60 height 10
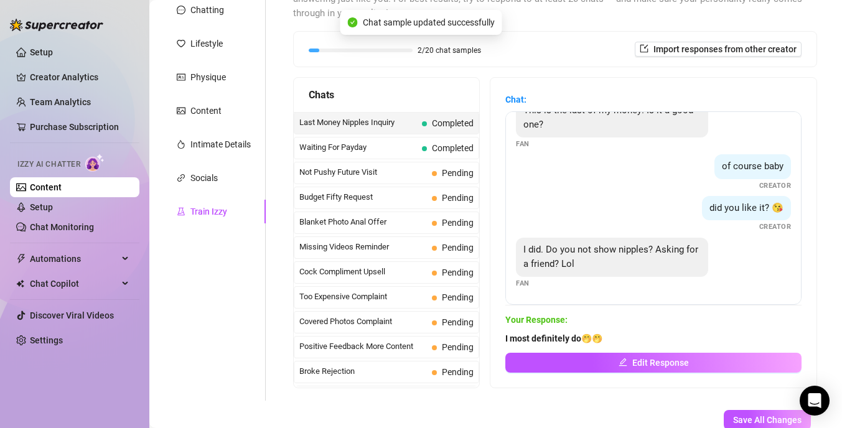
scroll to position [23, 0]
click at [366, 174] on span "Not Pushy Future Visit" at bounding box center [363, 172] width 128 height 12
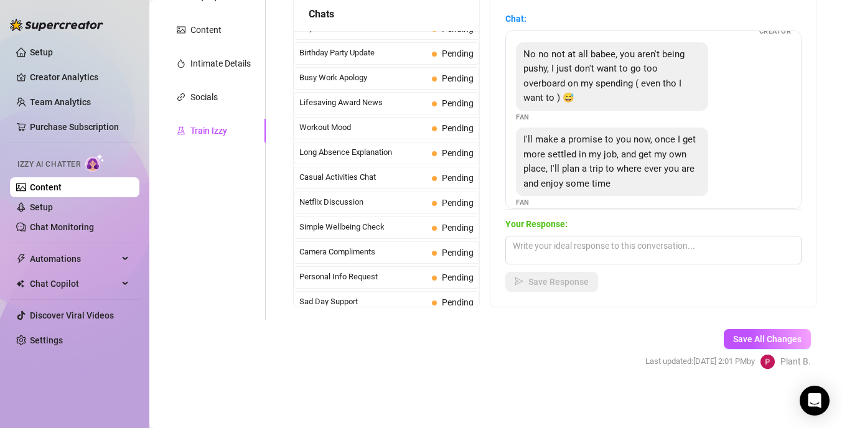
scroll to position [1117, 0]
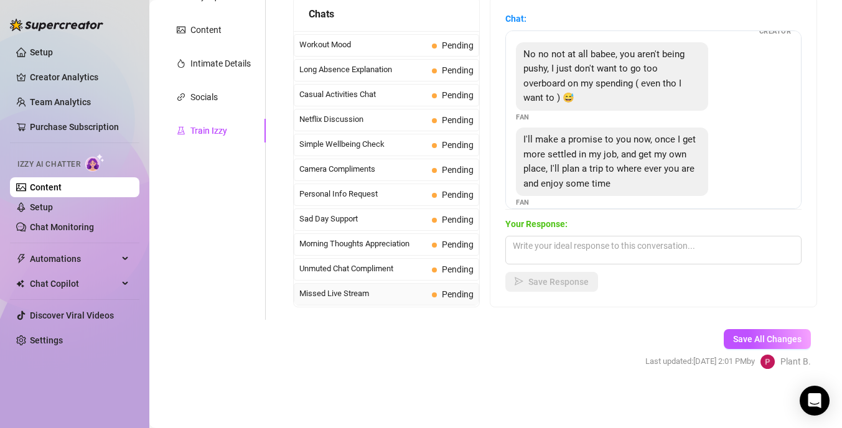
click at [338, 293] on span "Missed Live Stream" at bounding box center [363, 293] width 128 height 12
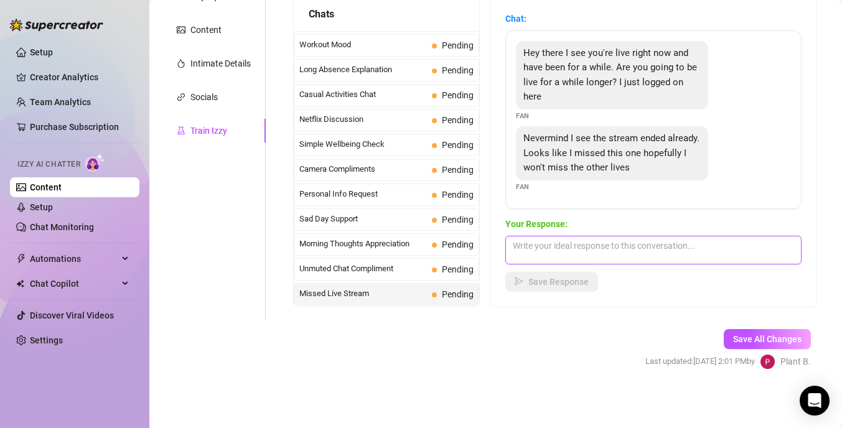
click at [556, 248] on textarea at bounding box center [653, 250] width 296 height 29
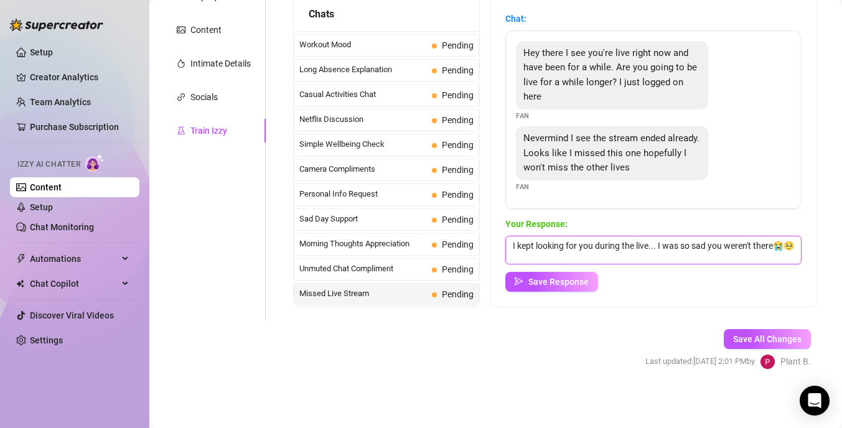
click at [783, 244] on textarea "I kept looking for you during the live... I was so sad you weren't there😭🥺" at bounding box center [653, 250] width 296 height 29
click at [580, 282] on span "Save Response" at bounding box center [558, 282] width 60 height 10
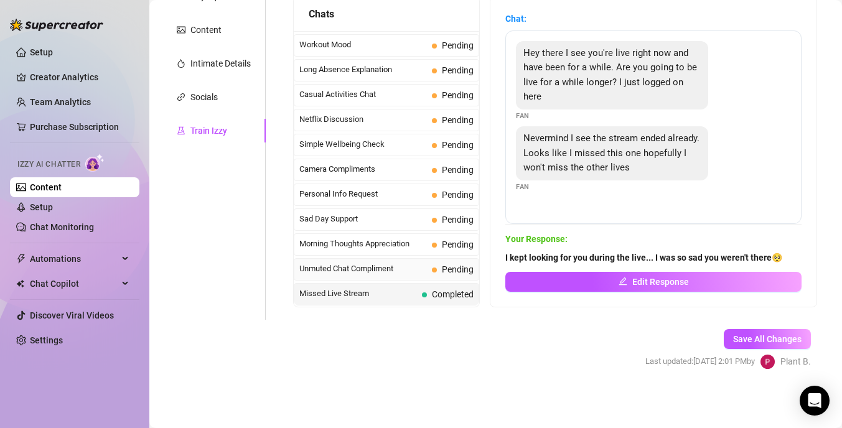
click at [375, 265] on span "Unmuted Chat Compliment" at bounding box center [363, 269] width 128 height 12
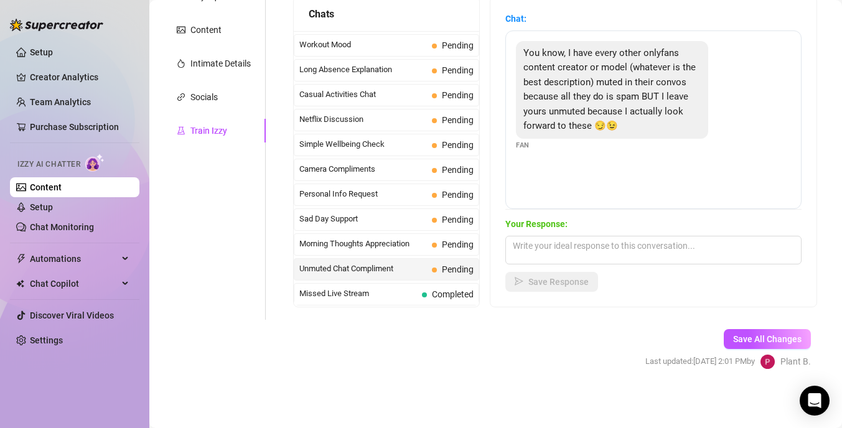
scroll to position [226, 0]
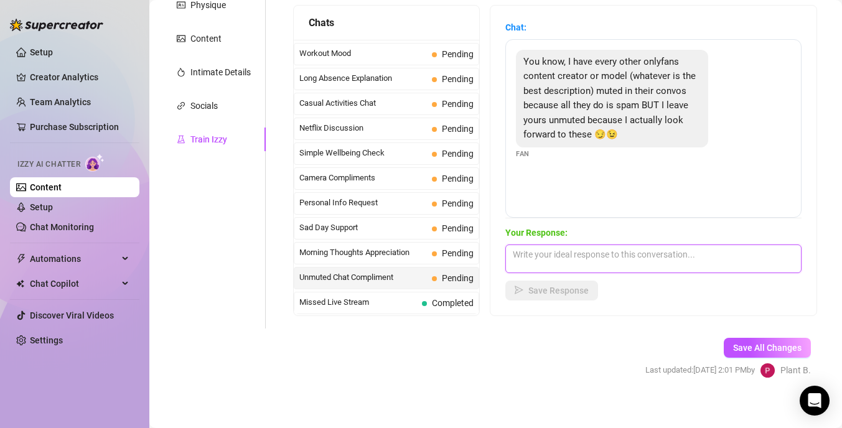
click at [565, 255] on textarea at bounding box center [653, 258] width 296 height 29
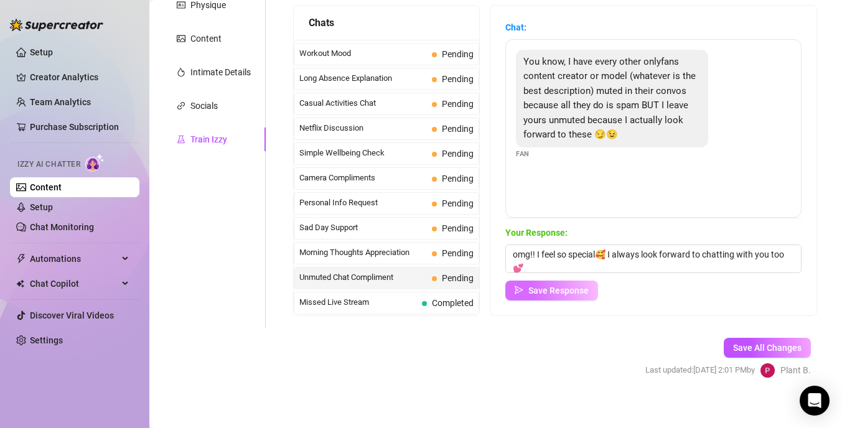
click at [572, 297] on button "Save Response" at bounding box center [551, 291] width 93 height 20
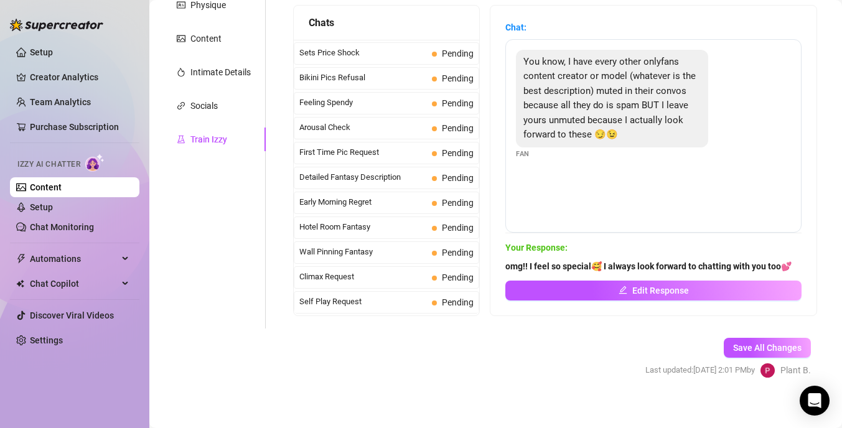
scroll to position [340, 0]
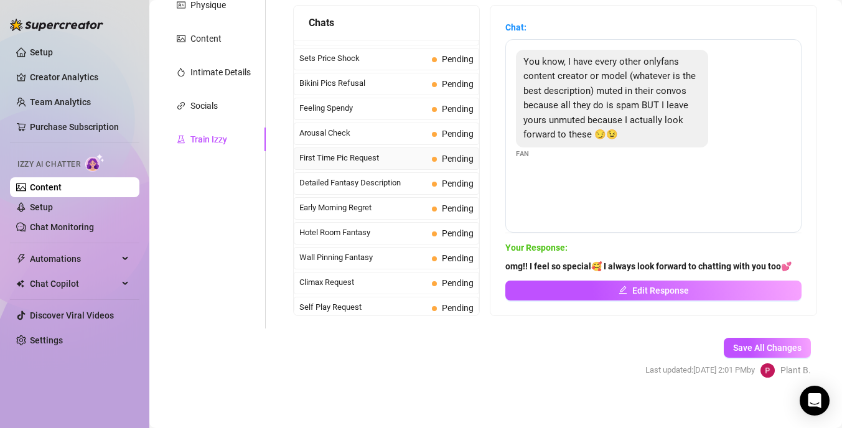
click at [408, 158] on span "First Time Pic Request" at bounding box center [363, 158] width 128 height 12
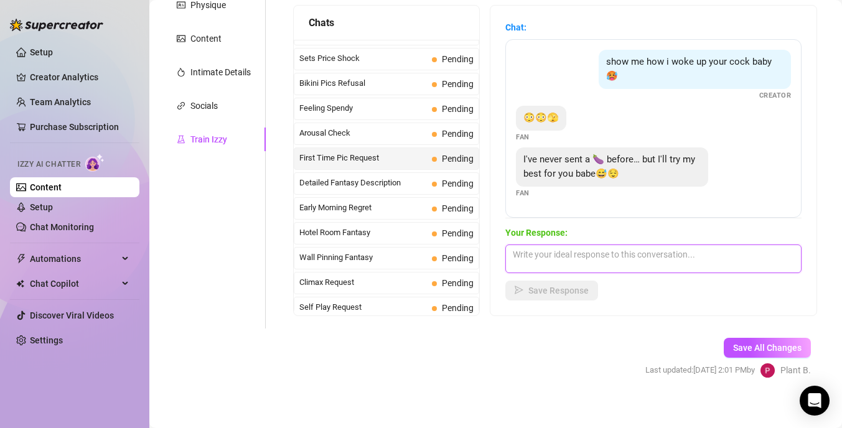
click at [556, 252] on textarea at bounding box center [653, 258] width 296 height 29
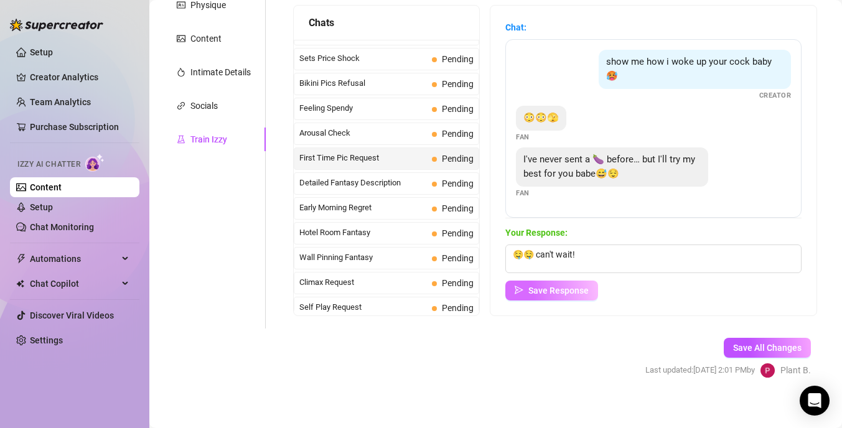
click at [567, 290] on span "Save Response" at bounding box center [558, 291] width 60 height 10
